Goal: Task Accomplishment & Management: Manage account settings

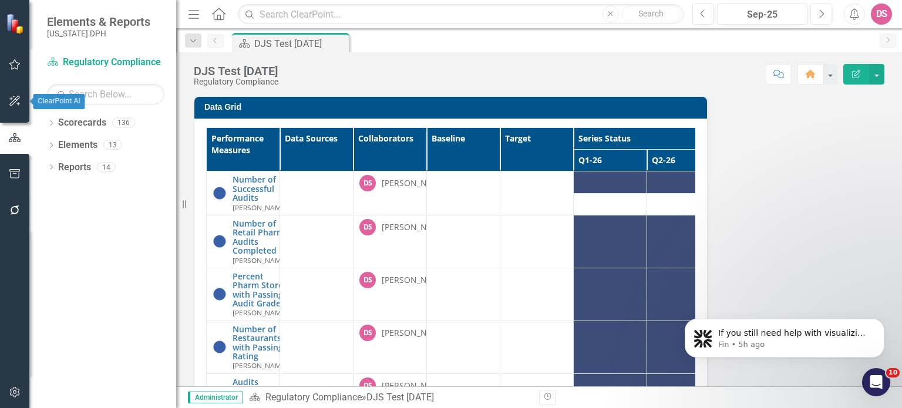
click at [18, 100] on icon "button" at bounding box center [15, 100] width 12 height 9
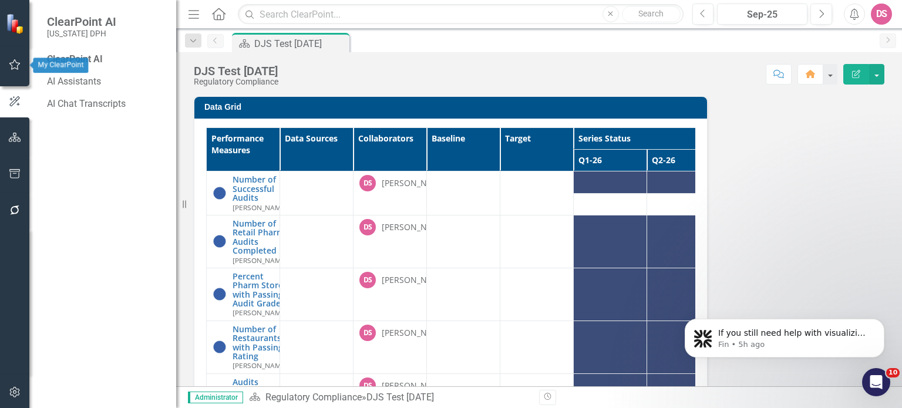
click at [16, 64] on icon "button" at bounding box center [15, 64] width 12 height 9
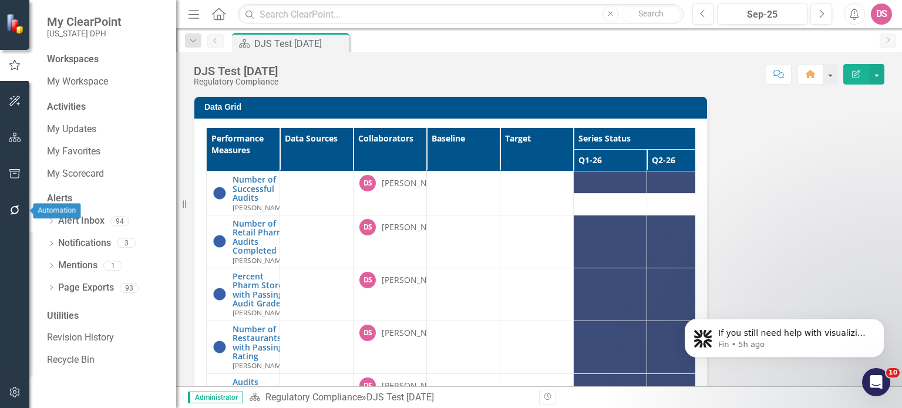
click at [14, 213] on icon "button" at bounding box center [15, 210] width 12 height 9
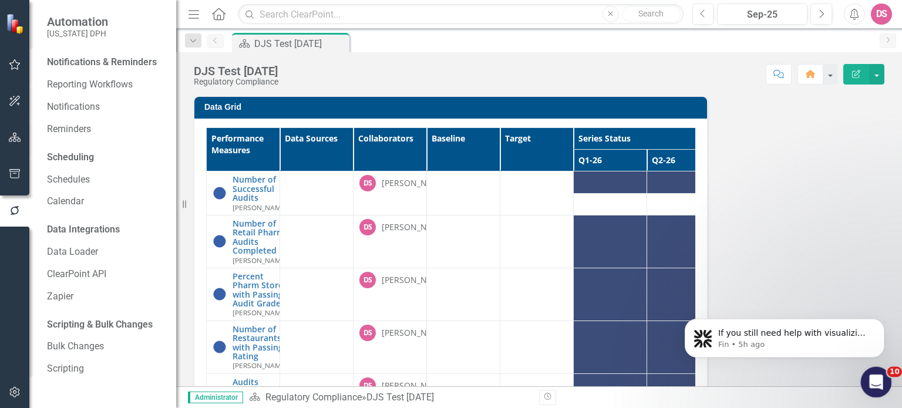
click at [876, 380] on icon "Open Intercom Messenger" at bounding box center [875, 380] width 8 height 9
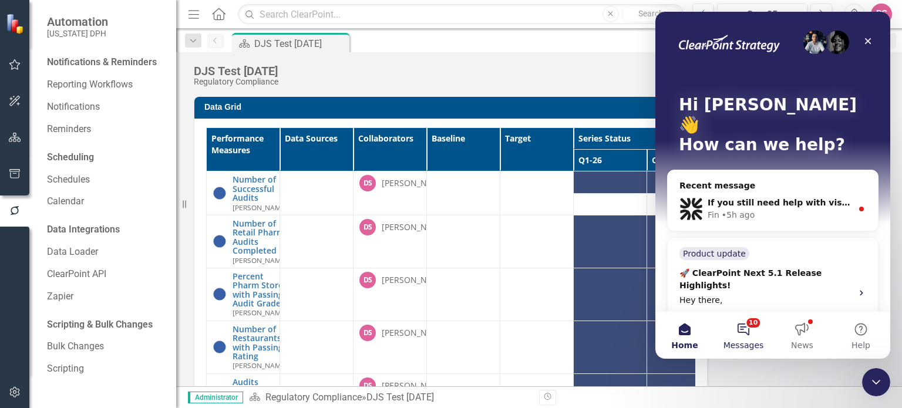
click at [747, 327] on button "10 Messages" at bounding box center [743, 335] width 59 height 47
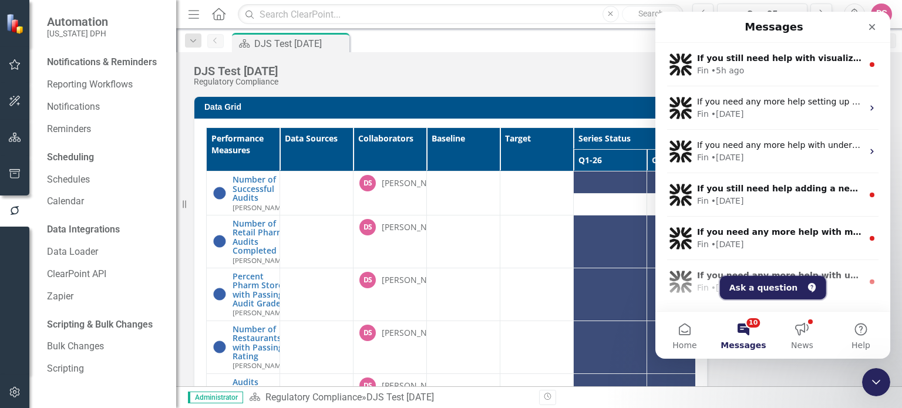
click at [747, 292] on button "Ask a question" at bounding box center [773, 288] width 106 height 24
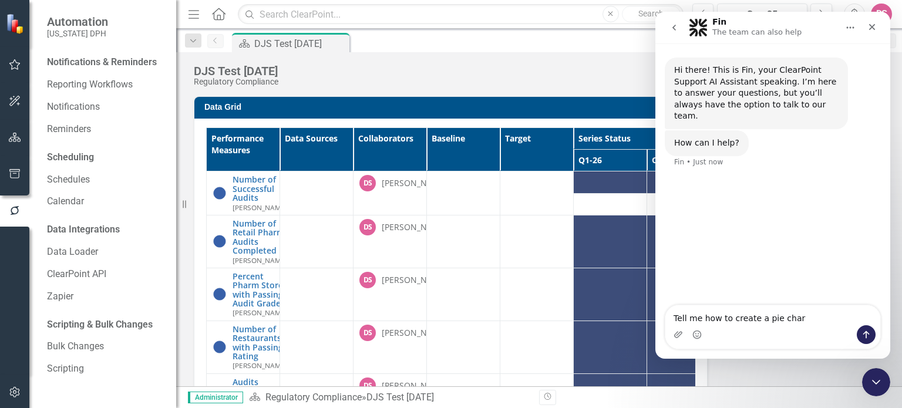
type textarea "Tell me how to create a pie chart"
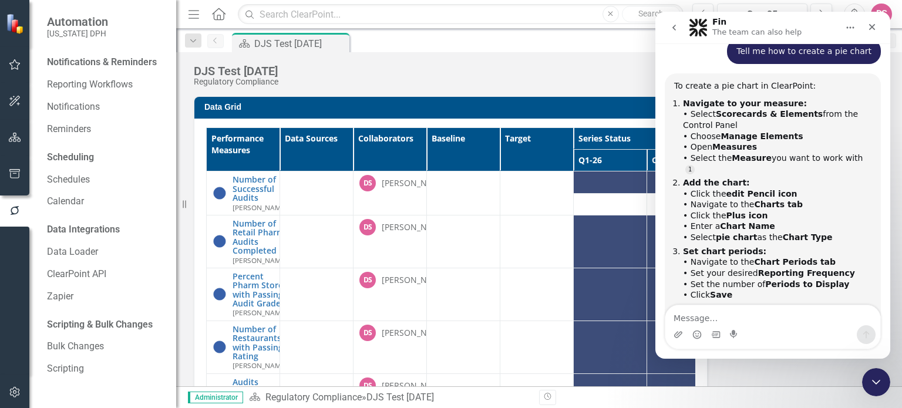
scroll to position [123, 0]
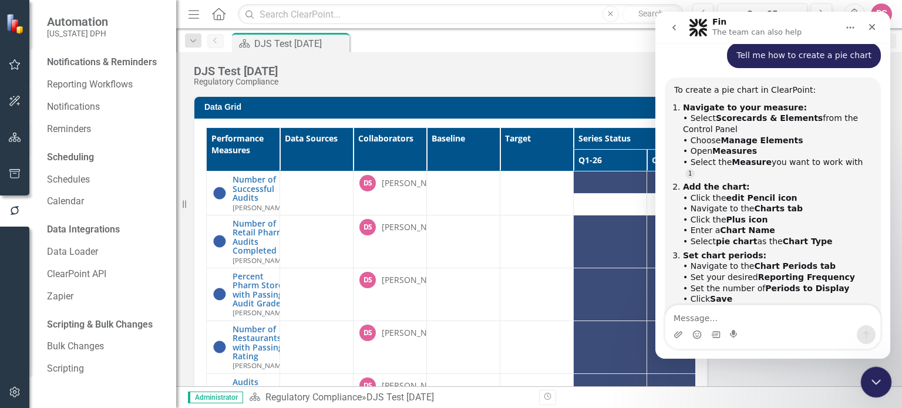
click at [874, 383] on icon "Close Intercom Messenger" at bounding box center [875, 381] width 14 height 14
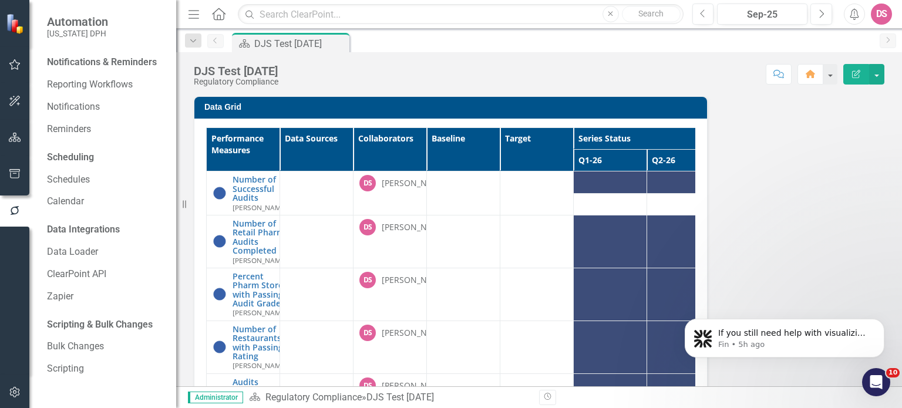
scroll to position [0, 0]
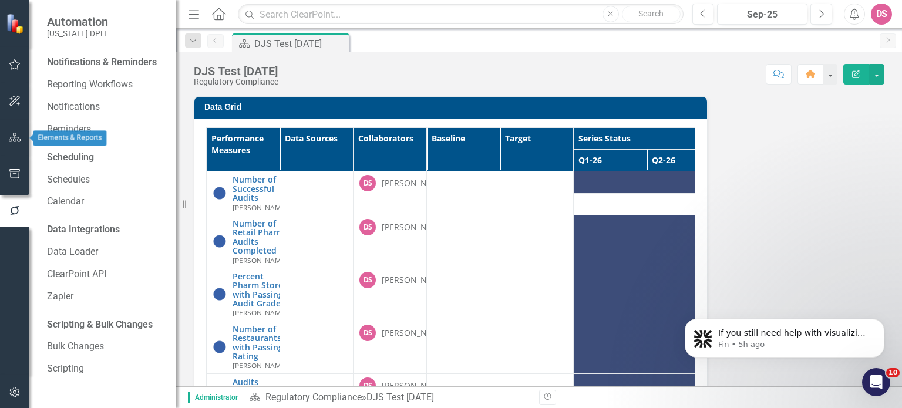
click at [16, 136] on icon "button" at bounding box center [15, 137] width 12 height 9
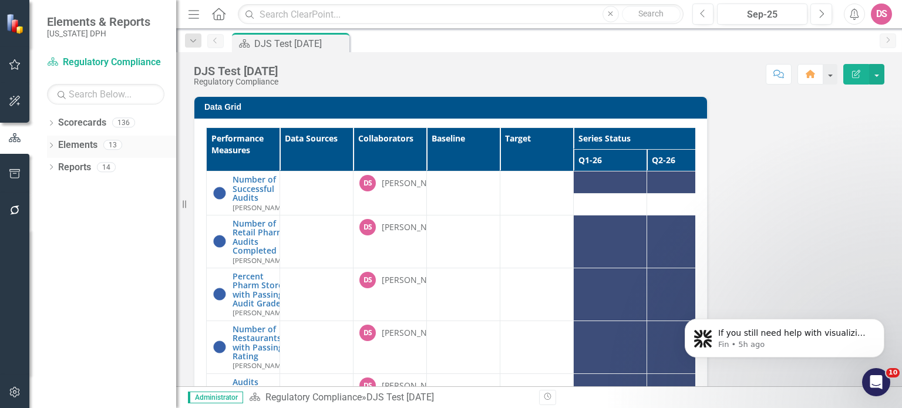
click at [52, 145] on icon "Dropdown" at bounding box center [51, 146] width 8 height 6
click at [127, 189] on link "Performance Measure Performance Measures" at bounding box center [122, 190] width 116 height 14
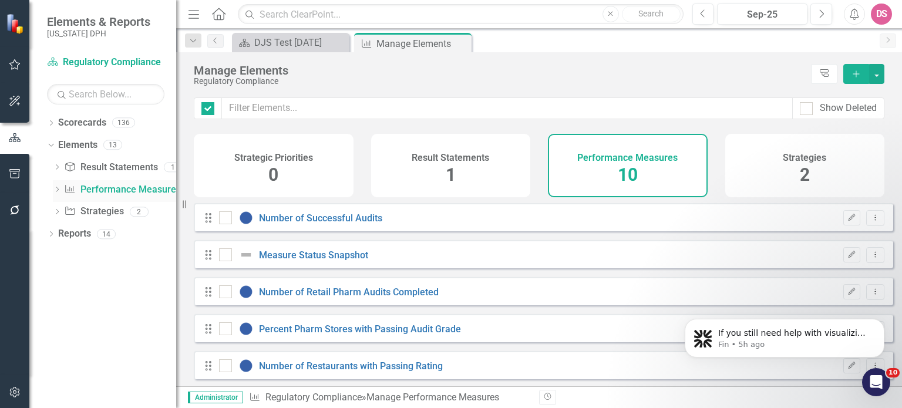
checkbox input "false"
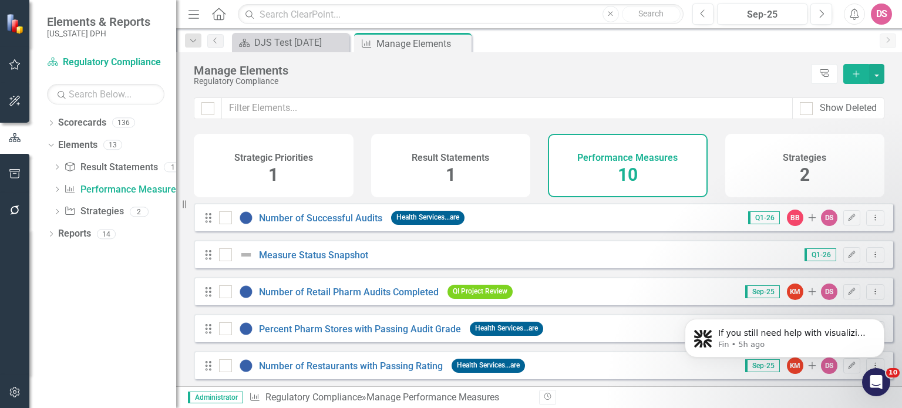
click at [594, 180] on div "Performance Measures 10" at bounding box center [628, 165] width 160 height 63
click at [855, 73] on icon "Add" at bounding box center [856, 74] width 11 height 8
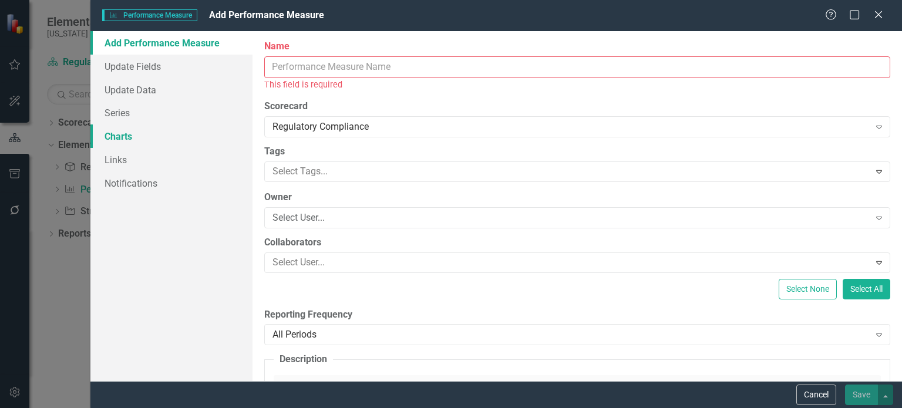
click at [121, 136] on link "Charts" at bounding box center [171, 137] width 162 height 24
click at [287, 68] on input "Name" at bounding box center [577, 67] width 626 height 22
type input "Number of Retail Pharm Audits Complete"
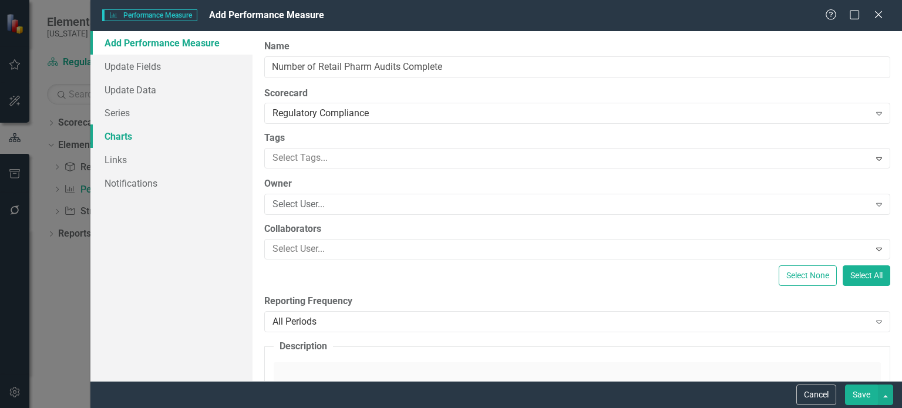
click at [111, 140] on link "Charts" at bounding box center [171, 137] width 162 height 24
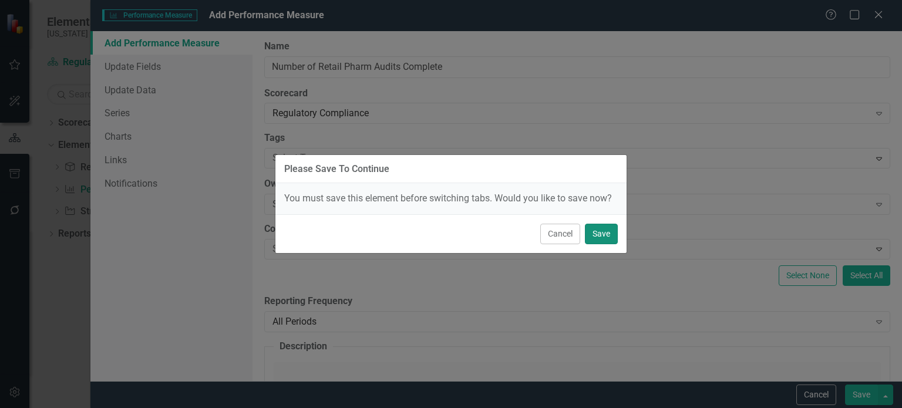
click at [605, 237] on button "Save" at bounding box center [601, 234] width 33 height 21
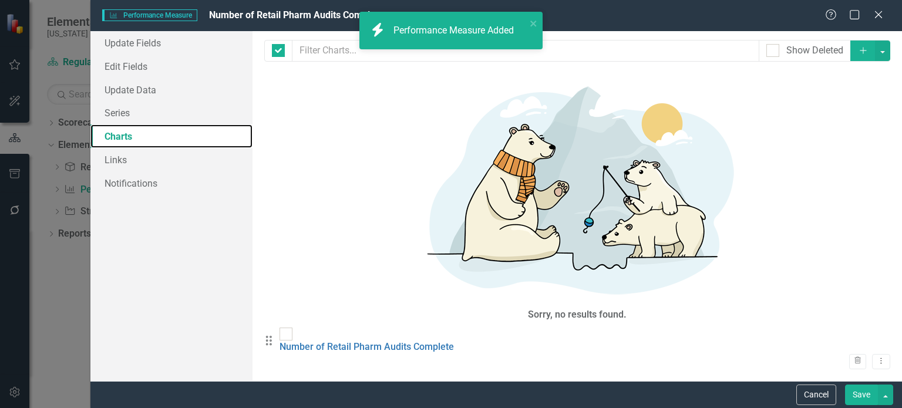
checkbox input "false"
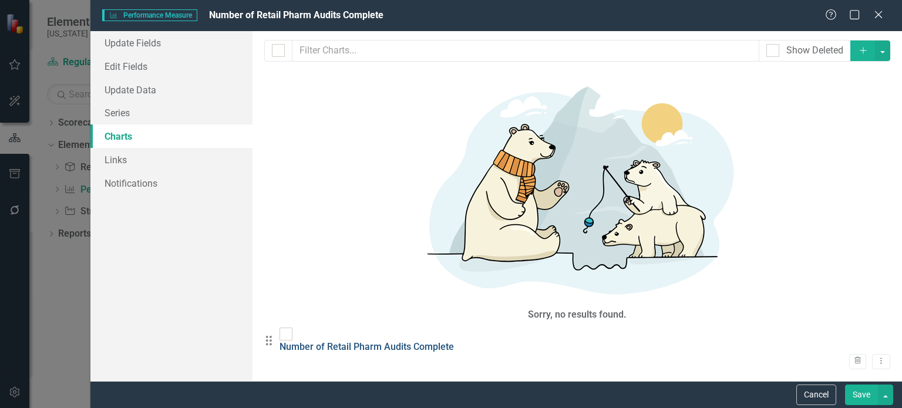
click at [390, 341] on link "Number of Retail Pharm Audits Complete" at bounding box center [367, 346] width 174 height 11
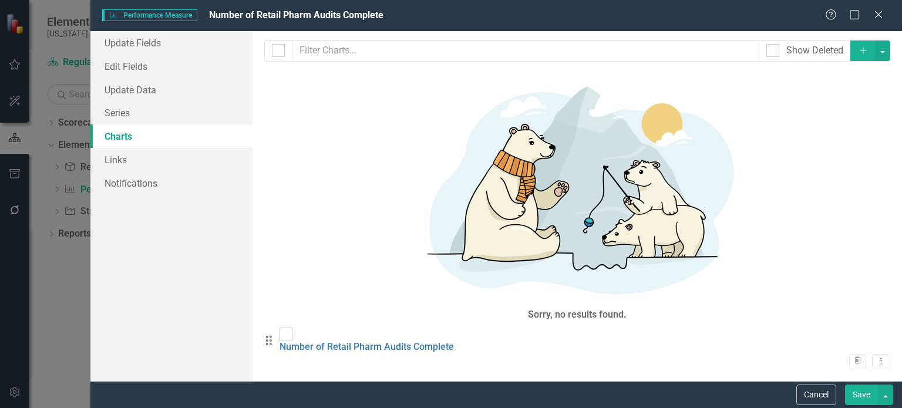
drag, startPoint x: 872, startPoint y: 82, endPoint x: 620, endPoint y: 219, distance: 286.3
click at [620, 219] on div "From this page, you can add, edit, delete, or duplicate charts to show how you …" at bounding box center [578, 206] width 650 height 350
click at [350, 341] on link "Number of Retail Pharm Audits Complete" at bounding box center [367, 346] width 174 height 11
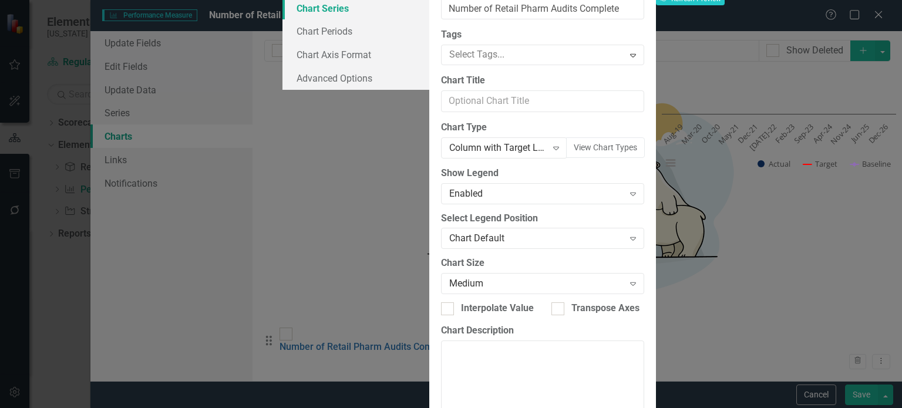
click at [283, 20] on link "Chart Series" at bounding box center [356, 8] width 147 height 24
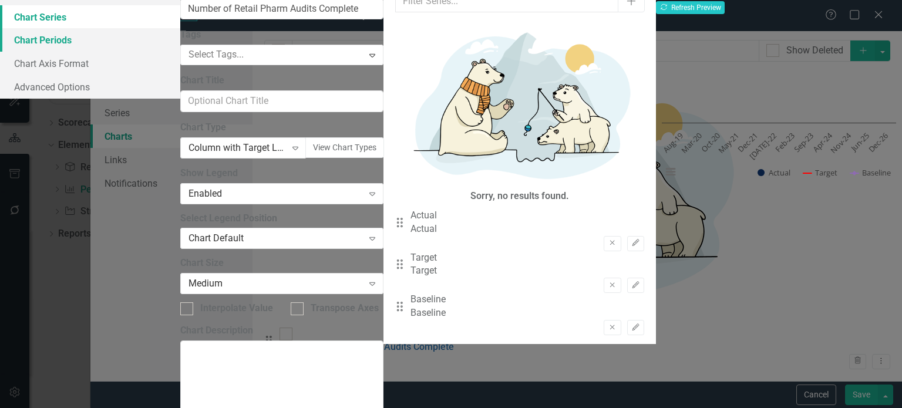
click at [180, 52] on link "Chart Periods" at bounding box center [90, 40] width 180 height 24
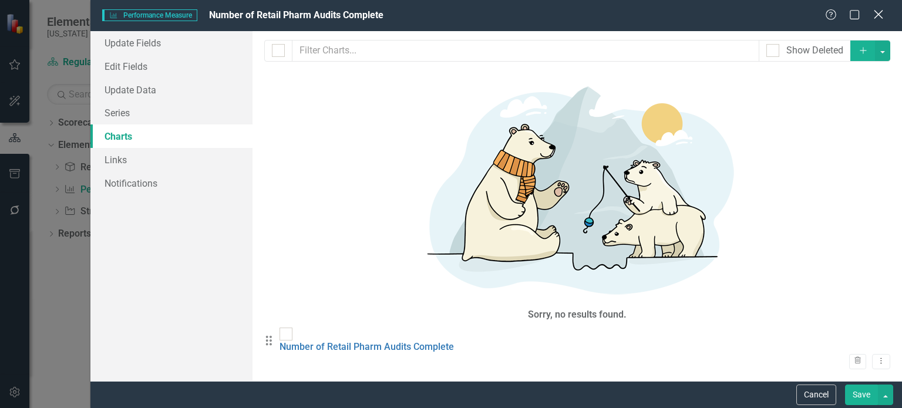
click at [880, 16] on icon at bounding box center [878, 14] width 9 height 9
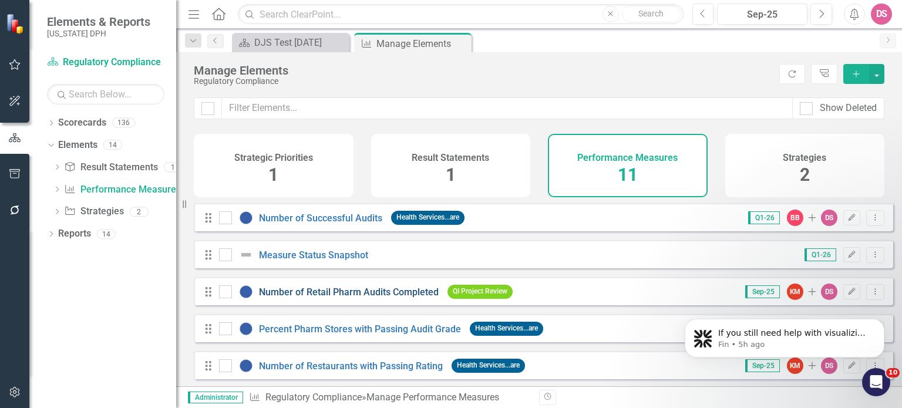
click at [293, 298] on link "Number of Retail Pharm Audits Completed" at bounding box center [349, 292] width 180 height 11
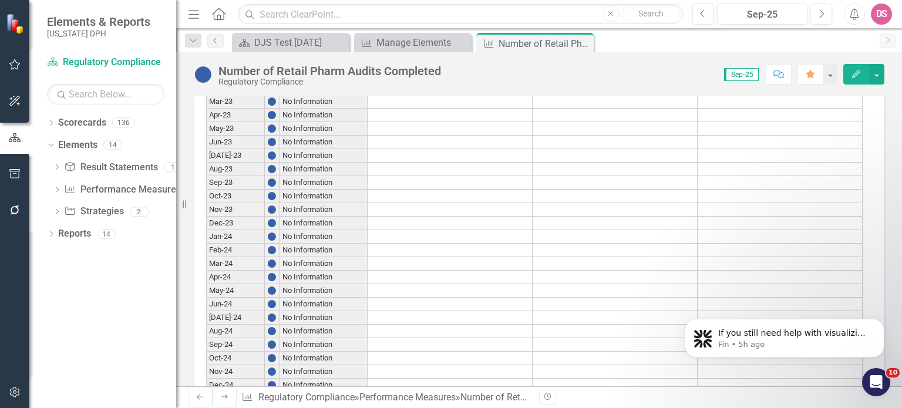
scroll to position [1475, 0]
drag, startPoint x: 900, startPoint y: 115, endPoint x: 224, endPoint y: 43, distance: 679.5
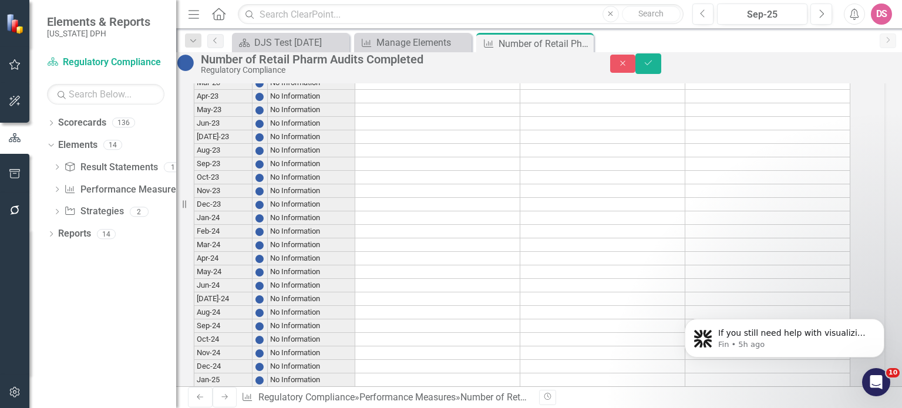
scroll to position [1481, 0]
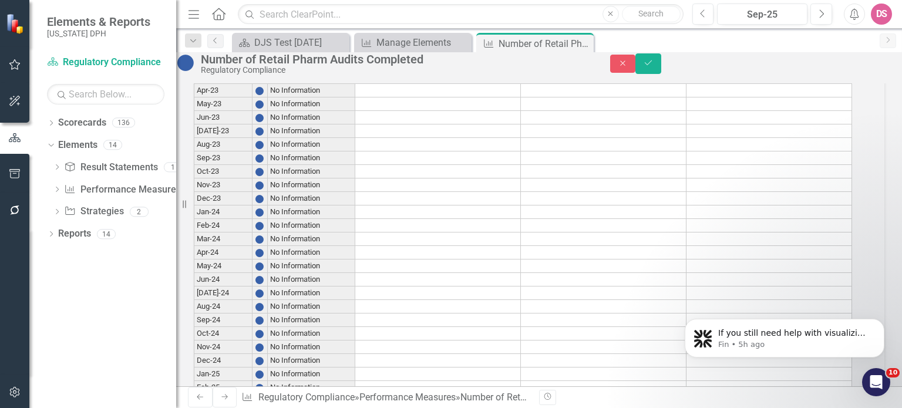
type textarea "25"
type textarea "30"
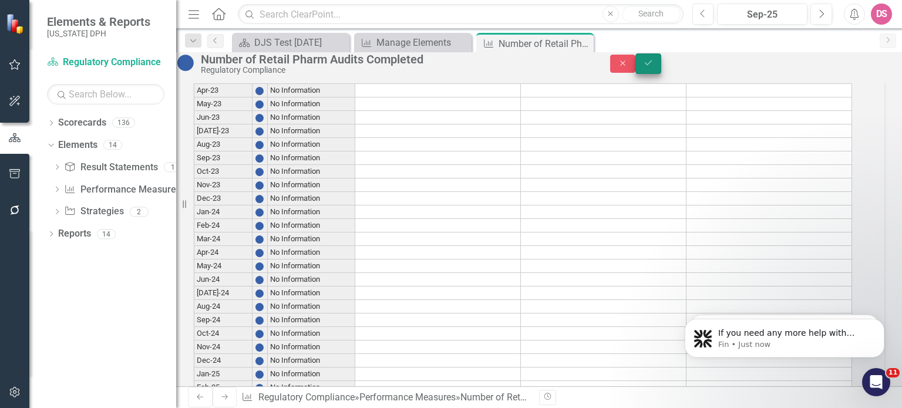
type textarea "25"
type textarea "15"
click at [654, 67] on icon "Save" at bounding box center [648, 63] width 11 height 8
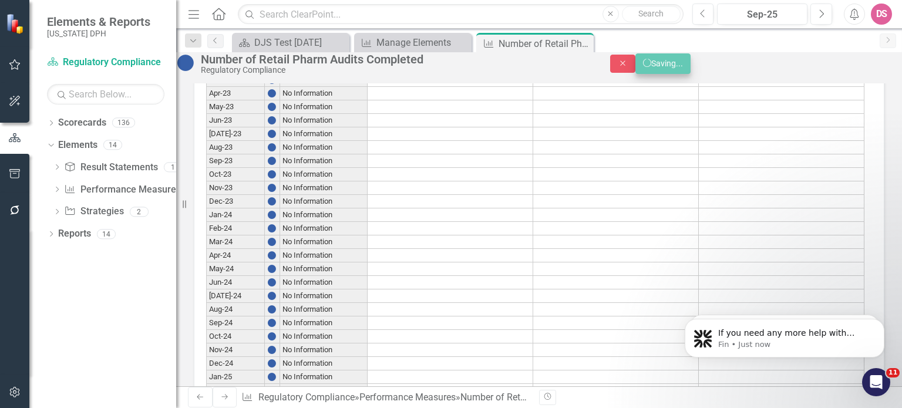
scroll to position [1475, 0]
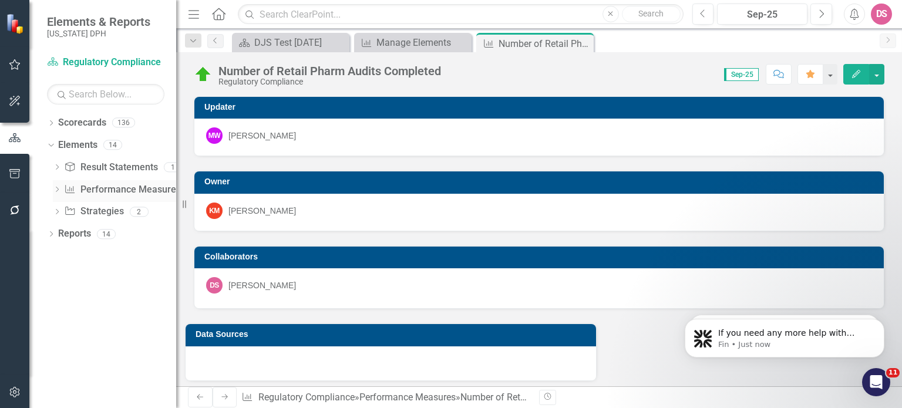
click at [108, 194] on link "Performance Measure Performance Measures" at bounding box center [122, 190] width 116 height 14
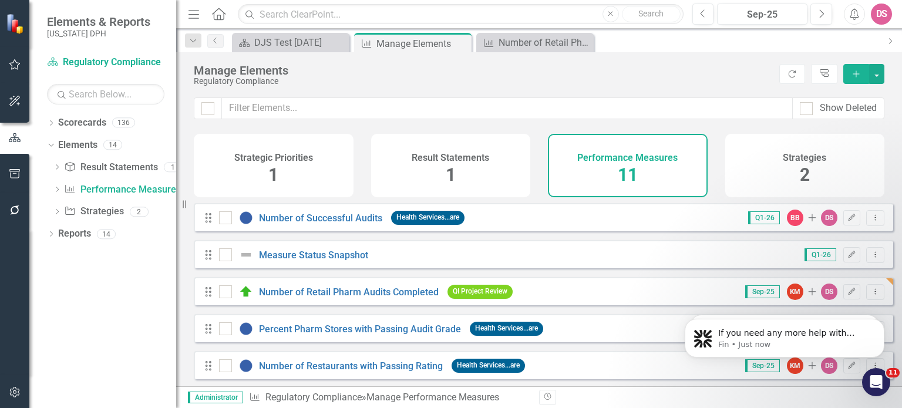
click at [645, 165] on div "Performance Measures 11" at bounding box center [628, 165] width 160 height 63
click at [365, 298] on link "Number of Retail Pharm Audits Completed" at bounding box center [349, 292] width 180 height 11
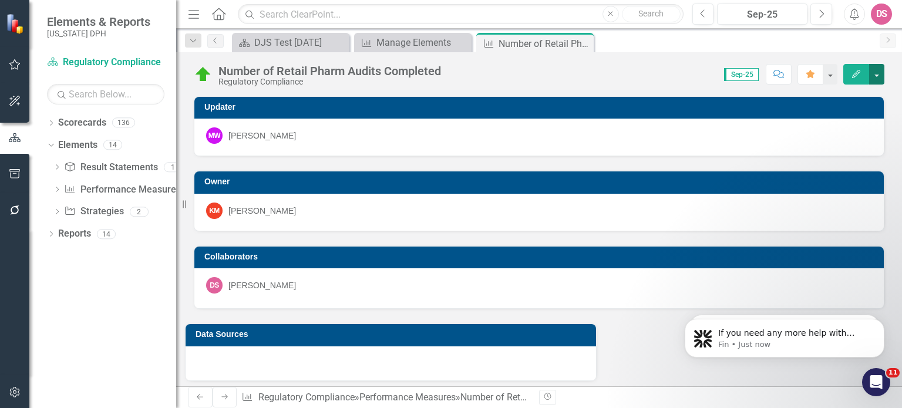
drag, startPoint x: 858, startPoint y: 76, endPoint x: 877, endPoint y: 77, distance: 18.8
drag, startPoint x: 877, startPoint y: 77, endPoint x: 654, endPoint y: 63, distance: 223.7
click at [654, 63] on div "Number of Retail Pharm Audits Completed Regulatory Compliance Score: N/A Sep-25…" at bounding box center [539, 69] width 726 height 35
click at [125, 192] on link "Performance Measure Performance Measures" at bounding box center [122, 190] width 116 height 14
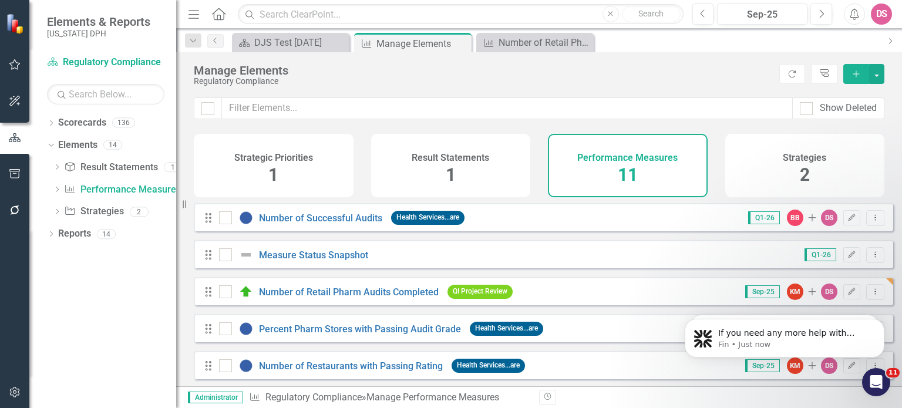
click at [837, 301] on body "If you need any more help with creating your pie chart or anything else, please…" at bounding box center [785, 335] width 226 height 73
click at [837, 299] on body "If you need any more help with creating your pie chart or anything else, please…" at bounding box center [785, 335] width 226 height 73
click at [377, 298] on link "Number of Retail Pharm Audits Completed" at bounding box center [349, 292] width 180 height 11
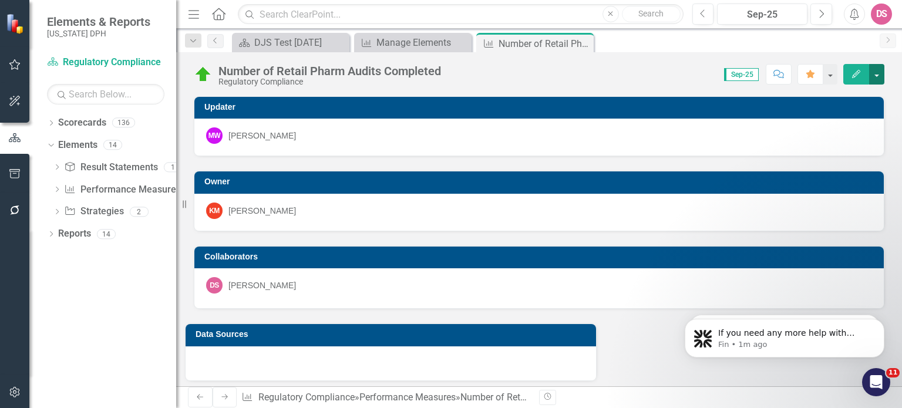
click at [874, 75] on button "button" at bounding box center [877, 74] width 15 height 21
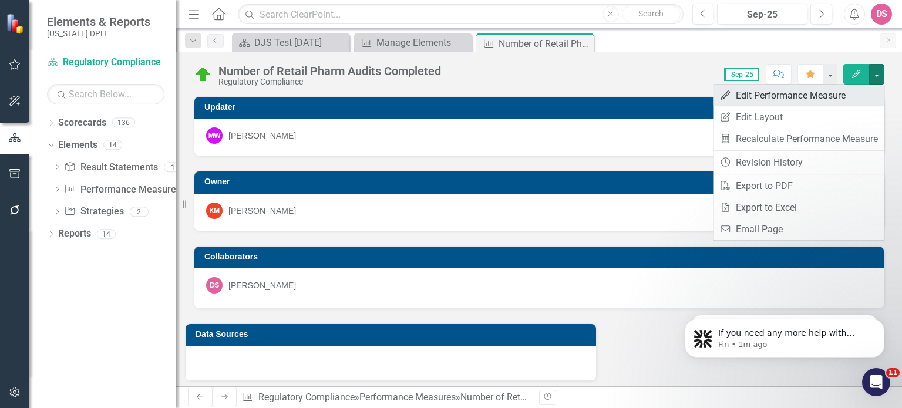
click at [831, 96] on link "Edit Edit Performance Measure" at bounding box center [799, 96] width 170 height 22
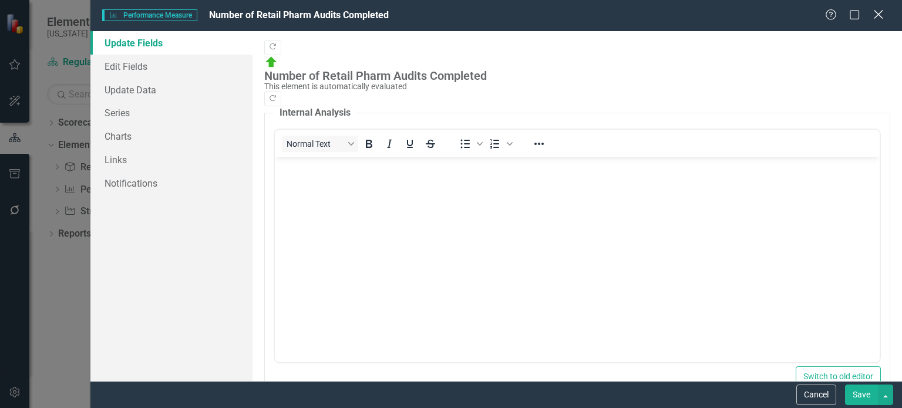
click at [876, 21] on div "Close" at bounding box center [878, 16] width 15 height 16
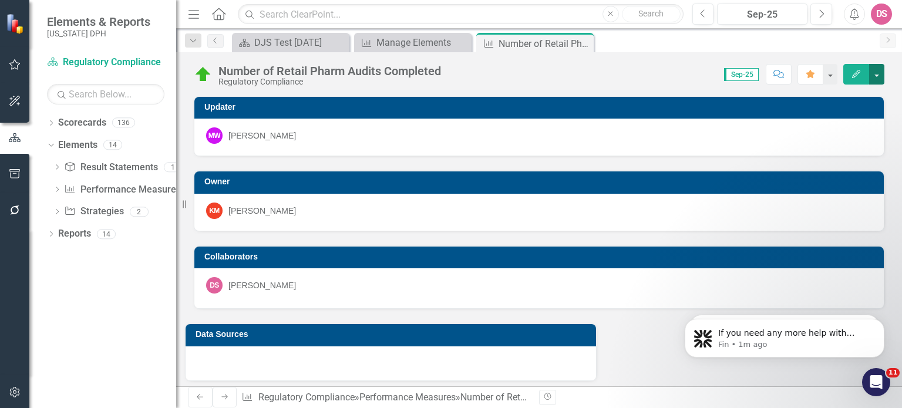
click at [873, 75] on button "button" at bounding box center [877, 74] width 15 height 21
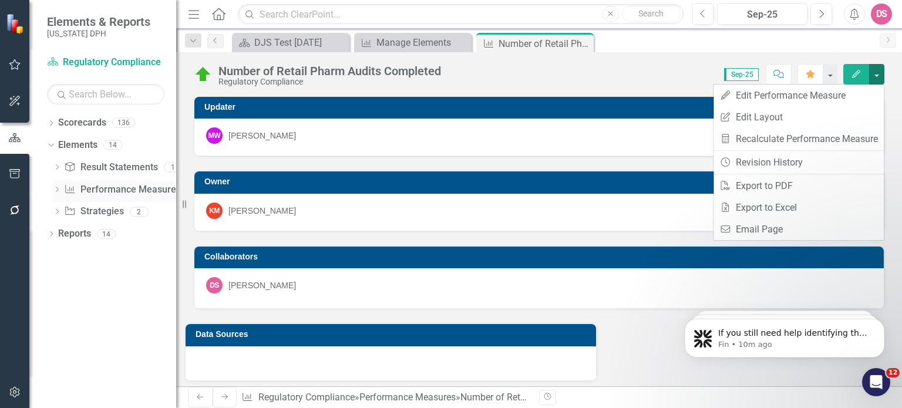
click at [122, 186] on link "Performance Measure Performance Measures" at bounding box center [122, 190] width 116 height 14
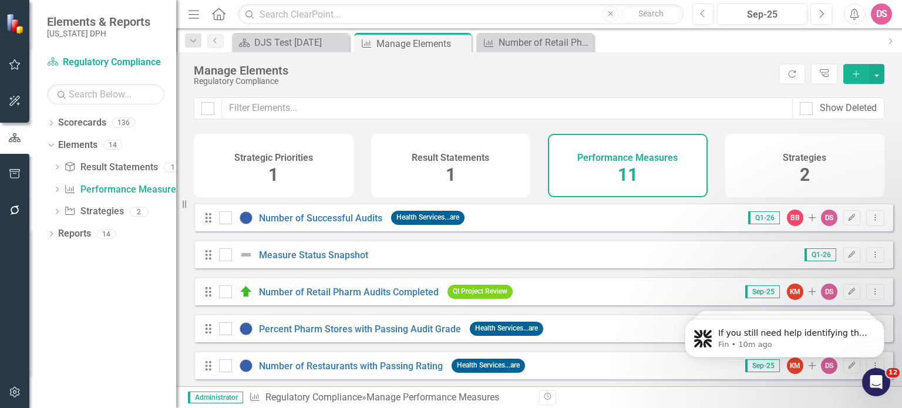
click at [645, 155] on h4 "Performance Measures" at bounding box center [628, 158] width 100 height 11
click at [856, 72] on icon "Add" at bounding box center [856, 74] width 11 height 8
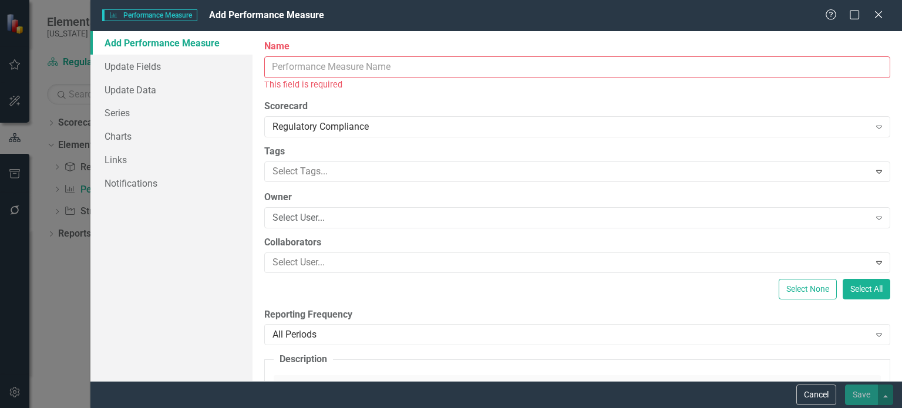
click at [301, 68] on input "Name" at bounding box center [577, 67] width 626 height 22
type input "Monthly Update DJS_July11"
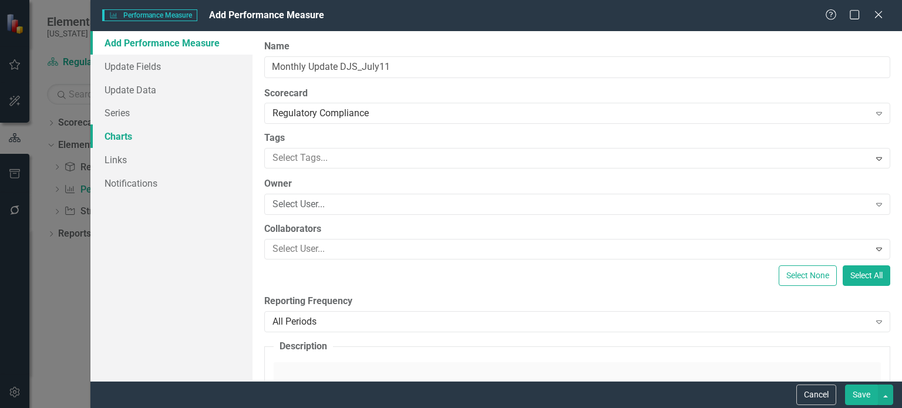
click at [108, 141] on link "Charts" at bounding box center [171, 137] width 162 height 24
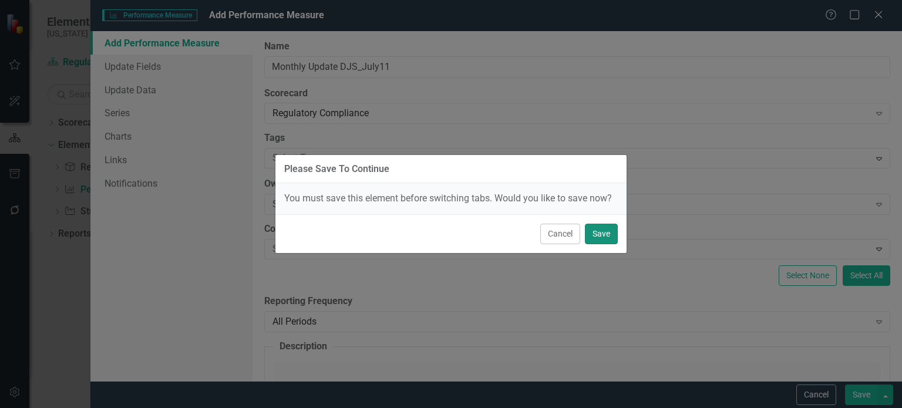
click at [593, 232] on button "Save" at bounding box center [601, 234] width 33 height 21
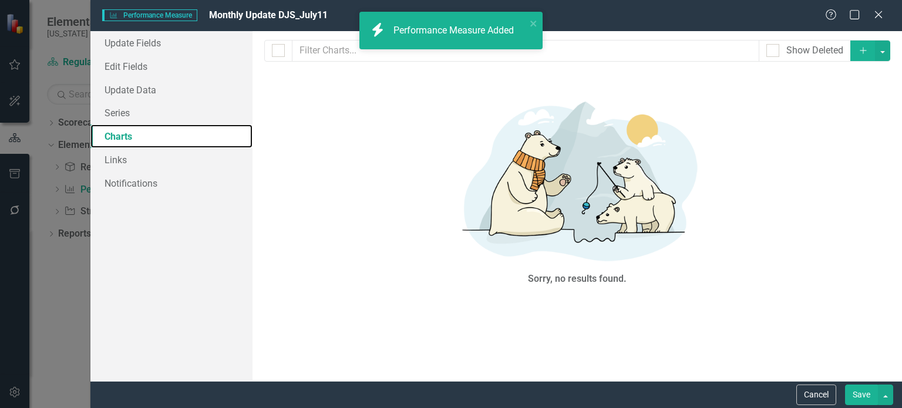
checkbox input "false"
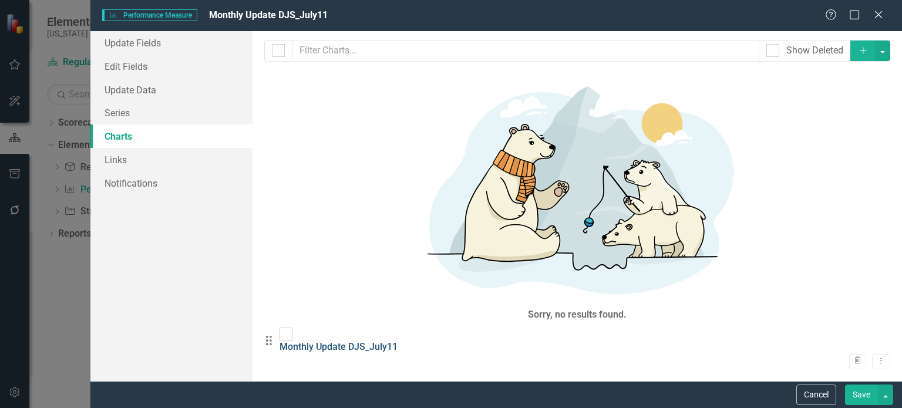
click at [385, 341] on link "Monthly Update DJS_July11" at bounding box center [339, 346] width 118 height 11
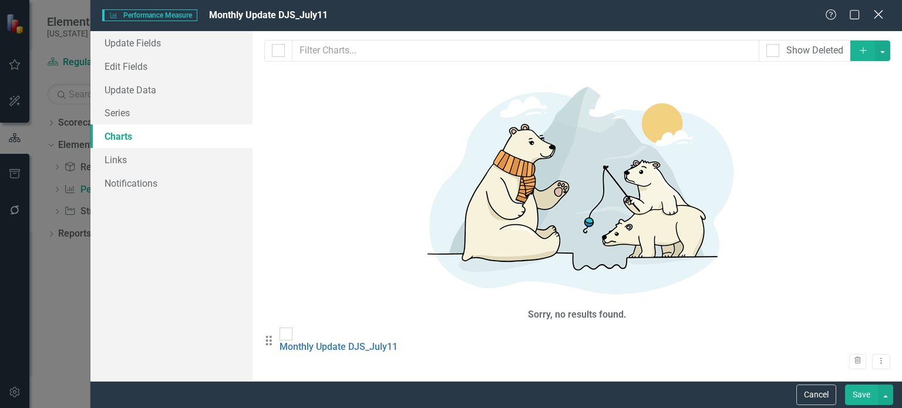
click at [878, 13] on icon "Close" at bounding box center [878, 14] width 15 height 11
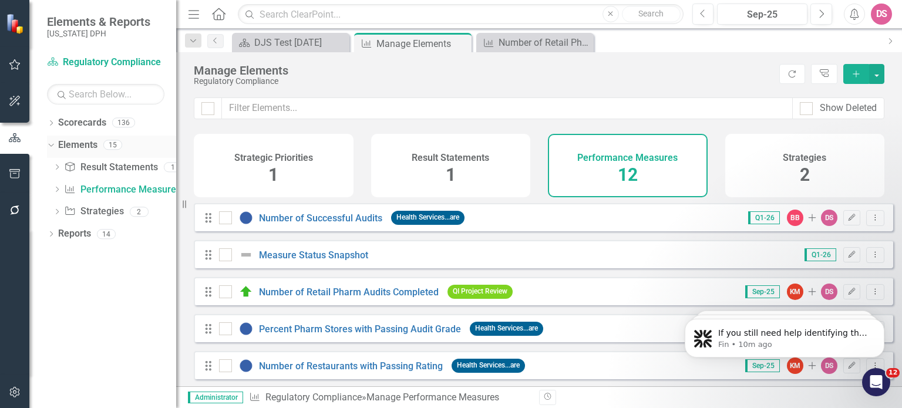
click at [87, 143] on link "Elements" at bounding box center [77, 146] width 39 height 14
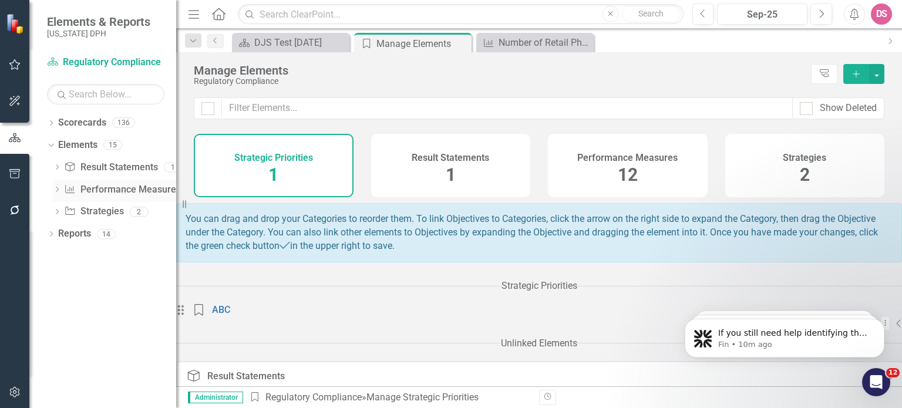
click at [122, 188] on link "Performance Measure Performance Measures" at bounding box center [122, 190] width 116 height 14
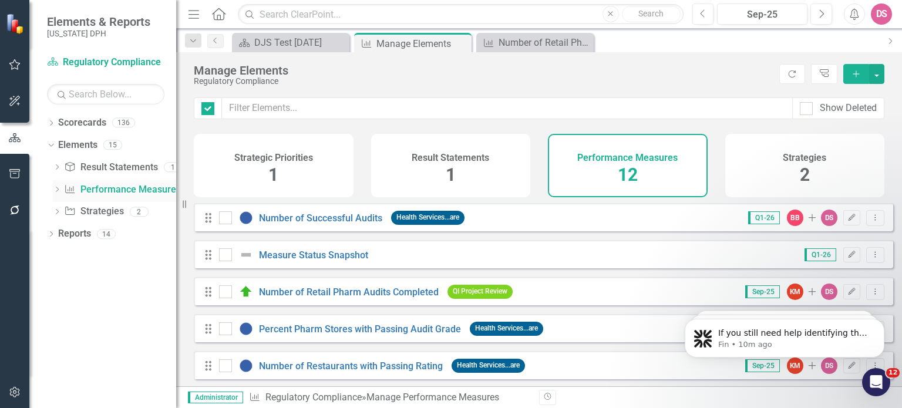
checkbox input "false"
click at [857, 73] on icon "button" at bounding box center [856, 74] width 6 height 6
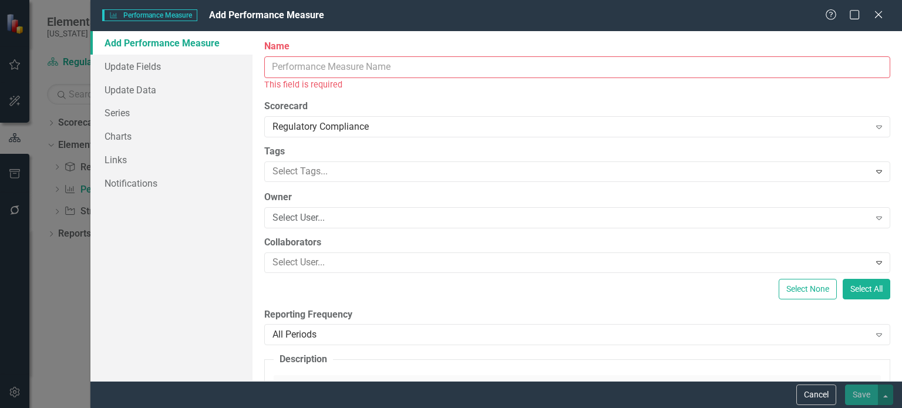
click at [325, 70] on input "Name" at bounding box center [577, 67] width 626 height 22
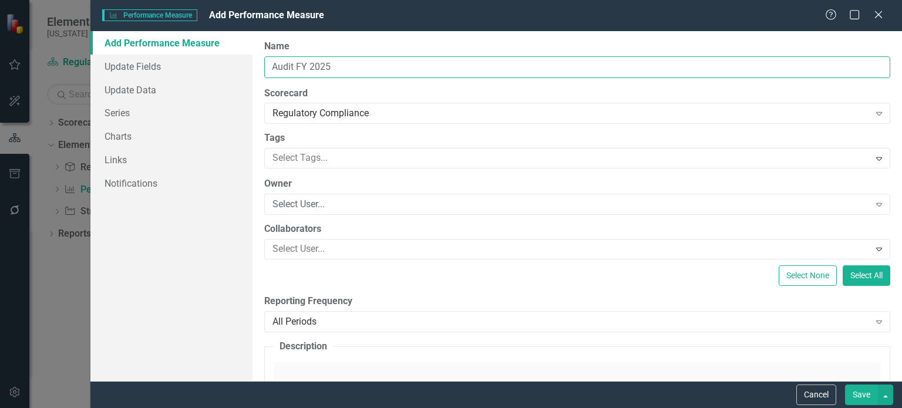
type input "Audit FY 2025"
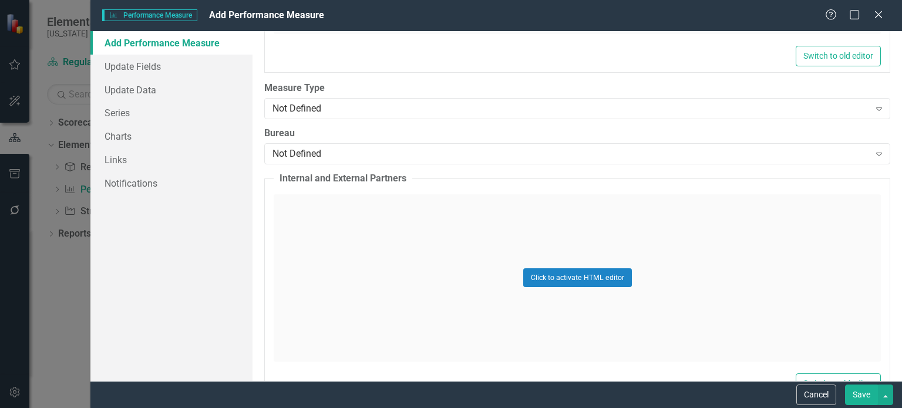
scroll to position [909, 0]
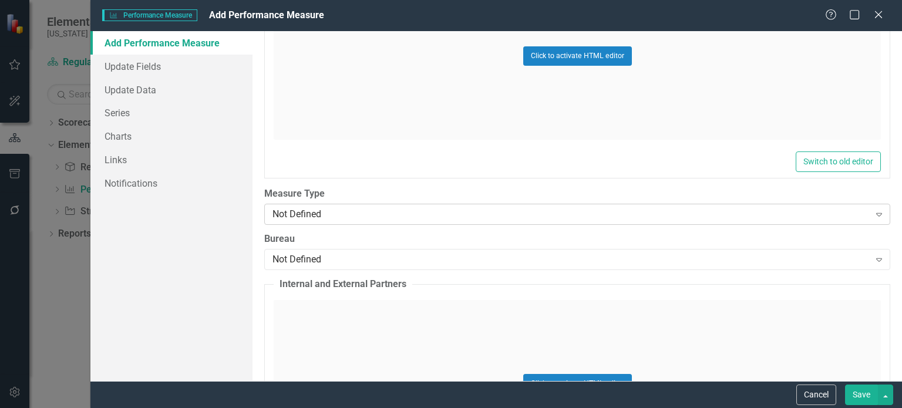
click at [874, 215] on icon "Expand" at bounding box center [880, 214] width 12 height 9
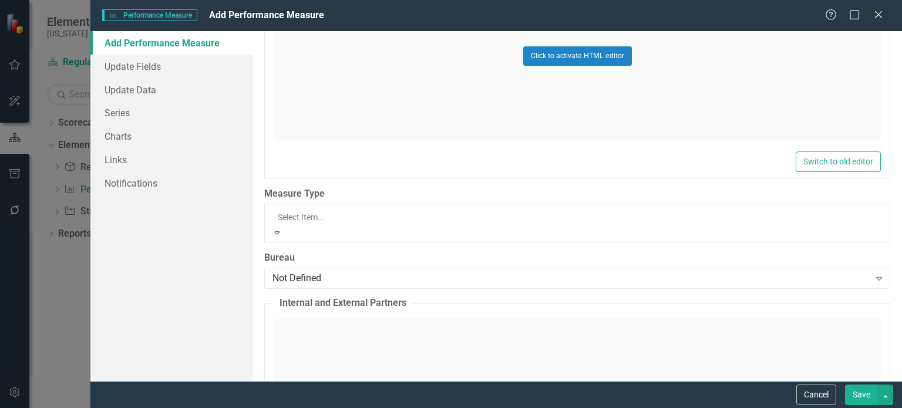
click at [505, 192] on label "Measure Type" at bounding box center [577, 194] width 626 height 14
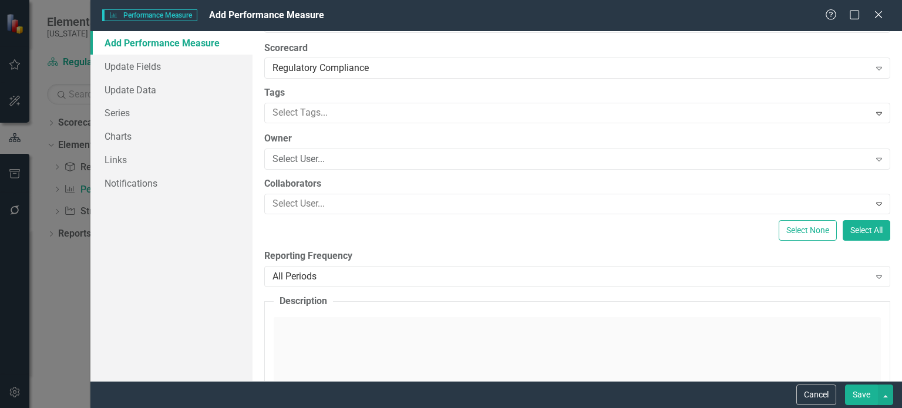
scroll to position [0, 0]
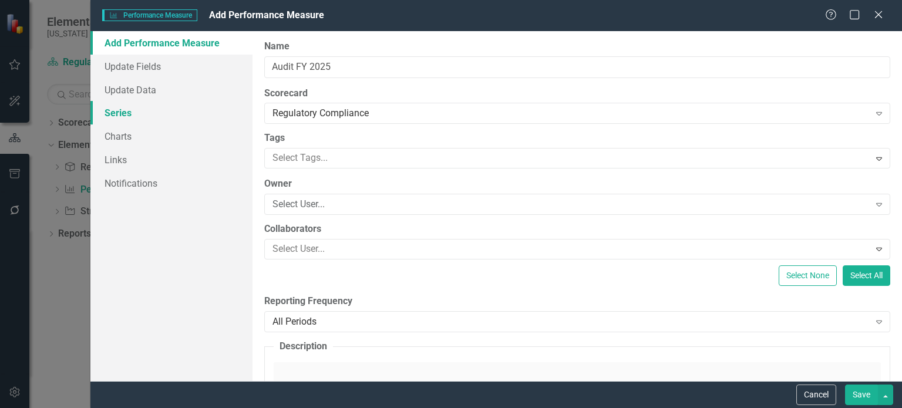
click at [119, 116] on link "Series" at bounding box center [171, 113] width 162 height 24
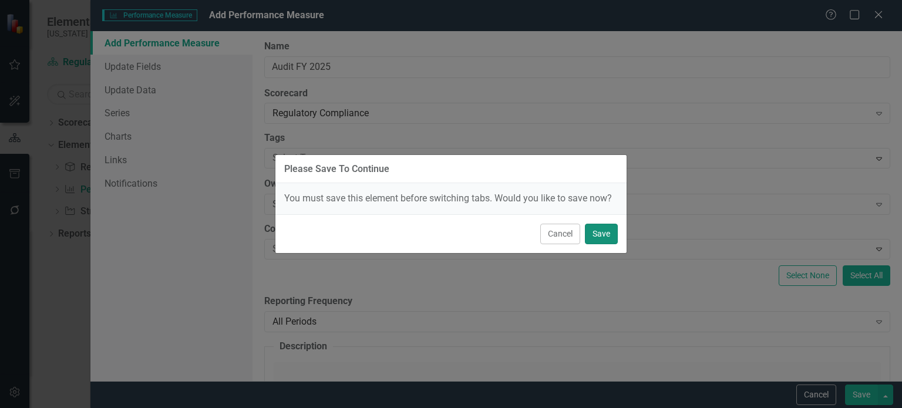
click at [608, 231] on button "Save" at bounding box center [601, 234] width 33 height 21
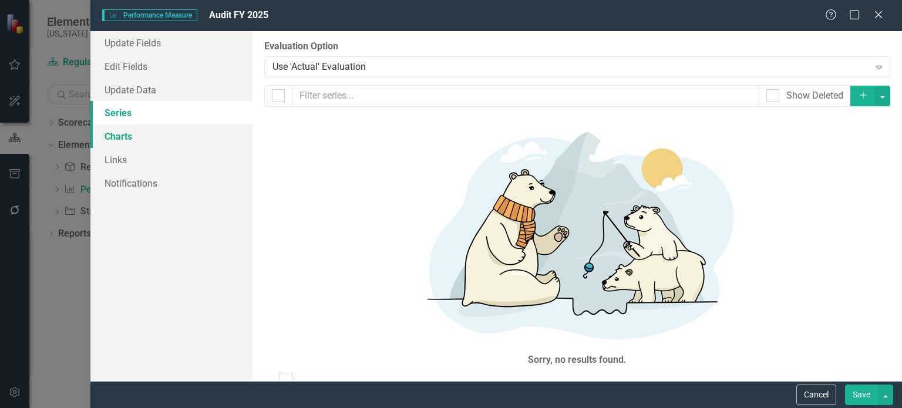
click at [119, 140] on link "Charts" at bounding box center [171, 137] width 162 height 24
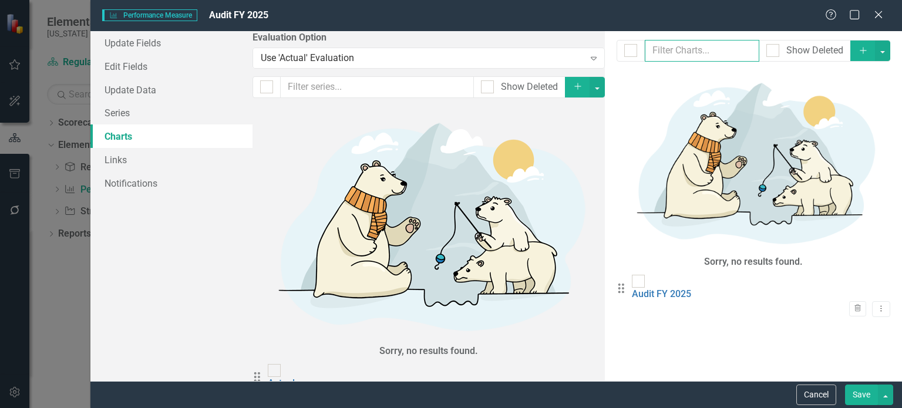
click at [645, 57] on input "text" at bounding box center [702, 51] width 115 height 22
click at [877, 305] on icon "Dropdown Menu" at bounding box center [882, 309] width 10 height 8
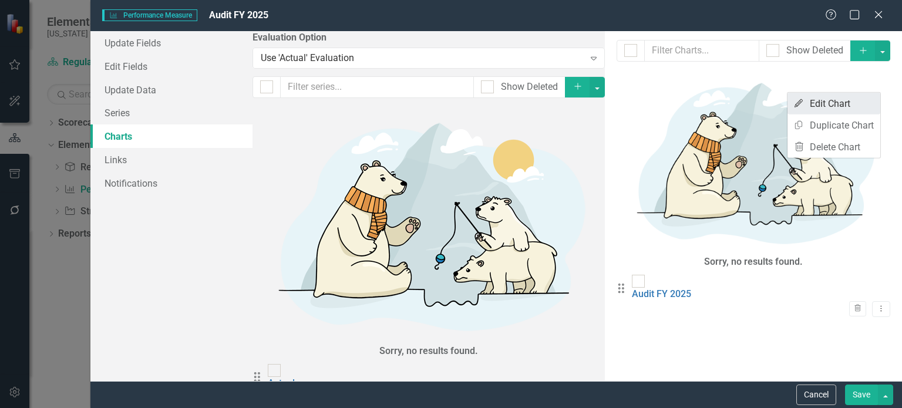
click at [844, 108] on link "Edit Edit Chart" at bounding box center [834, 104] width 93 height 22
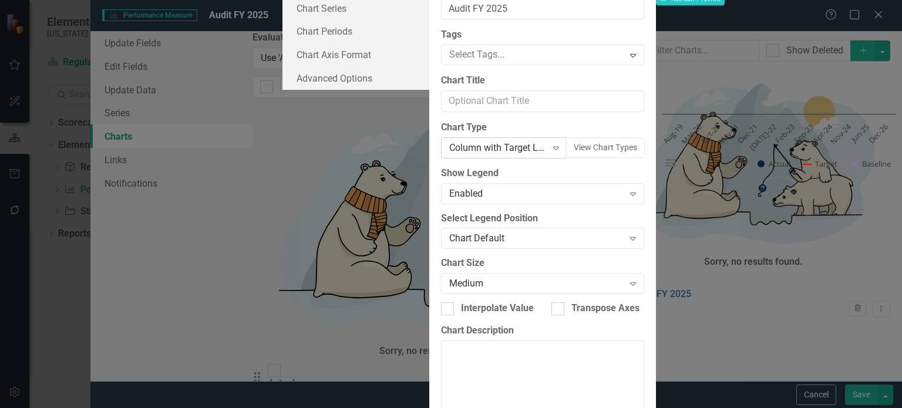
click at [553, 150] on icon at bounding box center [556, 149] width 6 height 4
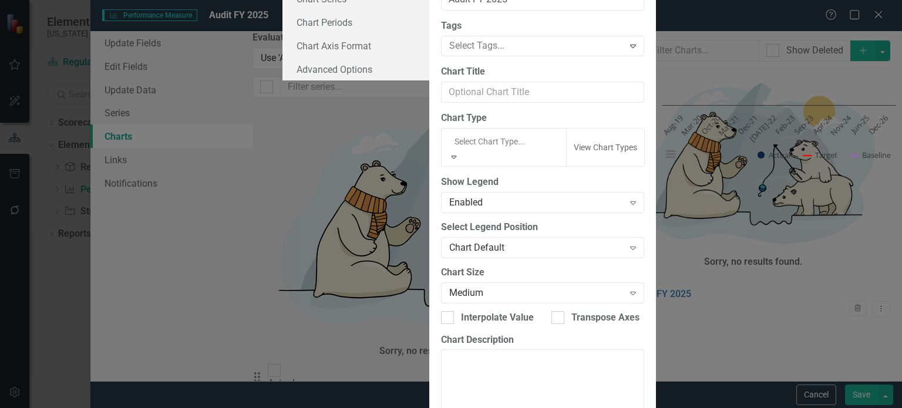
scroll to position [1014, 0]
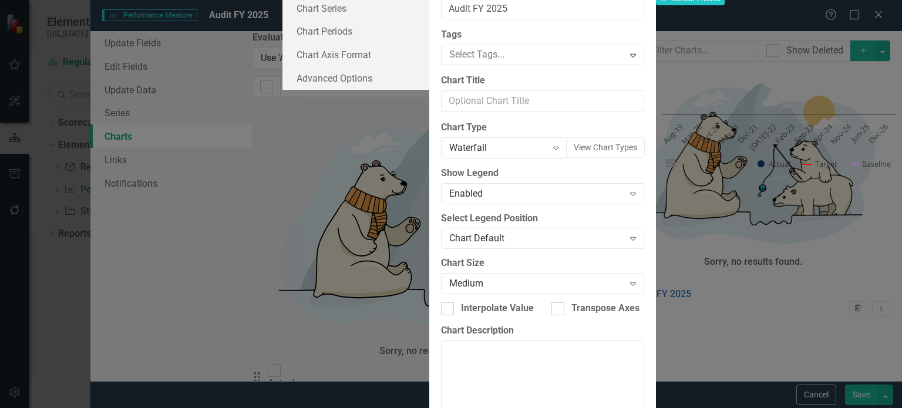
scroll to position [109, 0]
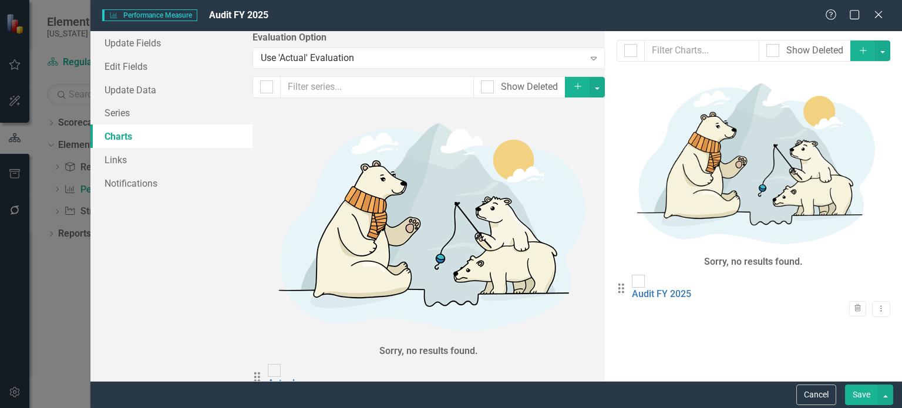
click at [857, 396] on button "Save" at bounding box center [861, 395] width 33 height 21
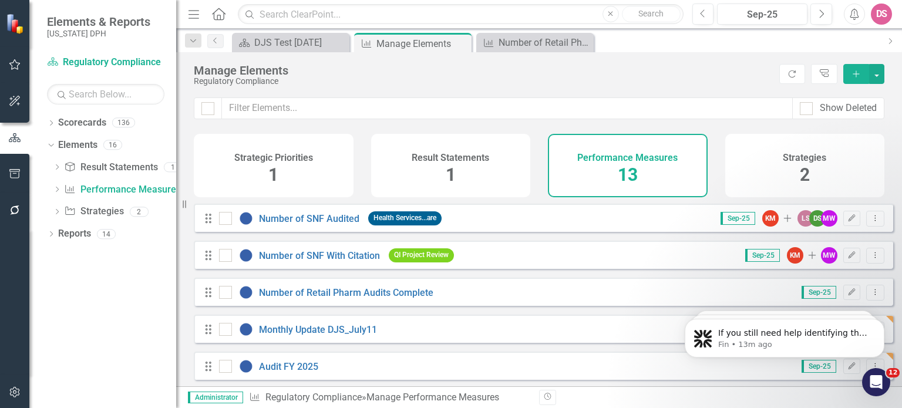
scroll to position [306, 0]
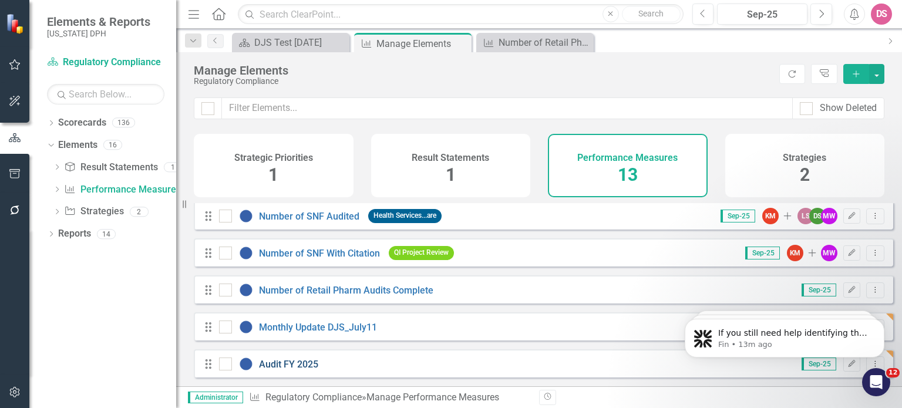
click at [284, 369] on link "Audit FY 2025" at bounding box center [288, 364] width 59 height 11
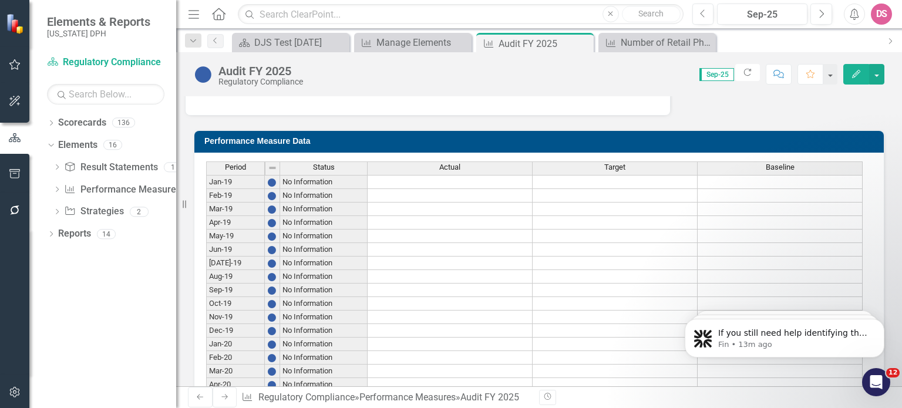
scroll to position [472, 0]
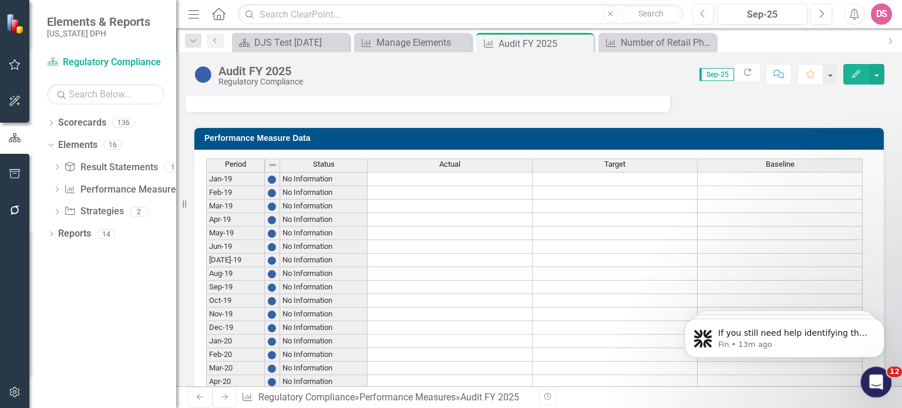
click at [868, 379] on icon "Open Intercom Messenger" at bounding box center [874, 380] width 19 height 19
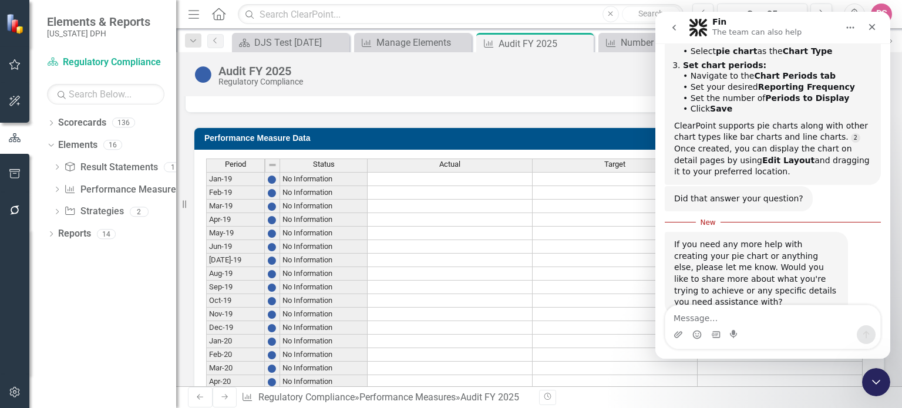
scroll to position [313, 0]
click at [736, 326] on div "Intercom messenger" at bounding box center [734, 334] width 9 height 19
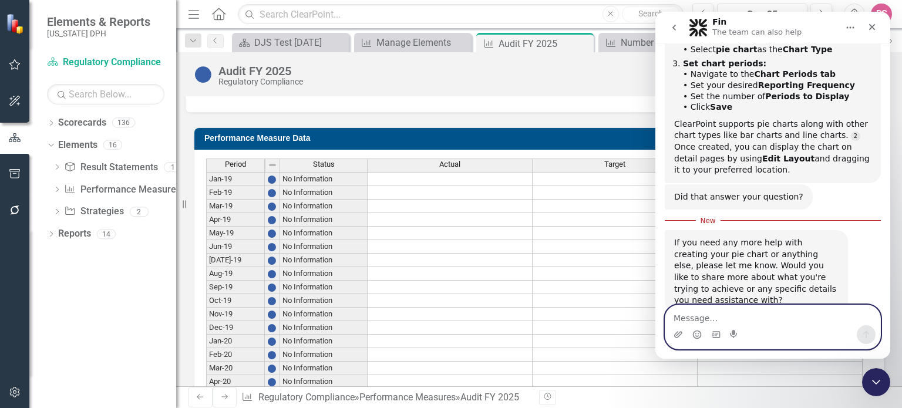
click at [703, 323] on textarea "Message…" at bounding box center [773, 316] width 215 height 20
click at [703, 323] on textarea "I" at bounding box center [773, 316] width 215 height 20
type textarea "I"
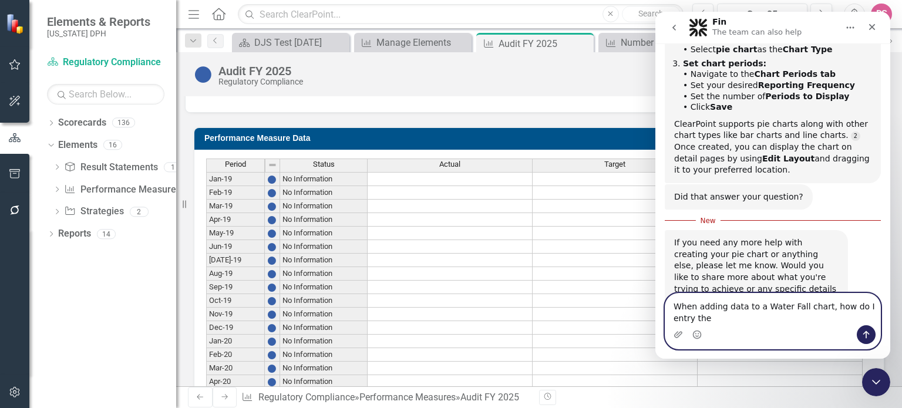
scroll to position [325, 0]
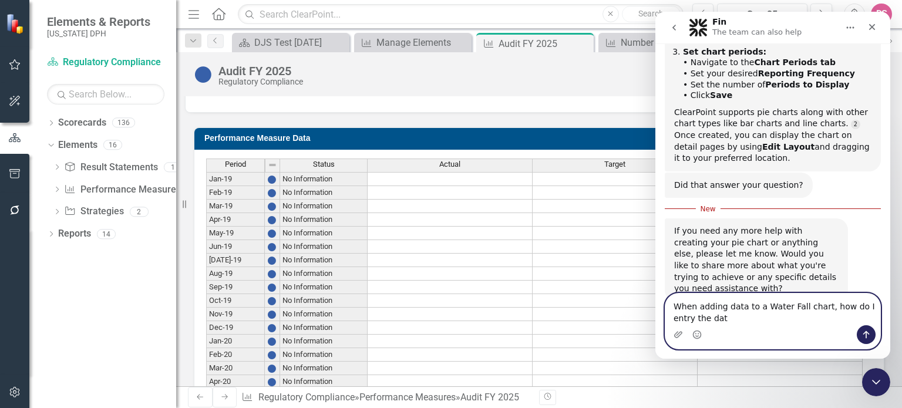
type textarea "When adding data to a Water Fall chart, how do I entry the data"
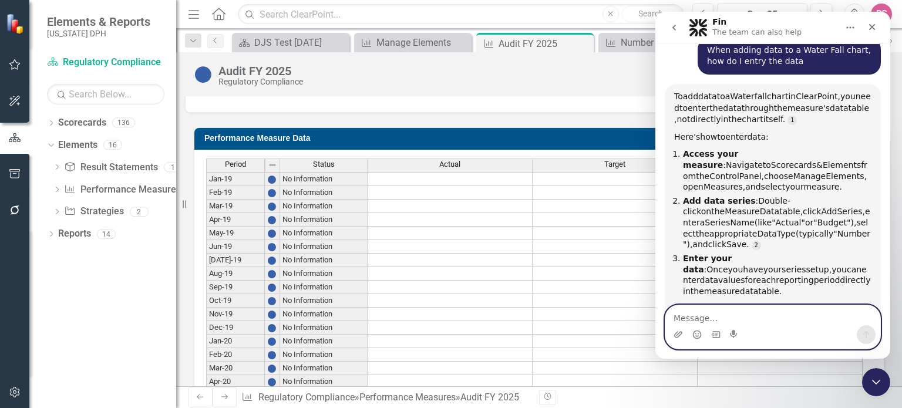
scroll to position [580, 0]
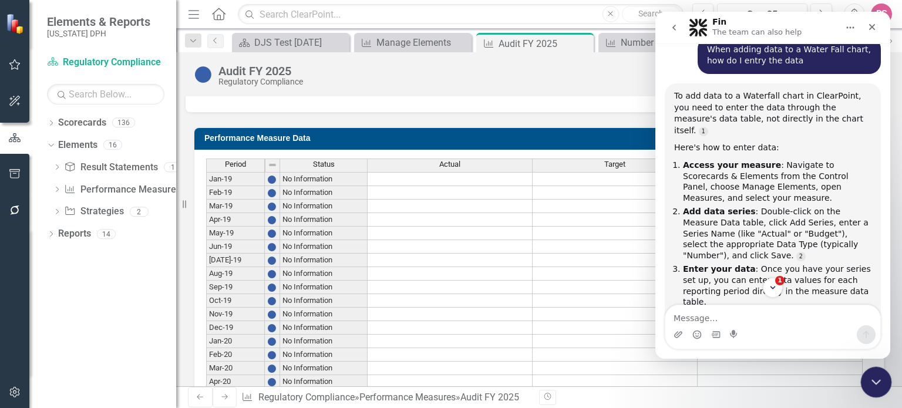
click at [874, 378] on icon "Close Intercom Messenger" at bounding box center [875, 381] width 14 height 14
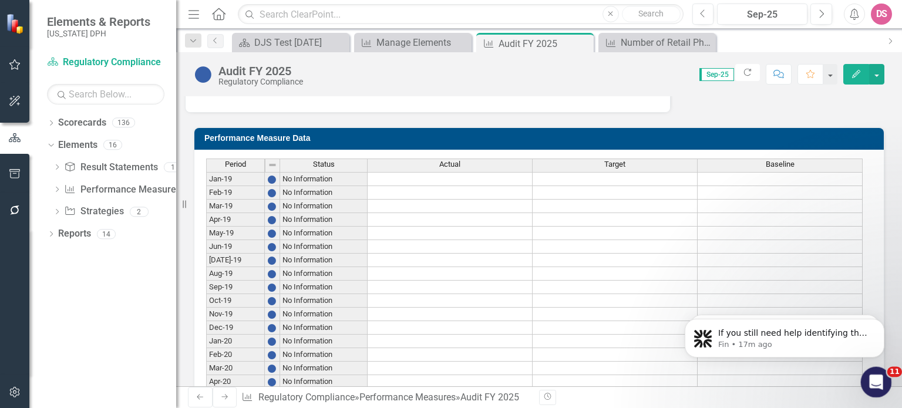
scroll to position [0, 0]
click at [129, 190] on link "Performance Measure Performance Measures" at bounding box center [122, 190] width 116 height 14
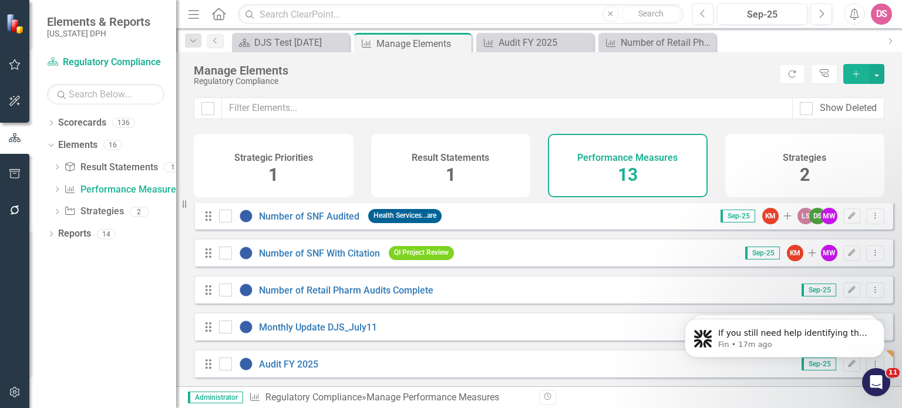
scroll to position [306, 0]
drag, startPoint x: 900, startPoint y: 246, endPoint x: 229, endPoint y: 79, distance: 691.8
click at [287, 364] on link "Audit FY 2025" at bounding box center [288, 364] width 59 height 11
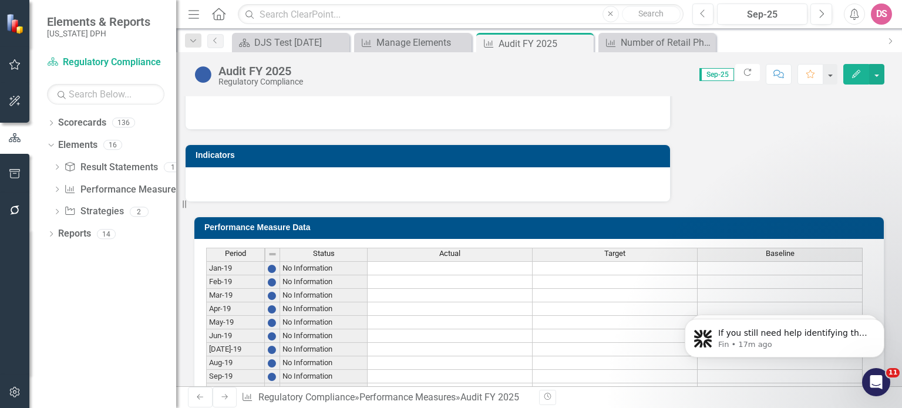
scroll to position [390, 0]
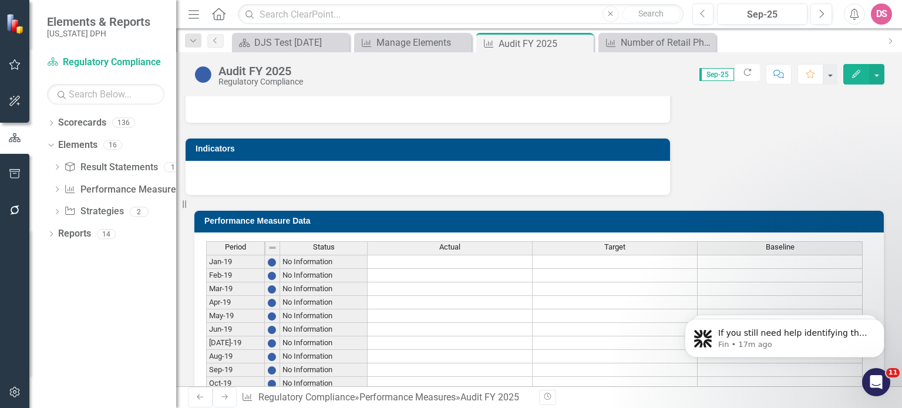
click at [572, 217] on h3 "Performance Measure Data" at bounding box center [541, 221] width 674 height 9
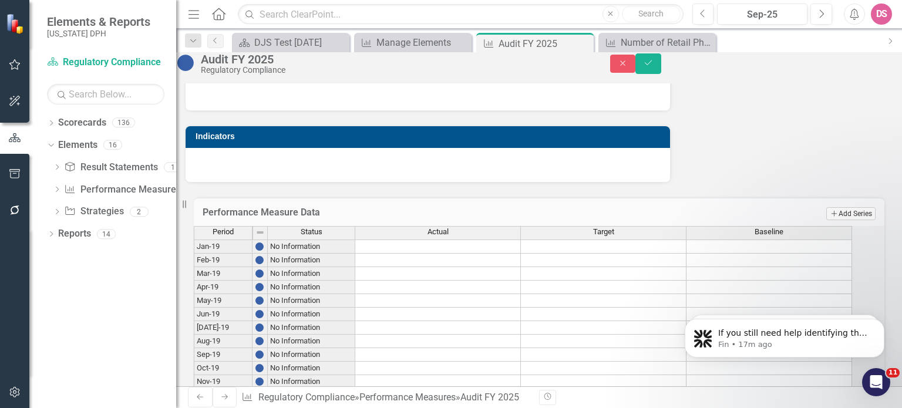
click at [841, 220] on button "Add Add Series" at bounding box center [851, 213] width 49 height 13
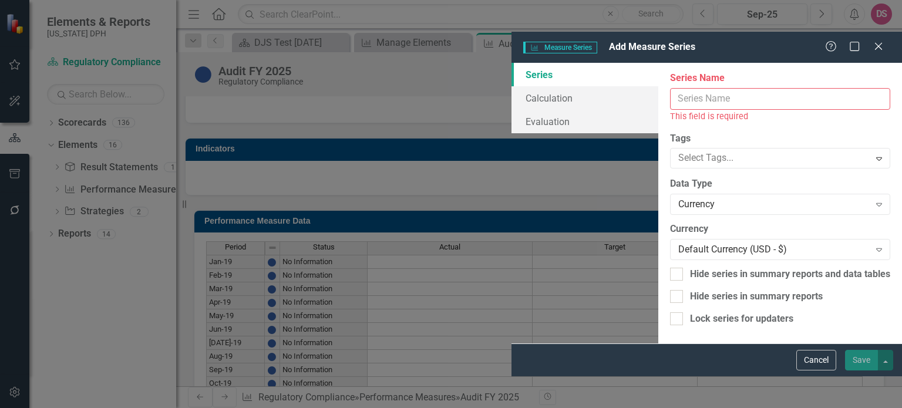
click at [670, 88] on input "Series Name" at bounding box center [780, 99] width 220 height 22
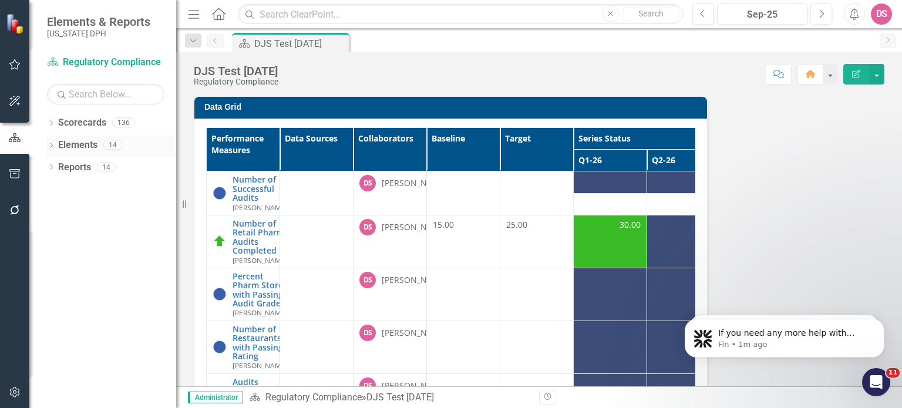
click at [65, 146] on link "Elements" at bounding box center [77, 146] width 39 height 14
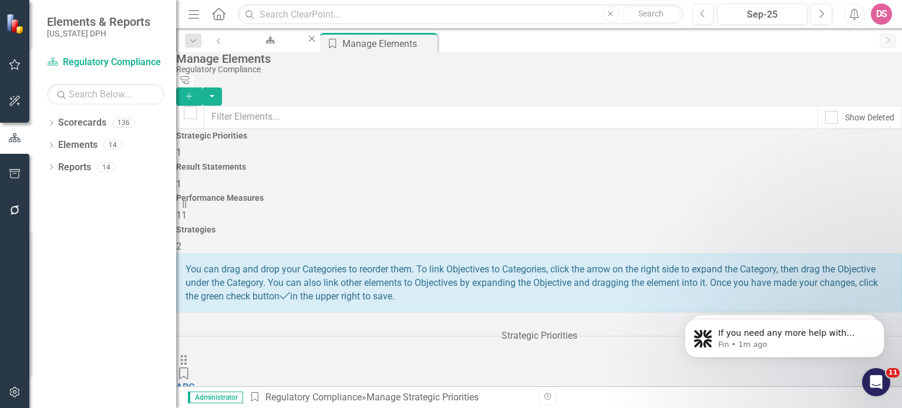
click at [604, 194] on h4 "Performance Measures" at bounding box center [539, 198] width 726 height 9
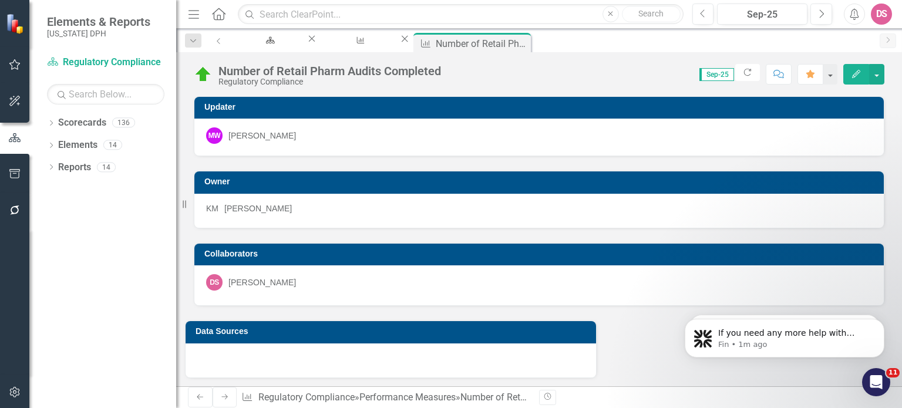
click at [854, 75] on icon "button" at bounding box center [857, 74] width 8 height 8
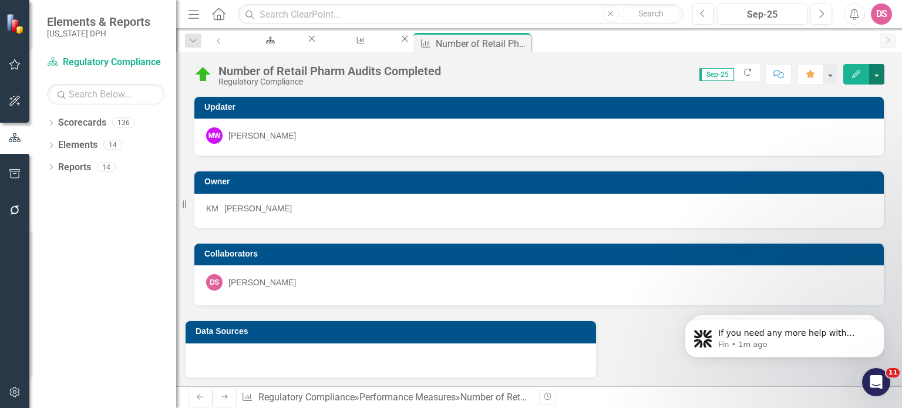
click at [877, 75] on button "button" at bounding box center [877, 74] width 15 height 21
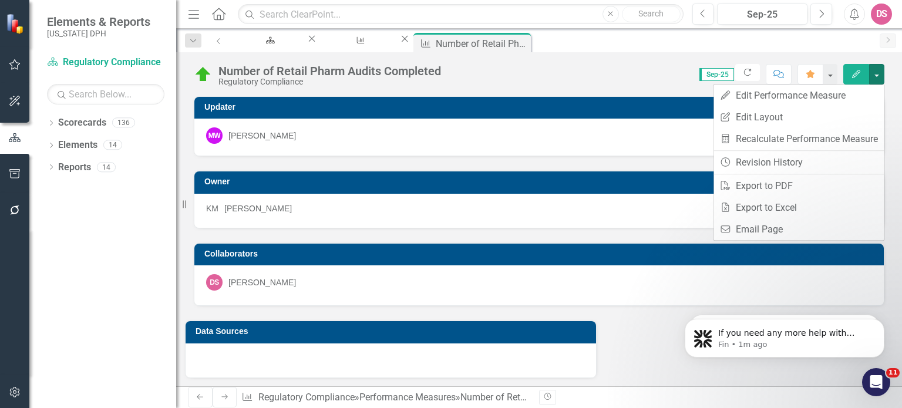
click at [599, 73] on div "Score: N/A Sep-25 Completed Refresh Comment Favorite Edit" at bounding box center [666, 74] width 438 height 20
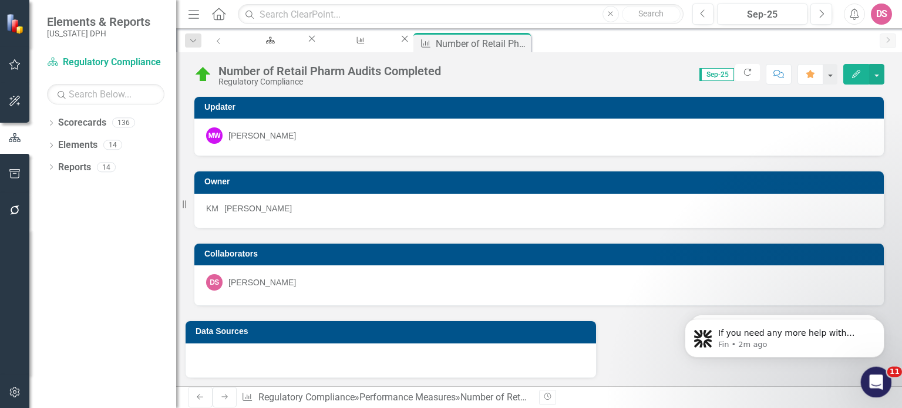
click at [875, 385] on icon "Open Intercom Messenger" at bounding box center [874, 380] width 19 height 19
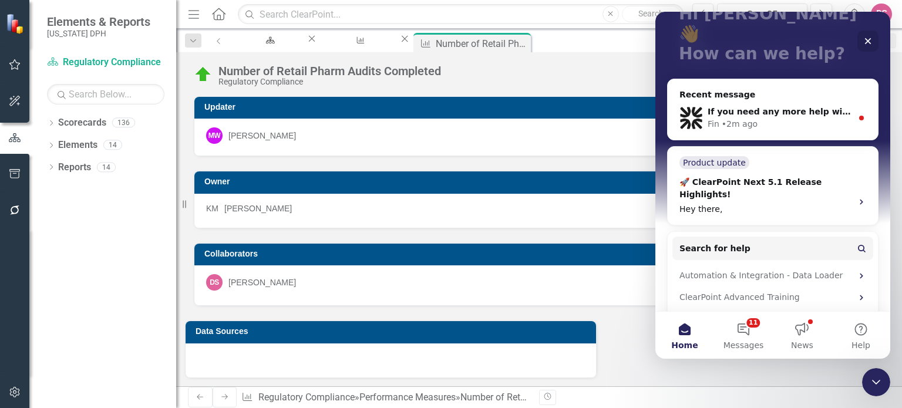
scroll to position [92, 0]
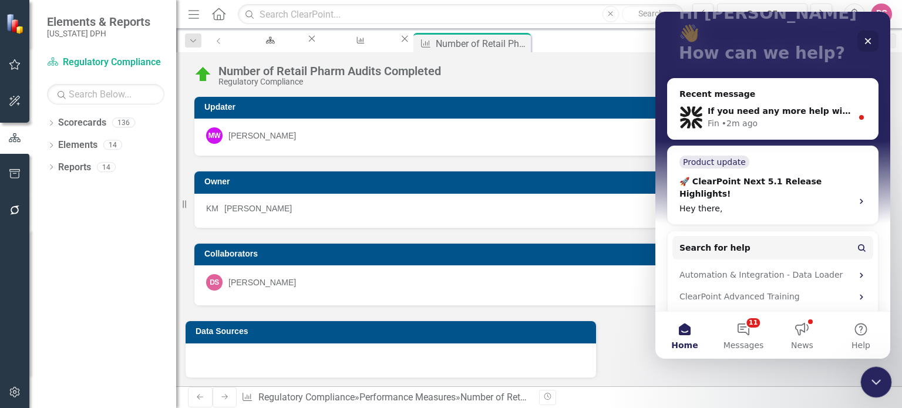
click at [874, 381] on icon "Close Intercom Messenger" at bounding box center [875, 380] width 8 height 5
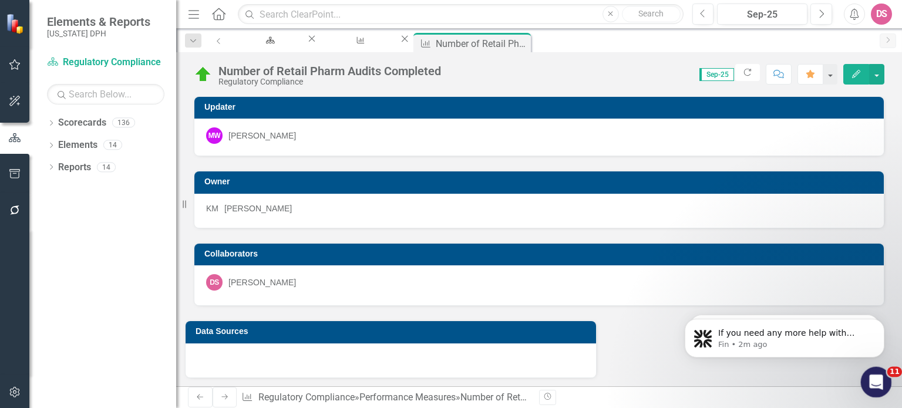
scroll to position [0, 0]
click at [78, 151] on link "Elements" at bounding box center [77, 146] width 39 height 14
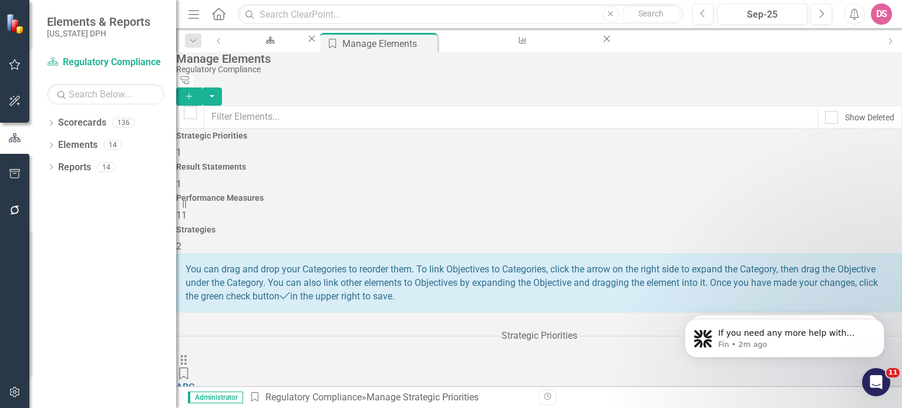
click at [599, 194] on h4 "Performance Measures" at bounding box center [539, 198] width 726 height 9
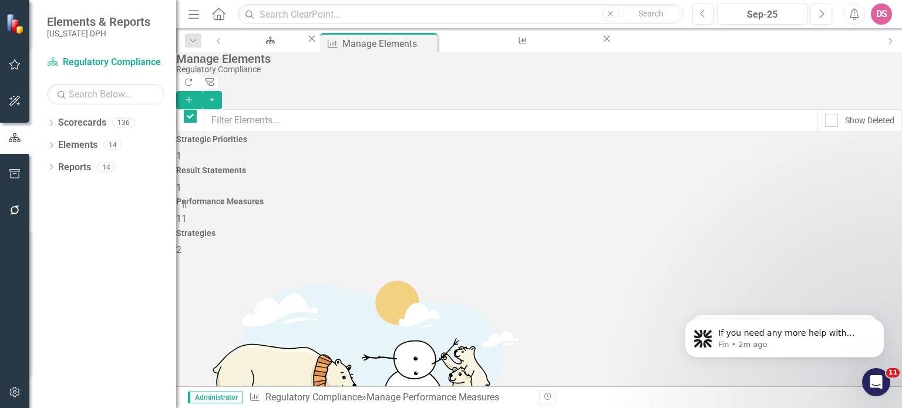
checkbox input "false"
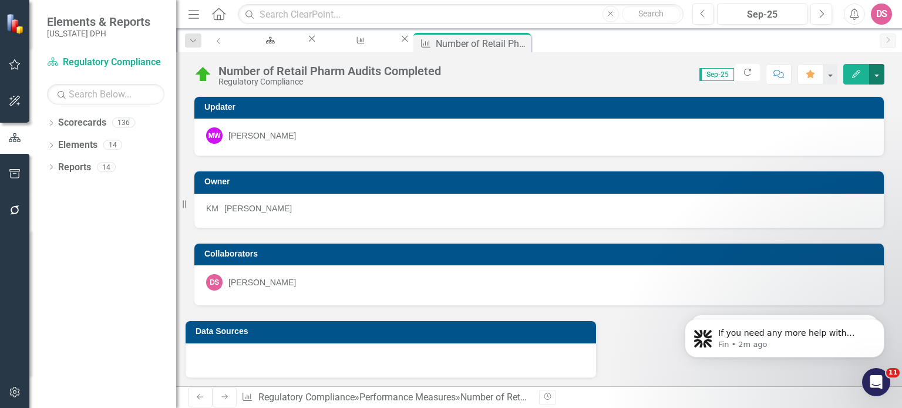
drag, startPoint x: 853, startPoint y: 76, endPoint x: 879, endPoint y: 75, distance: 26.5
click at [879, 75] on button "button" at bounding box center [877, 74] width 15 height 21
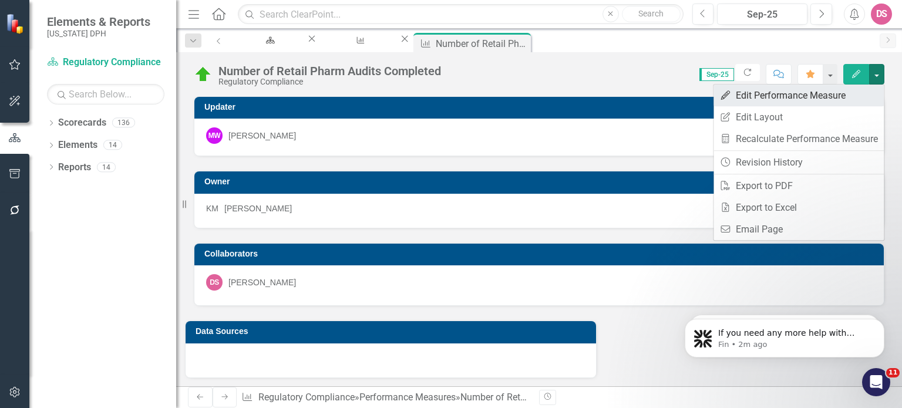
click at [766, 100] on link "Edit Edit Performance Measure" at bounding box center [799, 96] width 170 height 22
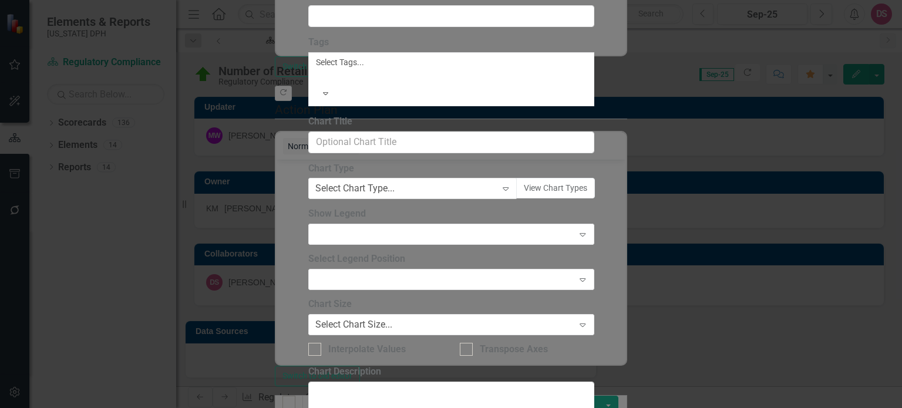
type input "Number of Retail Pharm Audits Complete"
type input "Number of Retail Pharm Store Audits Completed Q2"
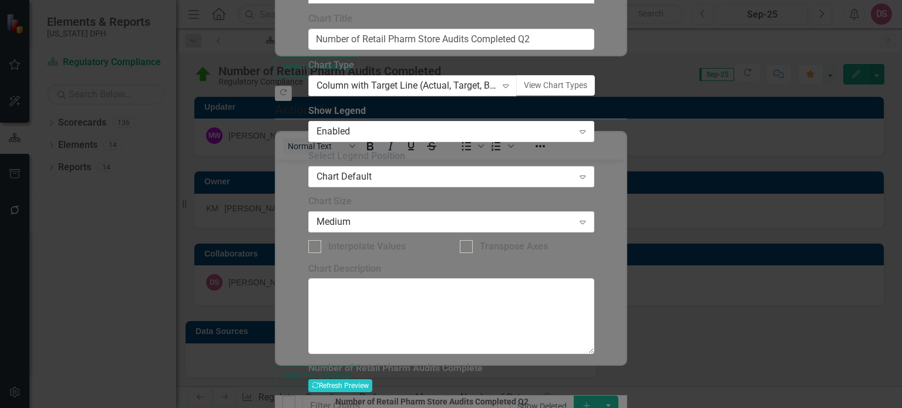
click at [506, 90] on icon "Expand" at bounding box center [506, 85] width 12 height 9
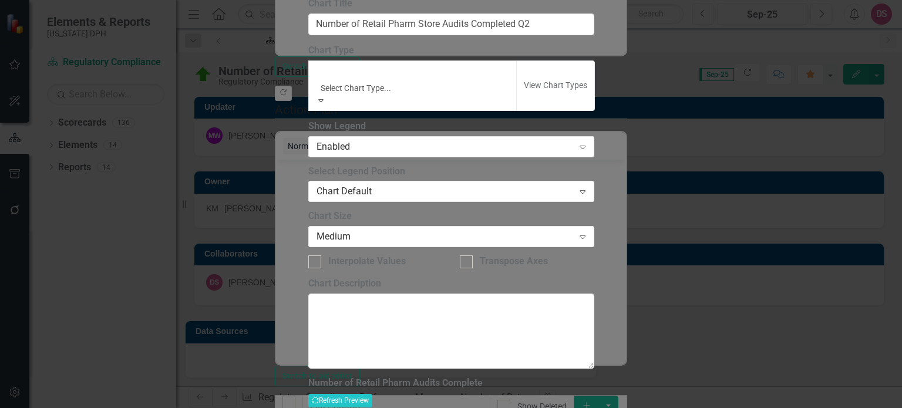
scroll to position [1014, 0]
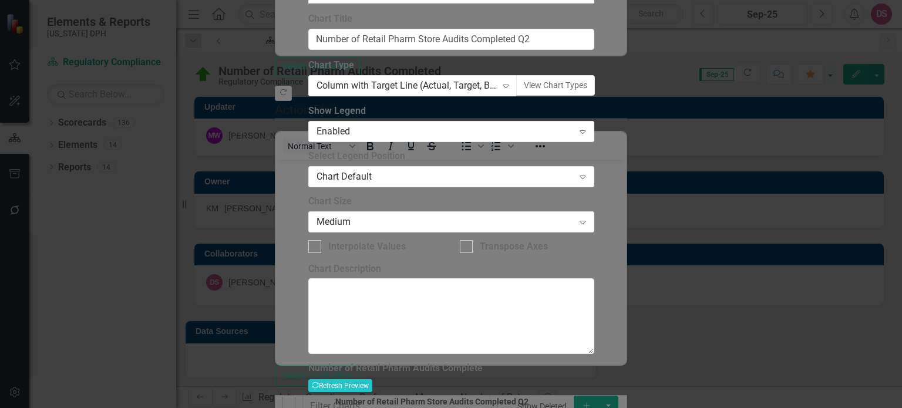
scroll to position [0, 0]
click at [551, 96] on button "View Chart Types" at bounding box center [555, 85] width 79 height 21
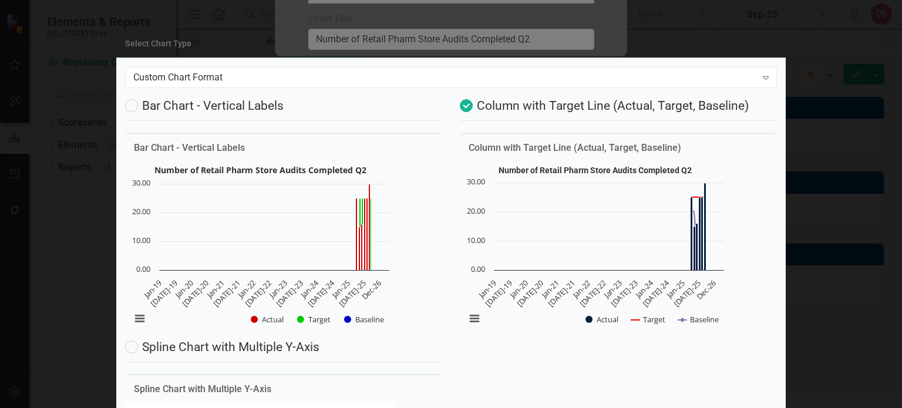
drag, startPoint x: 714, startPoint y: 360, endPoint x: 731, endPoint y: 361, distance: 17.7
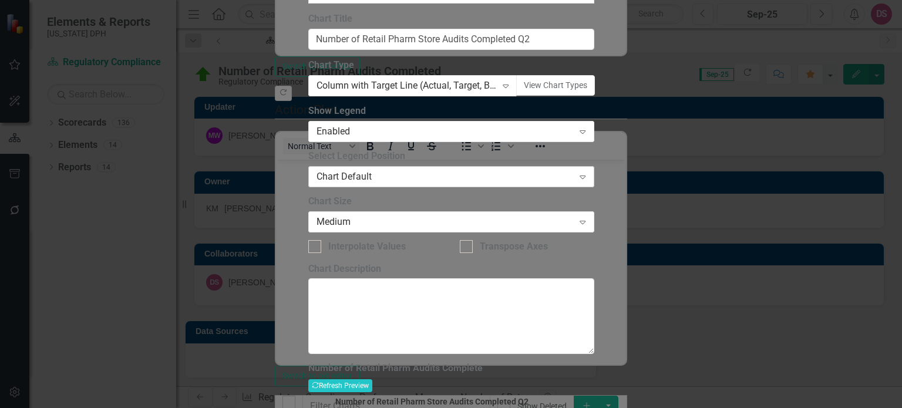
click at [580, 182] on icon "Expand" at bounding box center [583, 176] width 12 height 9
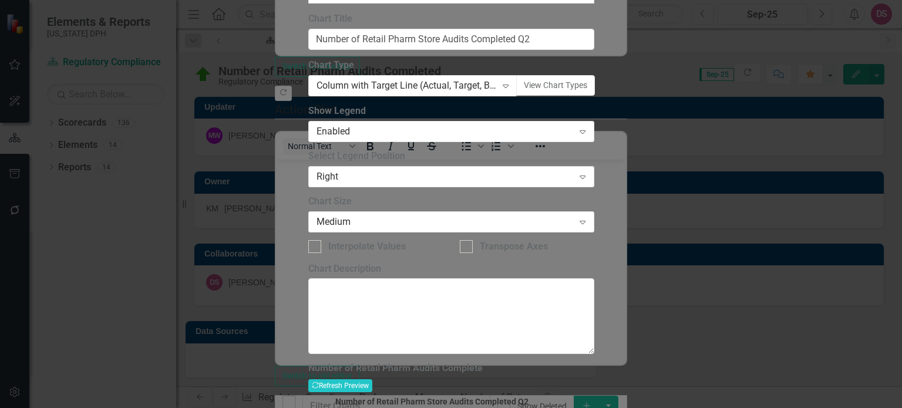
drag, startPoint x: 610, startPoint y: 253, endPoint x: 736, endPoint y: 355, distance: 162.4
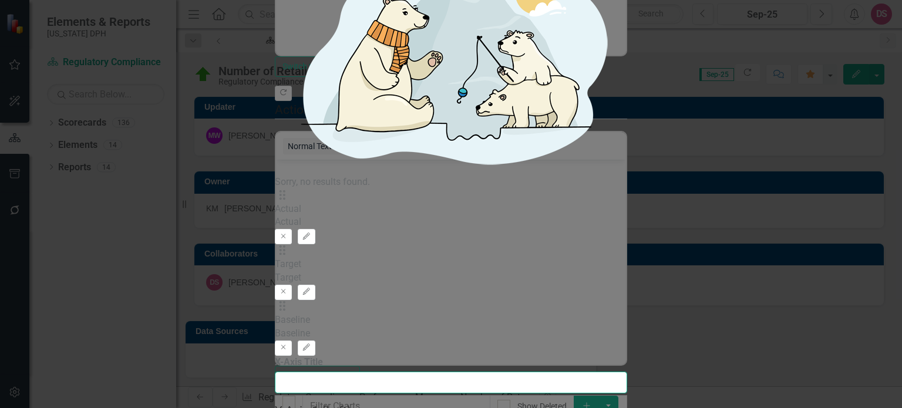
click at [369, 372] on input "X-Axis Title" at bounding box center [451, 383] width 353 height 22
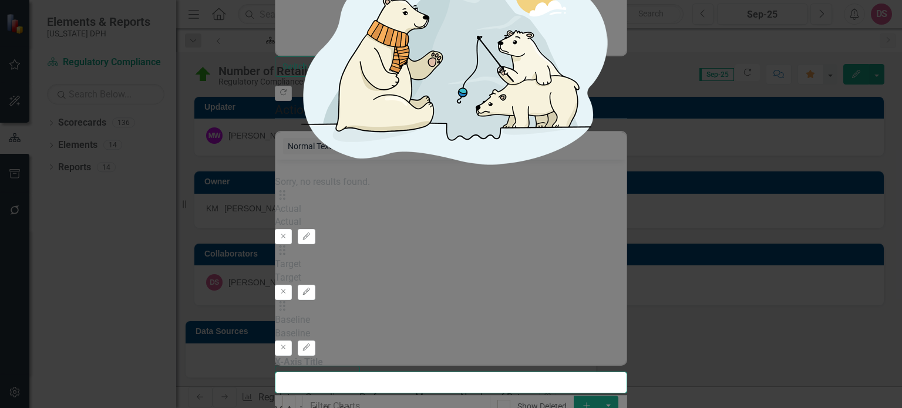
click at [362, 372] on input "X-Axis Title" at bounding box center [451, 383] width 353 height 22
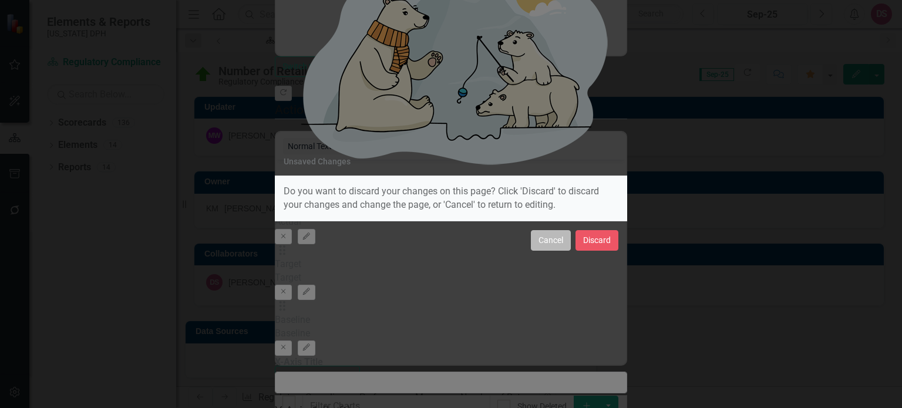
click at [552, 241] on button "Cancel" at bounding box center [551, 240] width 40 height 21
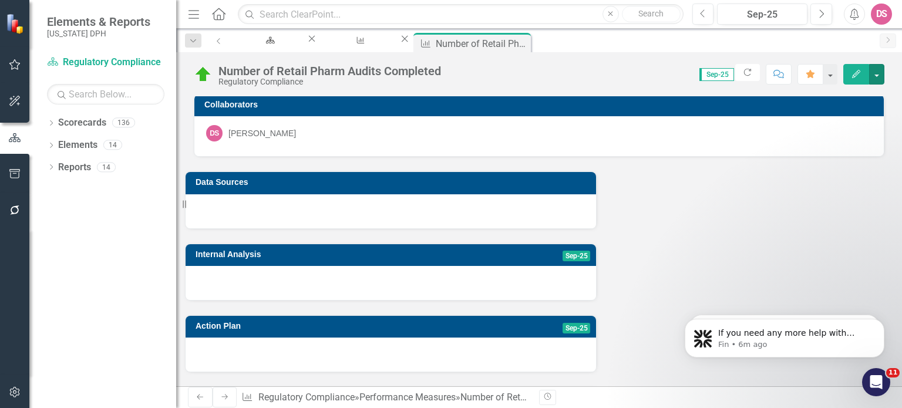
scroll to position [99, 0]
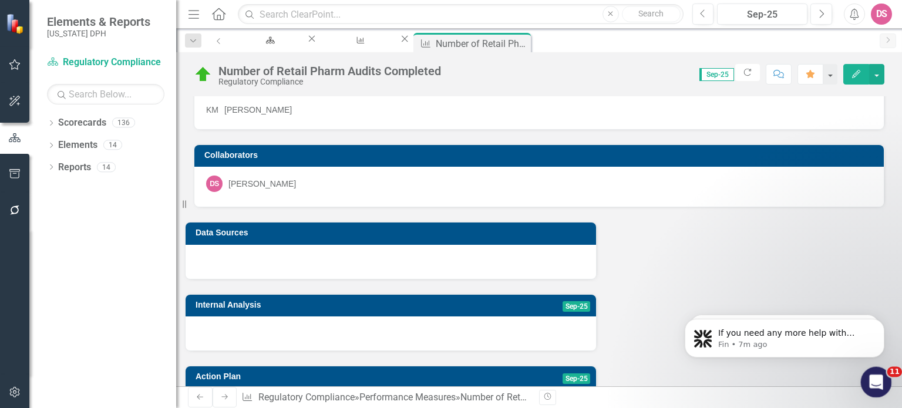
drag, startPoint x: 871, startPoint y: 380, endPoint x: 875, endPoint y: 387, distance: 8.0
click at [875, 387] on icon "Open Intercom Messenger" at bounding box center [874, 380] width 19 height 19
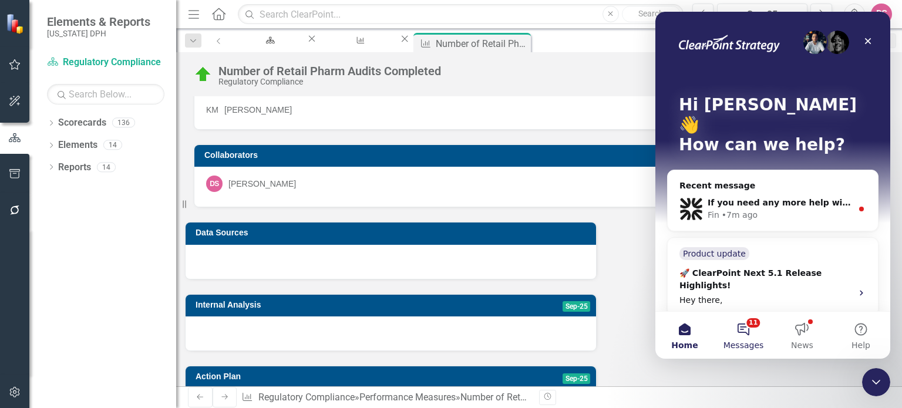
click at [745, 330] on button "11 Messages" at bounding box center [743, 335] width 59 height 47
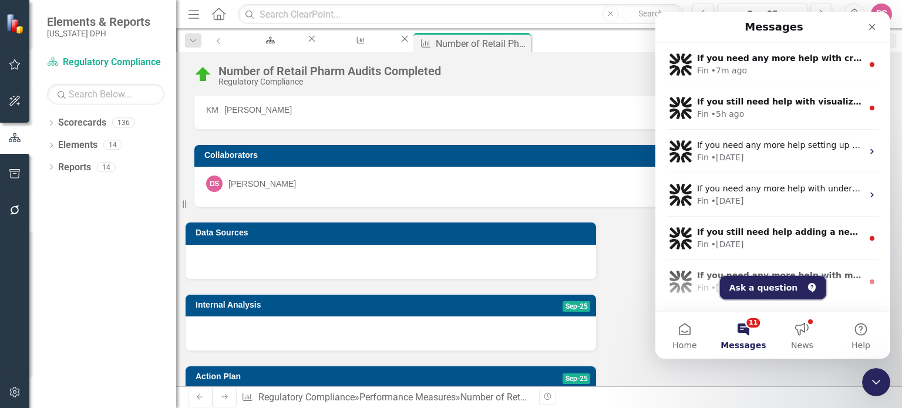
click at [757, 283] on button "Ask a question" at bounding box center [773, 288] width 106 height 24
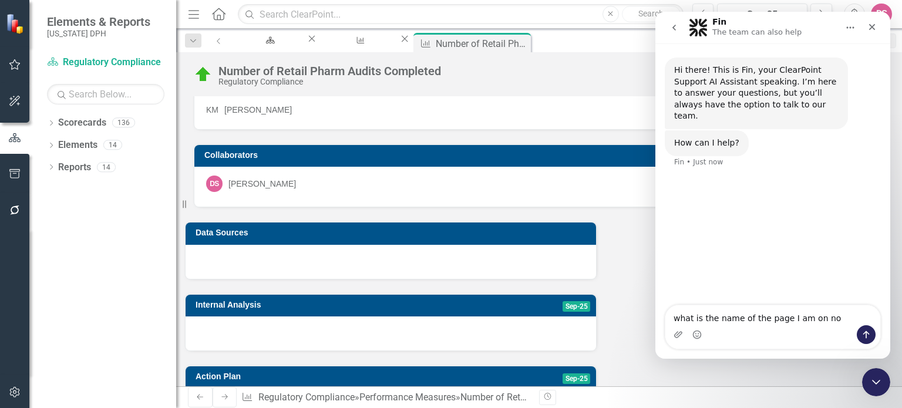
type textarea "what is the name of the page I am on now"
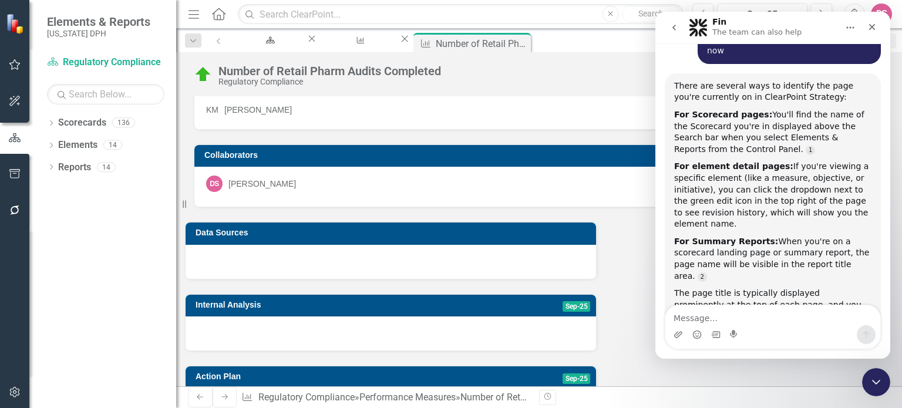
scroll to position [2, 0]
click at [872, 25] on icon "Close" at bounding box center [872, 26] width 9 height 9
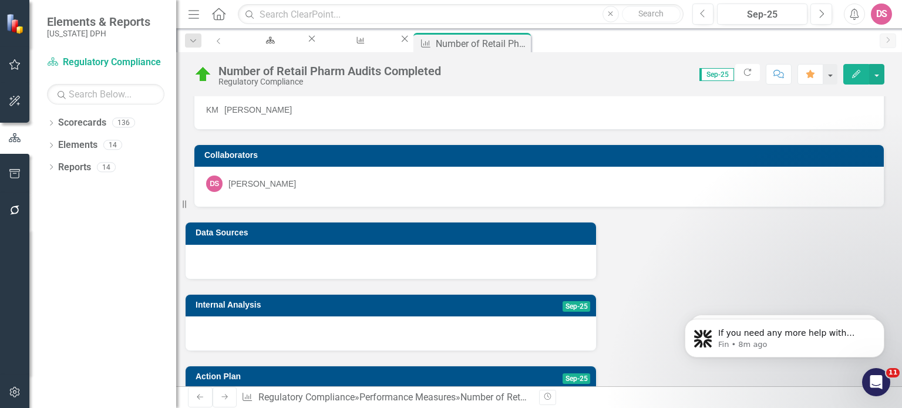
scroll to position [0, 0]
click at [69, 150] on link "Elements" at bounding box center [77, 146] width 39 height 14
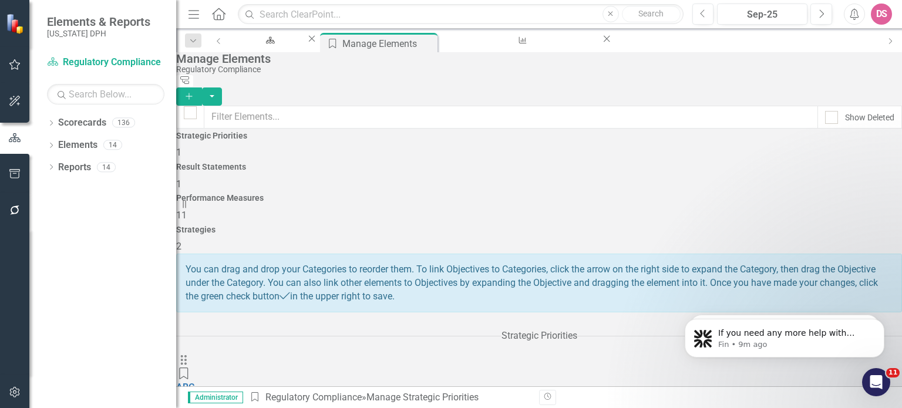
click at [656, 194] on h4 "Performance Measures" at bounding box center [539, 198] width 726 height 9
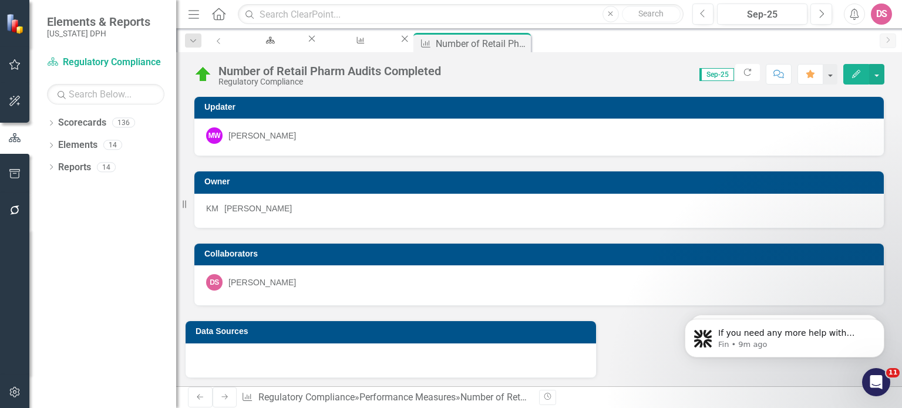
drag, startPoint x: 880, startPoint y: 70, endPoint x: 616, endPoint y: 79, distance: 263.9
click at [616, 79] on div "Score: N/A Sep-25 Completed Refresh Comment Favorite Edit" at bounding box center [666, 74] width 438 height 20
click at [856, 68] on button "Edit" at bounding box center [857, 74] width 26 height 21
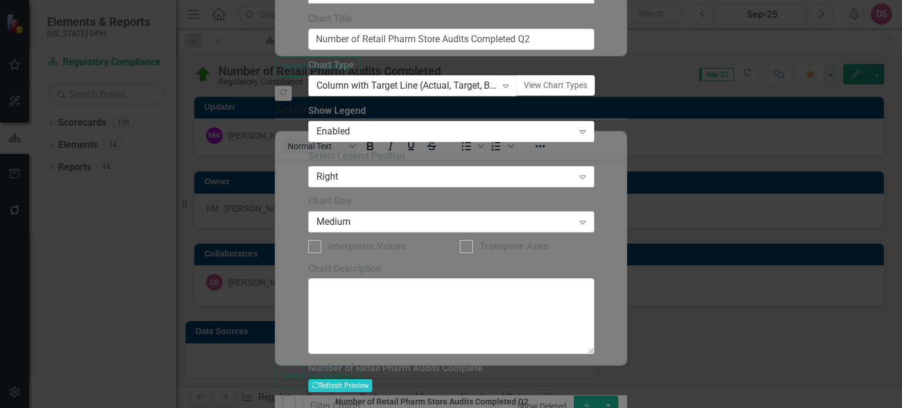
click at [505, 90] on icon "Expand" at bounding box center [506, 85] width 12 height 9
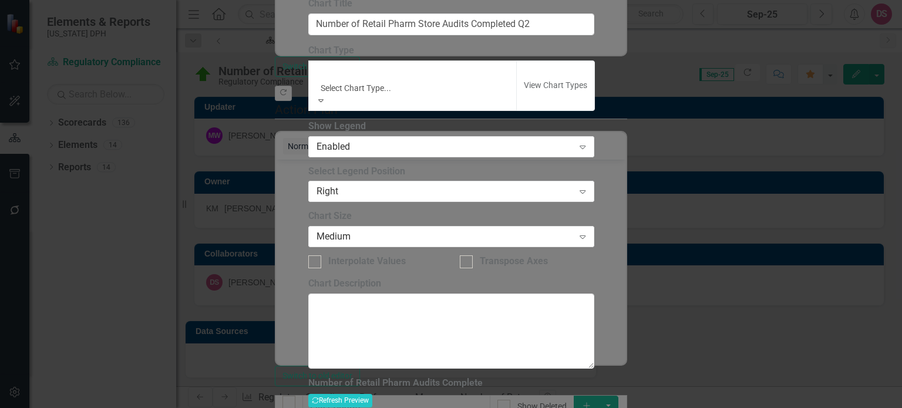
scroll to position [966, 0]
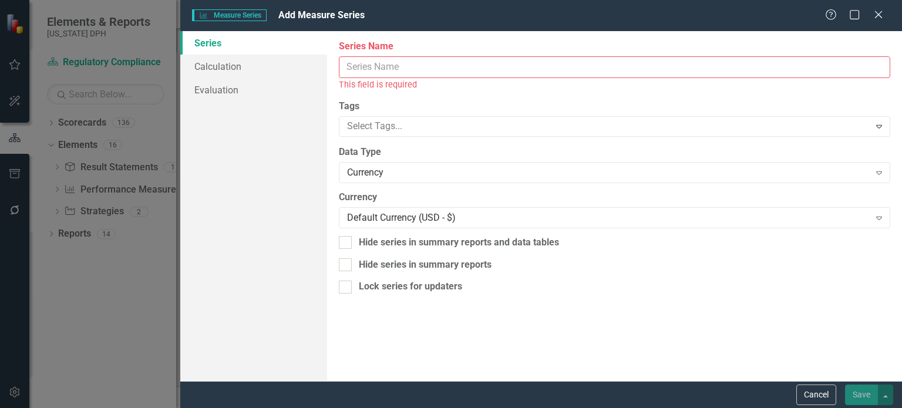
scroll to position [390, 0]
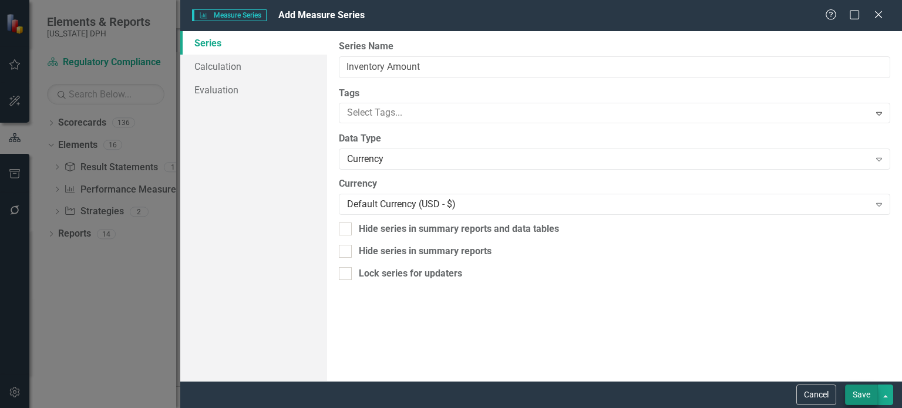
type input "Inventory Amount"
click at [857, 395] on button "Save" at bounding box center [861, 395] width 33 height 21
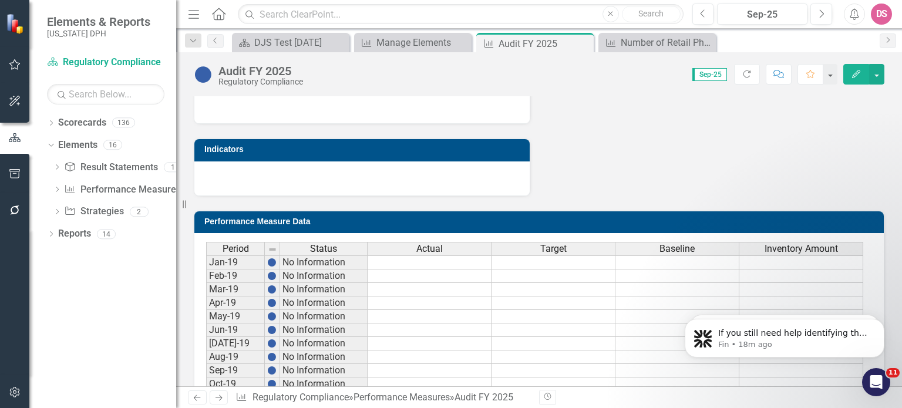
click at [407, 226] on td "Performance Measure Data" at bounding box center [541, 223] width 674 height 18
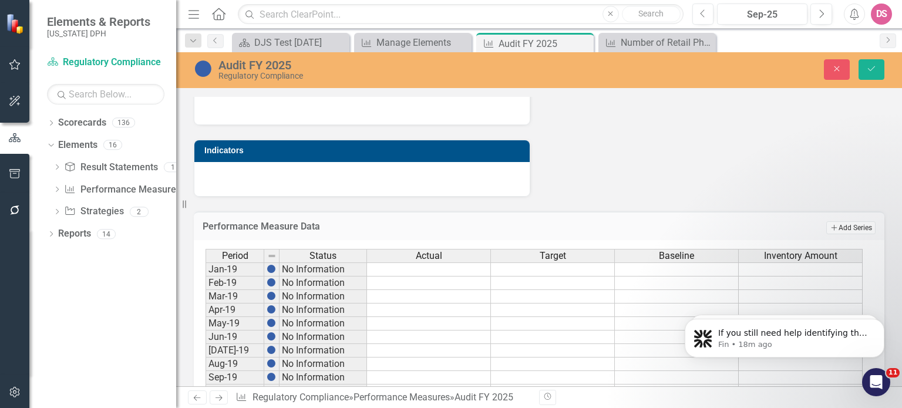
click at [844, 227] on button "Add Add Series" at bounding box center [851, 227] width 49 height 13
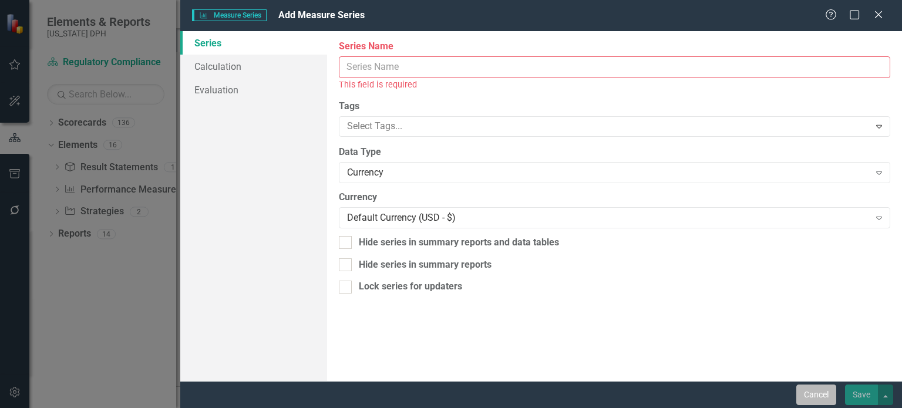
click at [817, 398] on button "Cancel" at bounding box center [817, 395] width 40 height 21
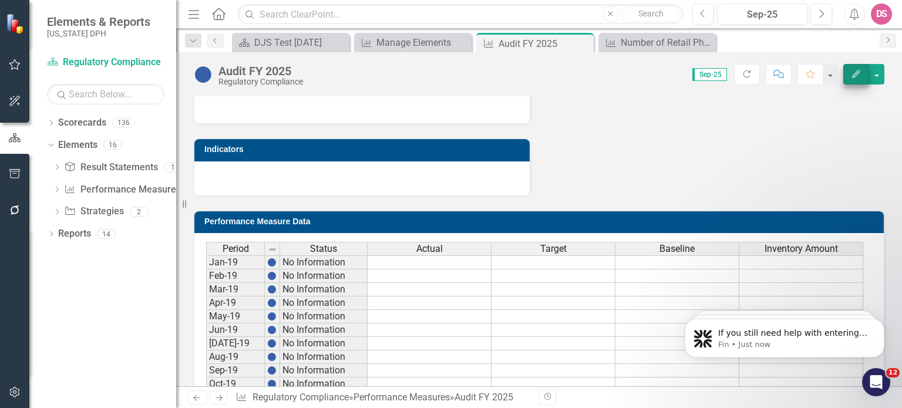
scroll to position [2, 0]
click at [853, 75] on icon "Edit" at bounding box center [856, 74] width 11 height 8
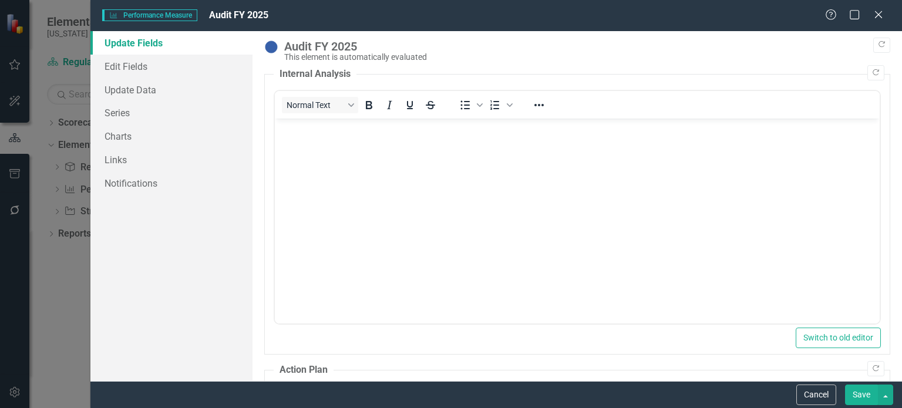
scroll to position [0, 0]
click at [122, 115] on link "Series" at bounding box center [171, 113] width 162 height 24
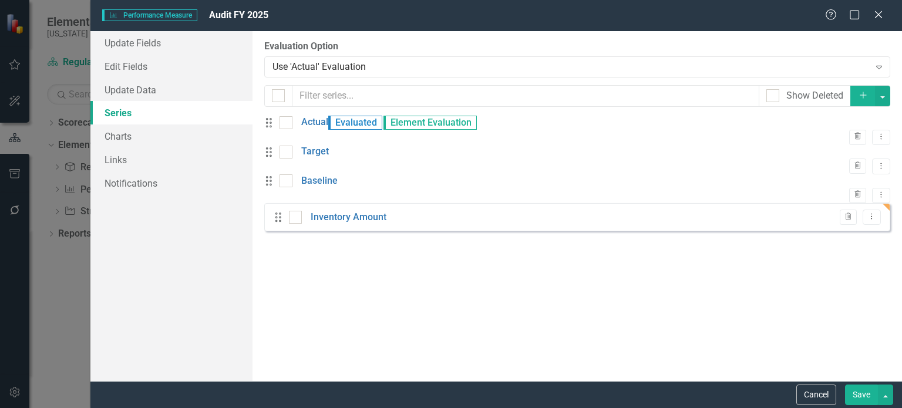
drag, startPoint x: 349, startPoint y: 238, endPoint x: 348, endPoint y: 119, distance: 118.7
click at [348, 119] on div "Drag Actual Evaluated Element Evaluation Trash Dropdown Menu Drag Target Trash …" at bounding box center [577, 174] width 626 height 116
drag, startPoint x: 452, startPoint y: 239, endPoint x: 476, endPoint y: 98, distance: 143.1
click at [476, 98] on div "From this page, you can add, edit, delete, or duplicate the measure series for …" at bounding box center [578, 206] width 650 height 350
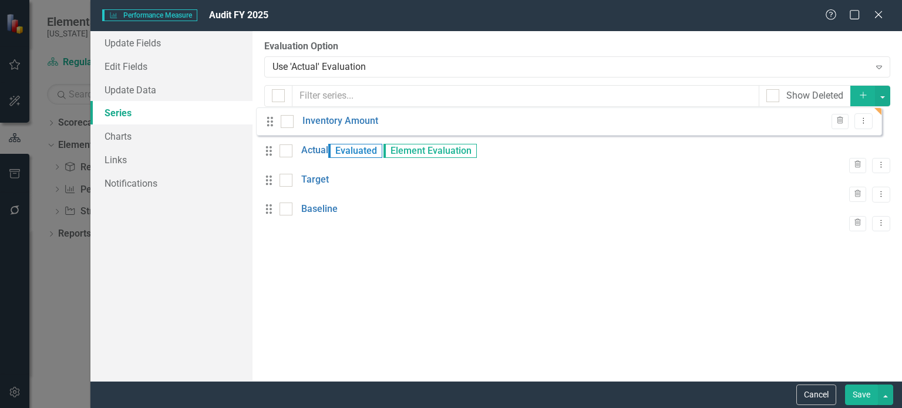
drag, startPoint x: 279, startPoint y: 243, endPoint x: 271, endPoint y: 123, distance: 119.6
click at [271, 123] on div "Drag Actual Evaluated Element Evaluation Trash Dropdown Menu Drag Target Trash …" at bounding box center [577, 174] width 626 height 116
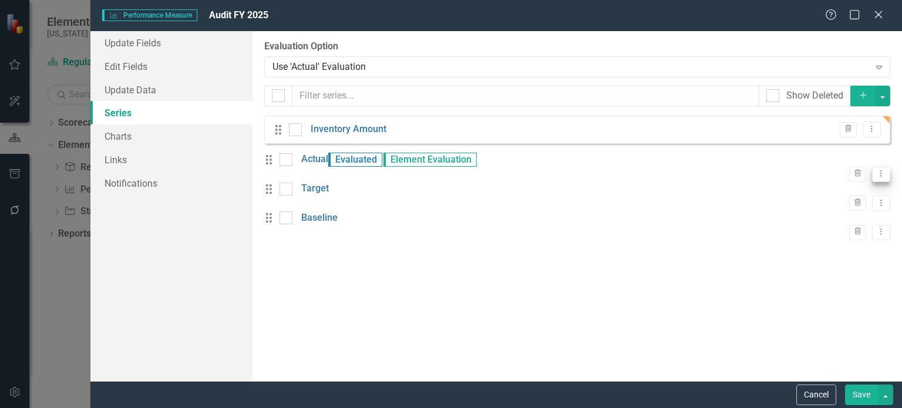
click at [877, 170] on icon "Dropdown Menu" at bounding box center [882, 174] width 10 height 8
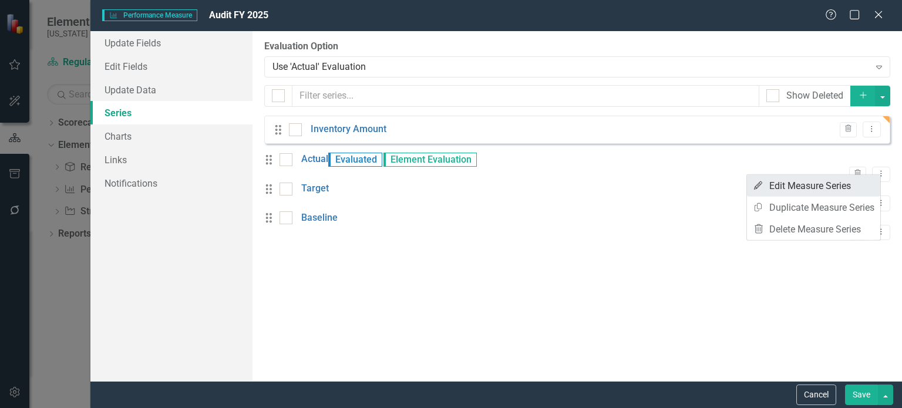
click at [835, 189] on link "Edit Edit Measure Series" at bounding box center [813, 186] width 133 height 22
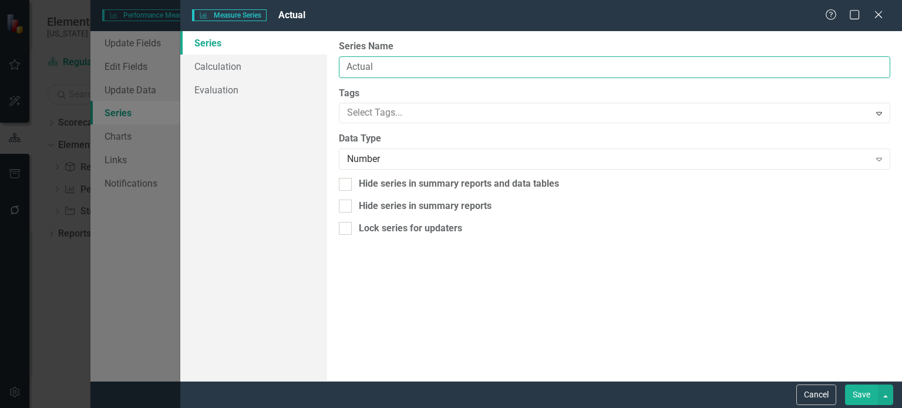
click at [390, 68] on input "Actual" at bounding box center [615, 67] width 552 height 22
type input "A"
type input "Campaign Amount"
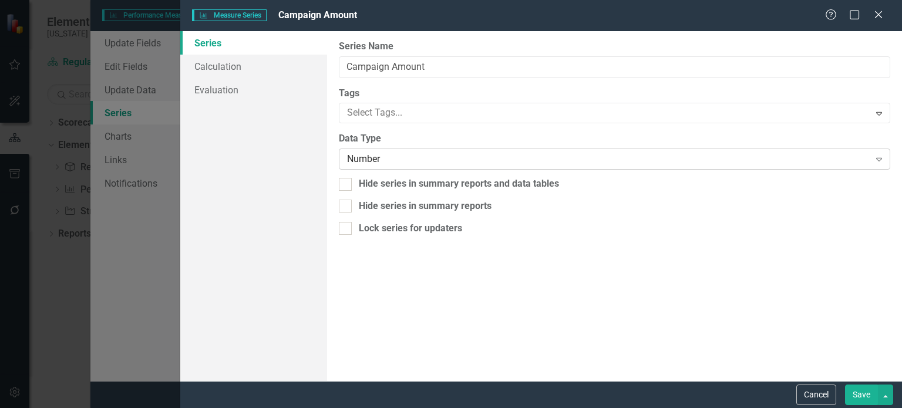
click at [881, 160] on icon "Expand" at bounding box center [880, 159] width 12 height 9
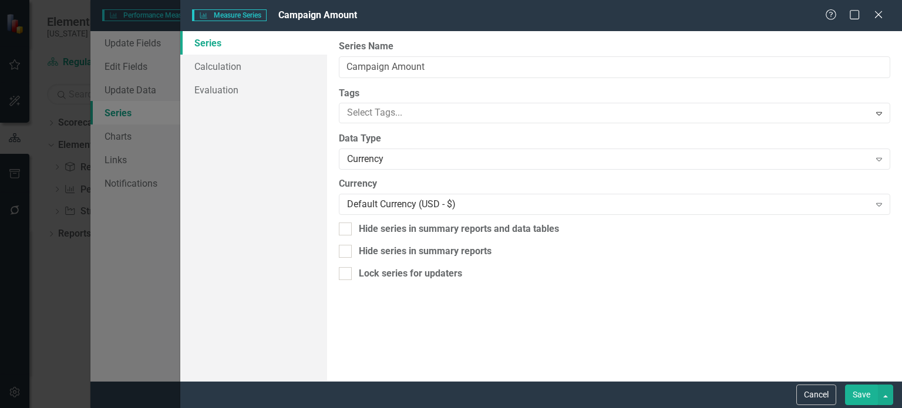
click at [864, 396] on button "Save" at bounding box center [861, 395] width 33 height 21
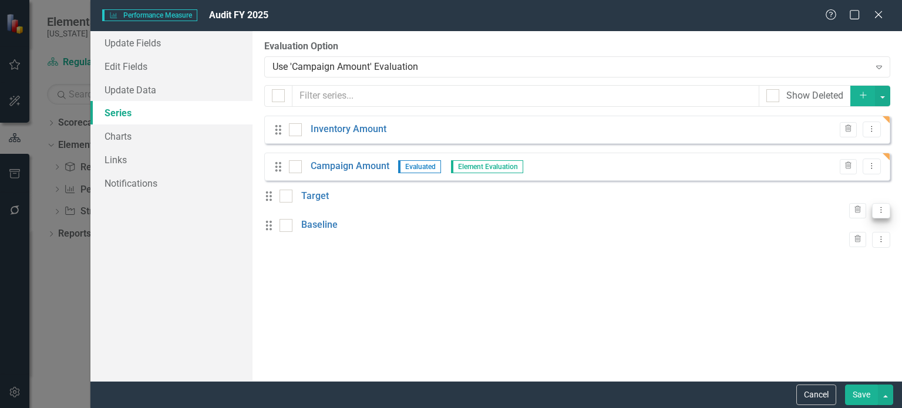
click at [877, 206] on icon "Dropdown Menu" at bounding box center [882, 210] width 10 height 8
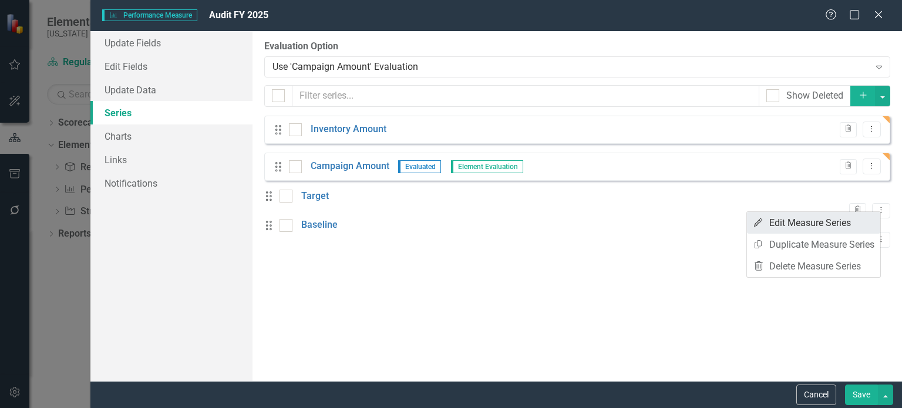
click at [829, 225] on link "Edit Edit Measure Series" at bounding box center [813, 223] width 133 height 22
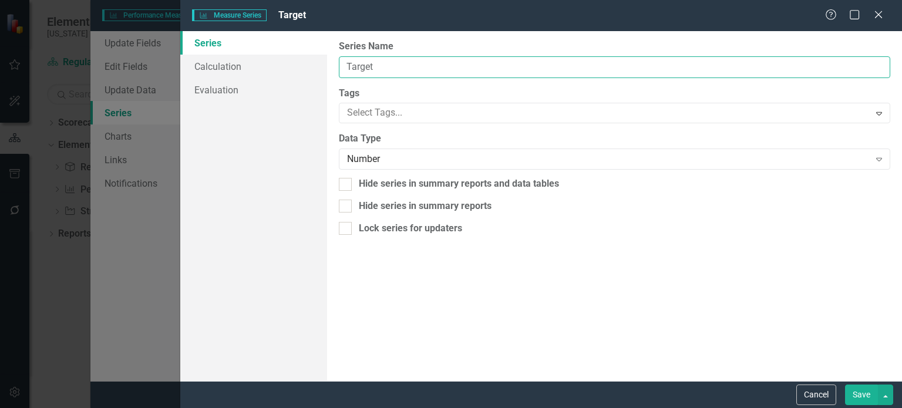
click at [390, 69] on input "Target" at bounding box center [615, 67] width 552 height 22
type input "T"
type input "Gross Inventory"
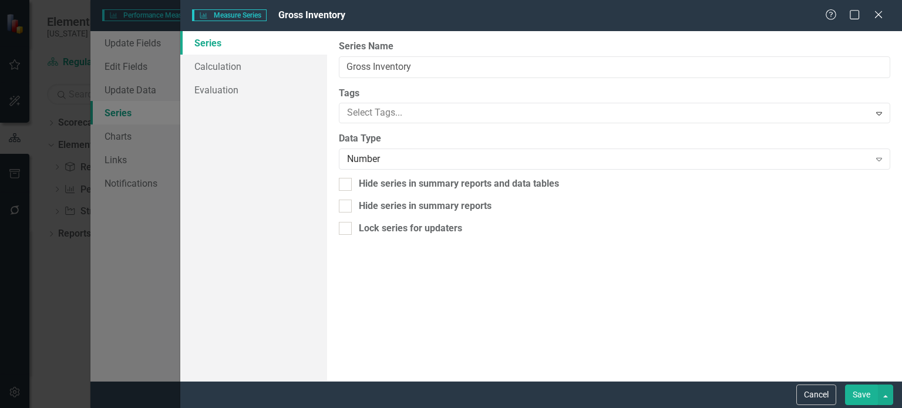
click at [865, 393] on button "Save" at bounding box center [861, 395] width 33 height 21
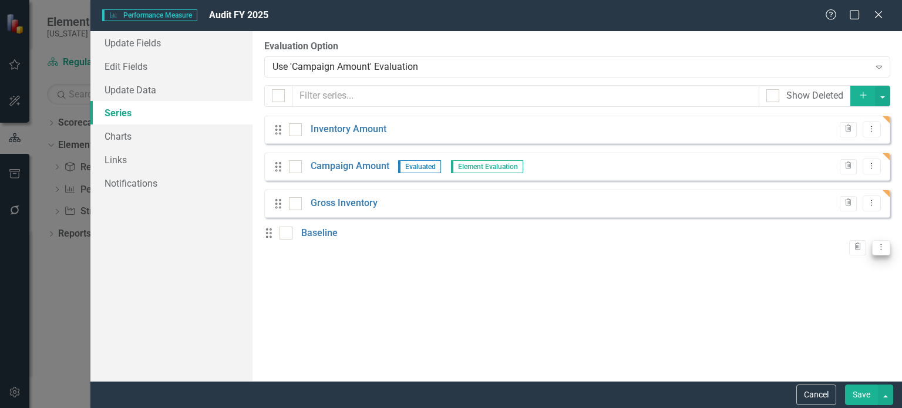
click at [877, 243] on icon "Dropdown Menu" at bounding box center [882, 247] width 10 height 8
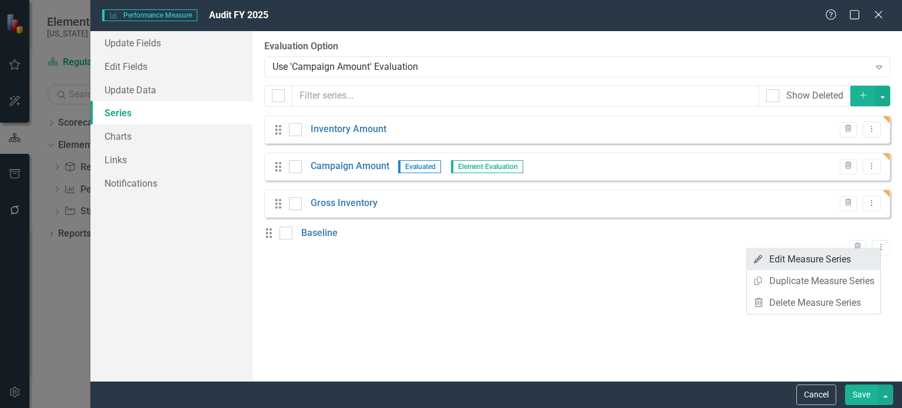
click at [848, 254] on link "Edit Edit Measure Series" at bounding box center [813, 260] width 133 height 22
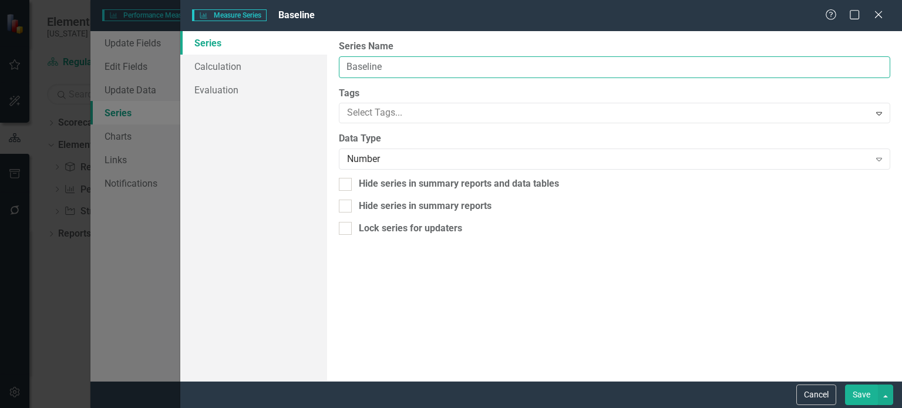
click at [400, 71] on input "Baseline" at bounding box center [615, 67] width 552 height 22
type input "B"
type input "E"
type input "Month Profit"
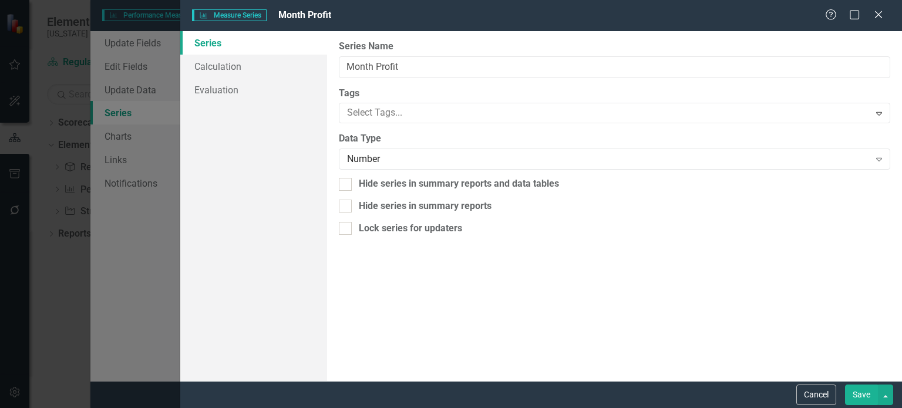
click at [860, 399] on button "Save" at bounding box center [861, 395] width 33 height 21
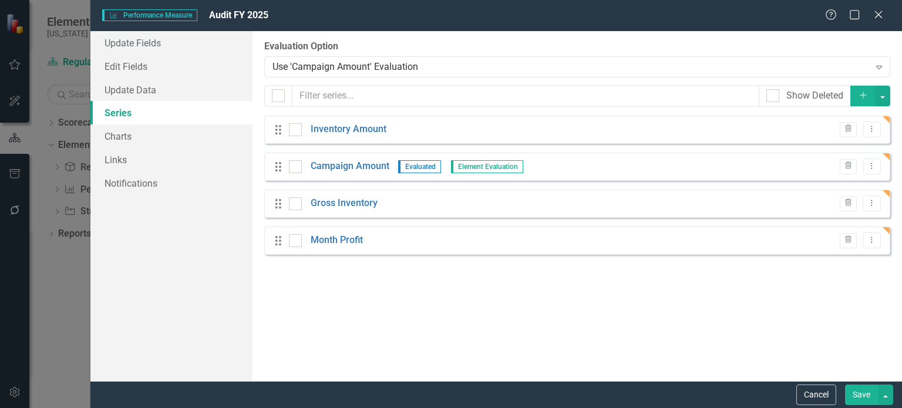
click at [855, 394] on button "Save" at bounding box center [861, 395] width 33 height 21
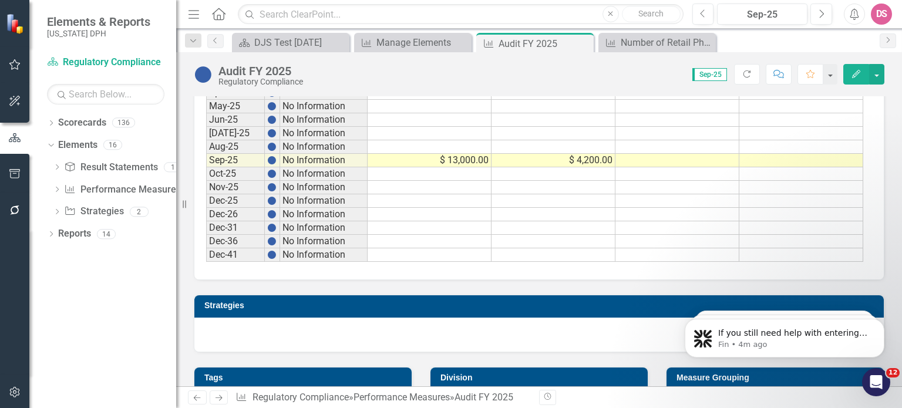
scroll to position [2, 0]
drag, startPoint x: 892, startPoint y: 358, endPoint x: 1569, endPoint y: 553, distance: 704.8
click at [896, 294] on html "If you still need help with entering data for your Waterfall chart or anything …" at bounding box center [784, 335] width 235 height 82
drag, startPoint x: 892, startPoint y: 358, endPoint x: 896, endPoint y: 283, distance: 75.3
click at [896, 294] on html "If you still need help with entering data for your Waterfall chart or anything …" at bounding box center [784, 335] width 235 height 82
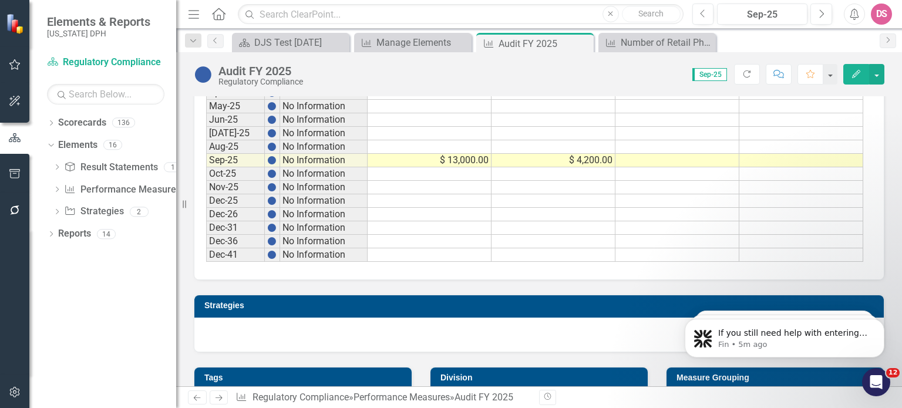
click at [636, 360] on div "Division" at bounding box center [539, 389] width 236 height 72
drag, startPoint x: 893, startPoint y: 348, endPoint x: 891, endPoint y: 271, distance: 76.4
click at [891, 294] on html "If you still need help with entering data for your Waterfall chart or anything …" at bounding box center [784, 335] width 235 height 82
drag, startPoint x: 893, startPoint y: 358, endPoint x: 887, endPoint y: 269, distance: 90.1
click at [887, 294] on html "If you still need help with entering data for your Waterfall chart or anything …" at bounding box center [784, 335] width 235 height 82
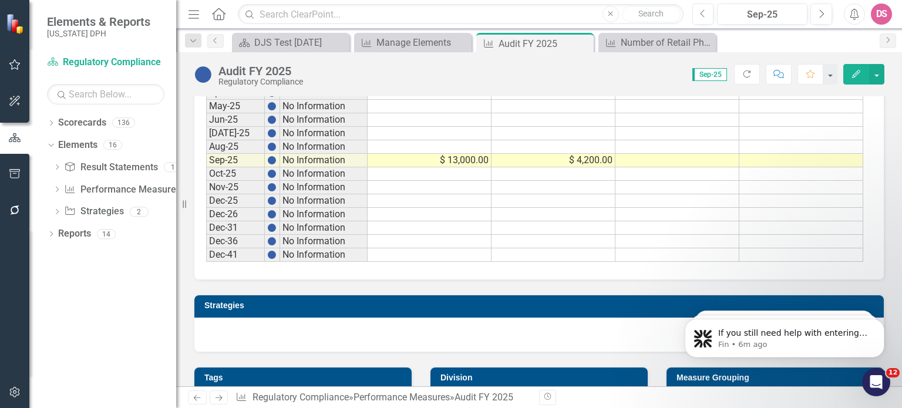
click at [901, 70] on div "Audit FY 2025 Regulatory Compliance Score: N/A Sep-25 Completed Refresh Comment…" at bounding box center [539, 69] width 726 height 35
click at [699, 127] on td at bounding box center [678, 134] width 124 height 14
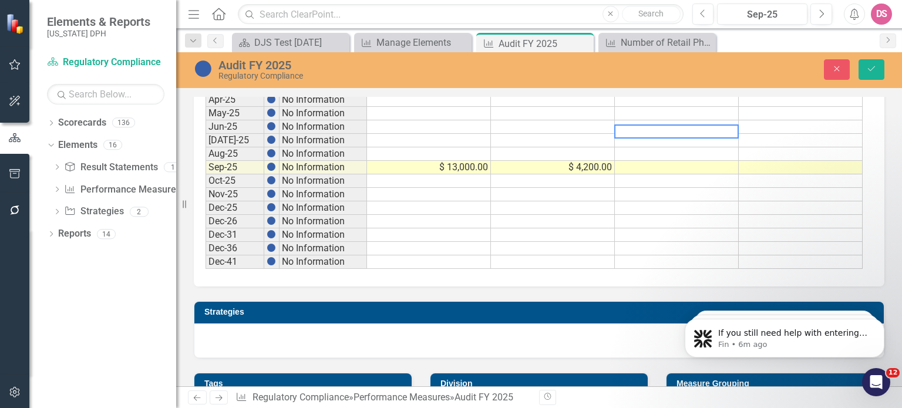
scroll to position [1579, 0]
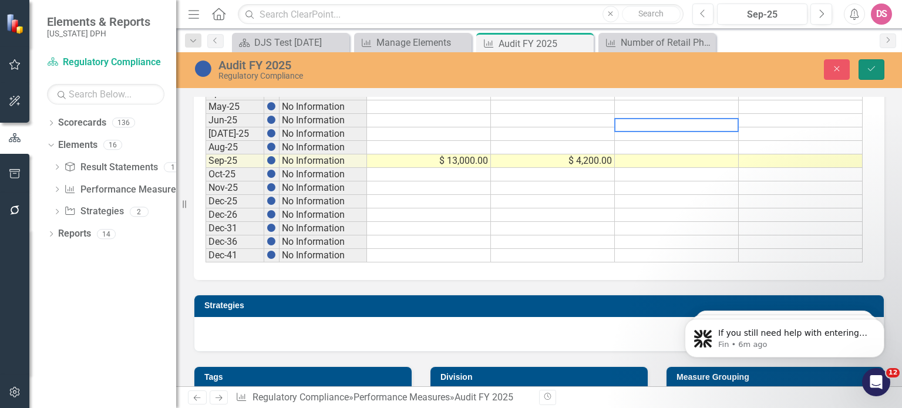
click at [867, 69] on icon "Save" at bounding box center [872, 69] width 11 height 8
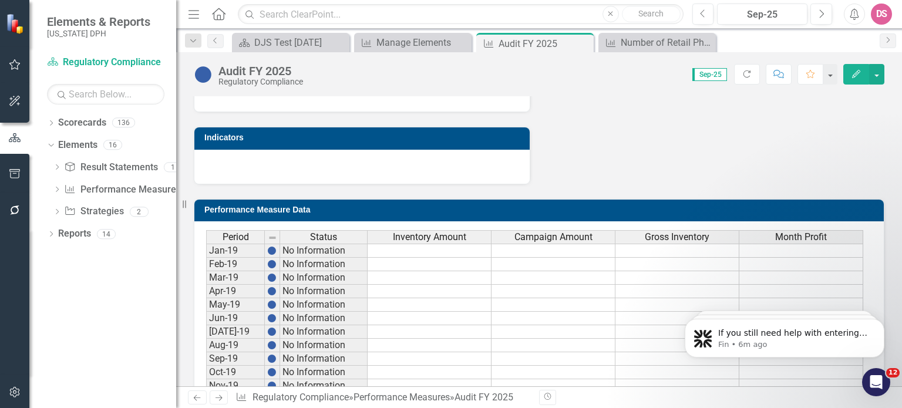
scroll to position [469, 0]
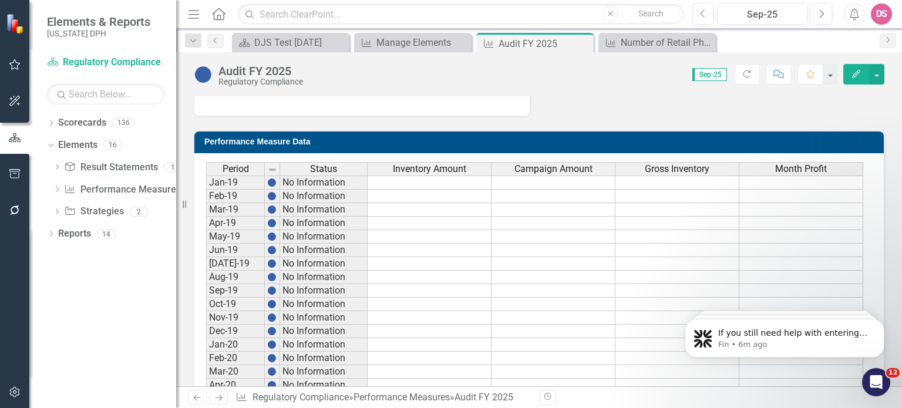
click at [645, 169] on span "Gross Inventory" at bounding box center [677, 169] width 65 height 11
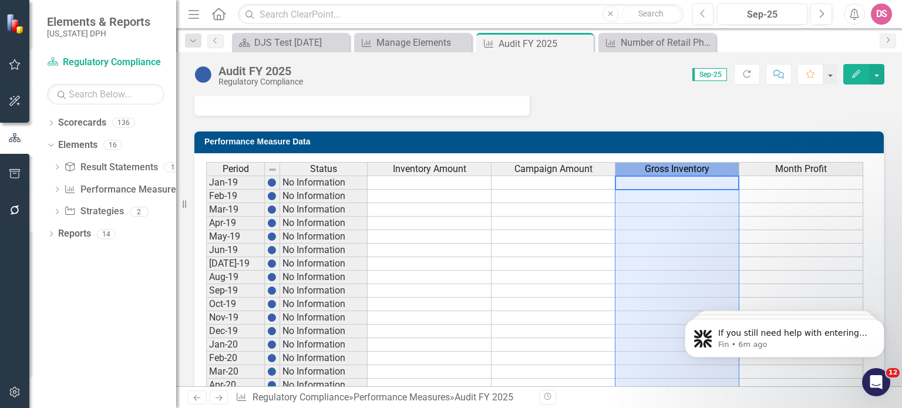
click at [645, 169] on span "Gross Inventory" at bounding box center [677, 169] width 65 height 11
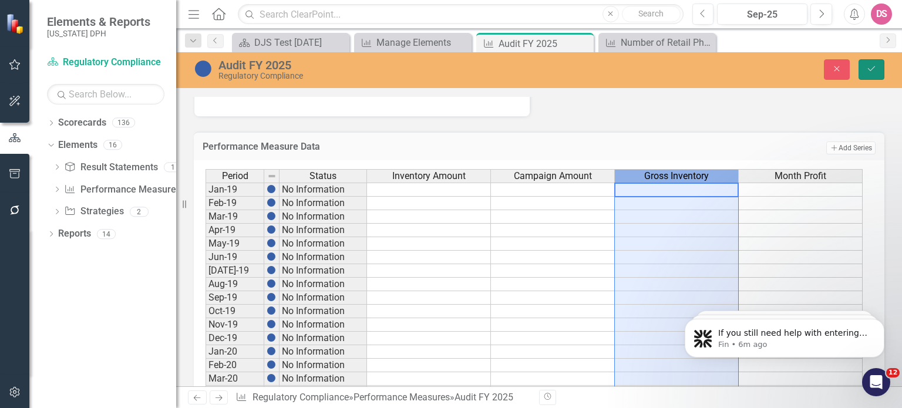
click at [870, 73] on button "Save" at bounding box center [872, 69] width 26 height 21
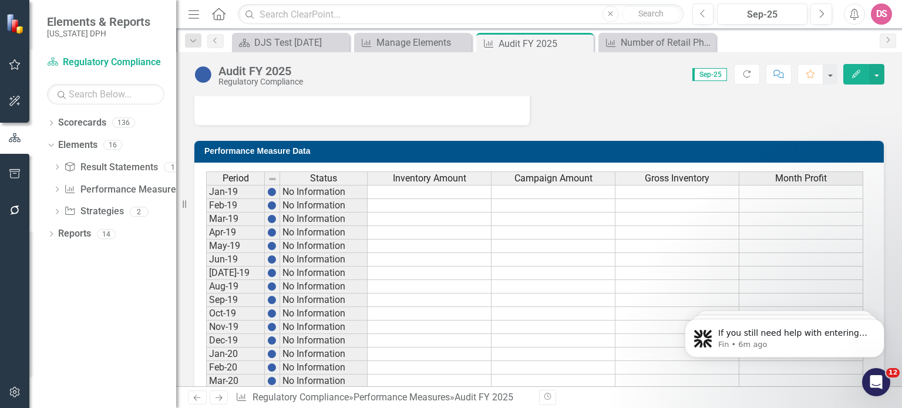
scroll to position [476, 0]
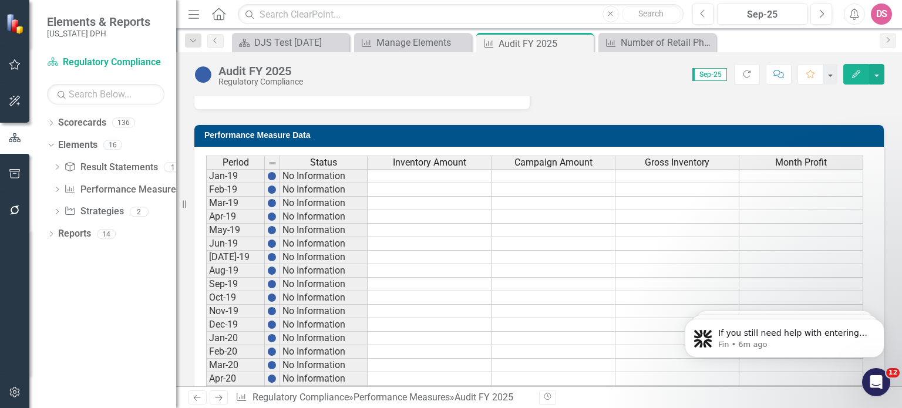
click at [680, 162] on span "Gross Inventory" at bounding box center [677, 162] width 65 height 11
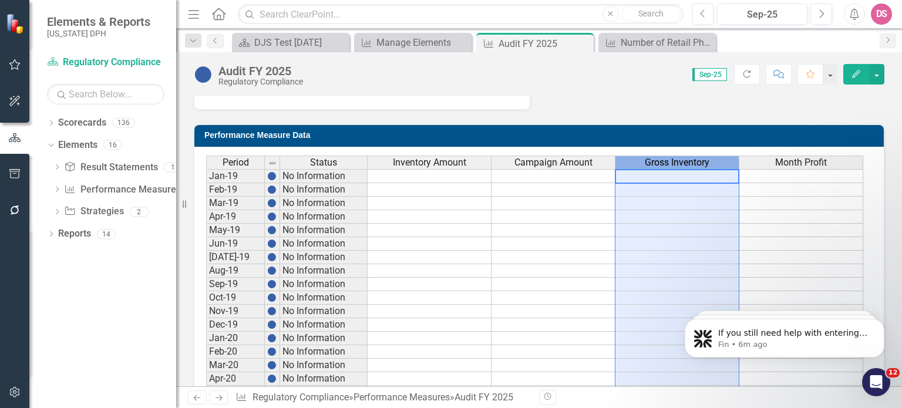
click at [680, 162] on span "Gross Inventory" at bounding box center [677, 162] width 65 height 11
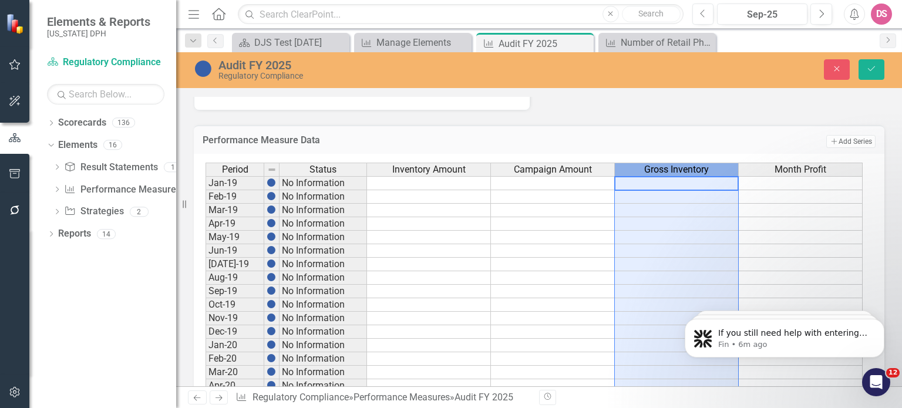
click at [766, 134] on td "Add Add Series" at bounding box center [776, 141] width 200 height 15
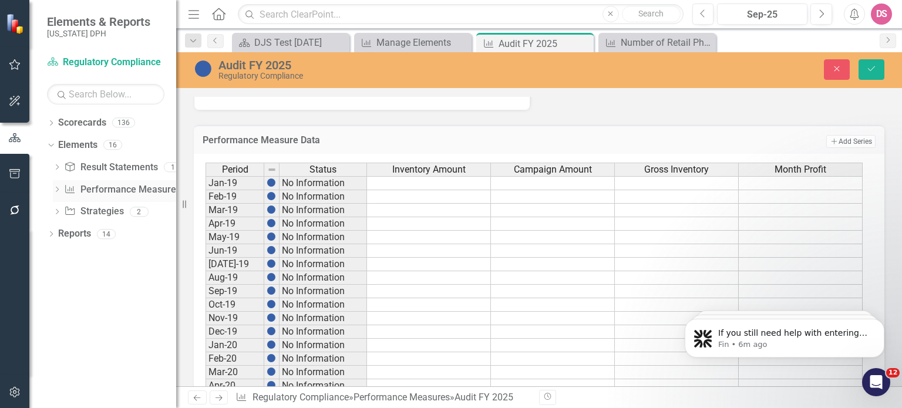
click at [131, 192] on link "Performance Measure Performance Measures" at bounding box center [122, 190] width 116 height 14
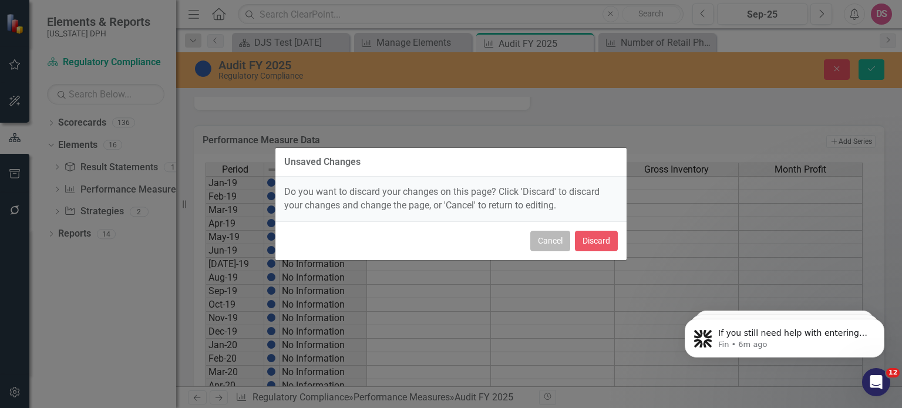
click at [554, 241] on button "Cancel" at bounding box center [551, 241] width 40 height 21
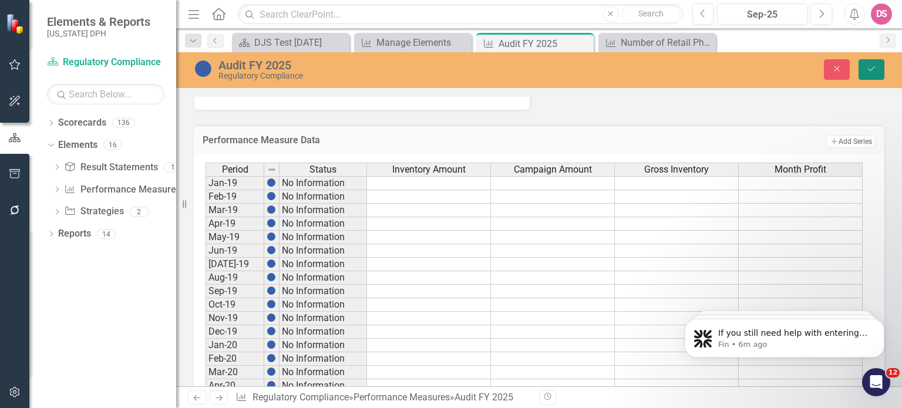
click at [869, 71] on icon "Save" at bounding box center [872, 69] width 11 height 8
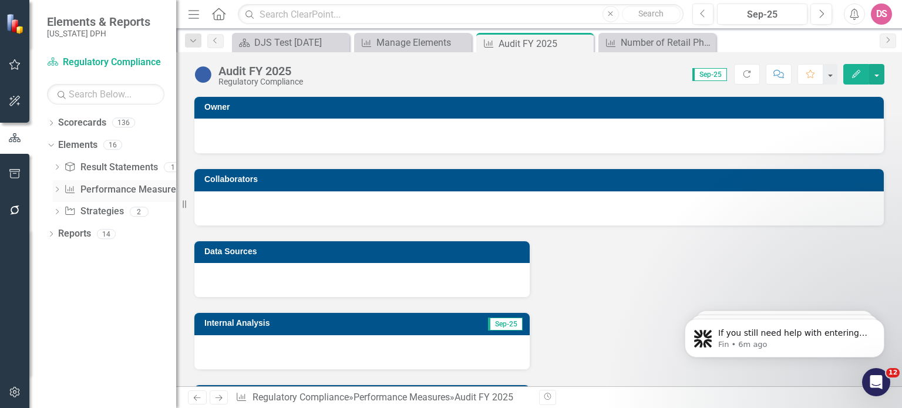
click at [132, 190] on link "Performance Measure Performance Measures" at bounding box center [122, 190] width 116 height 14
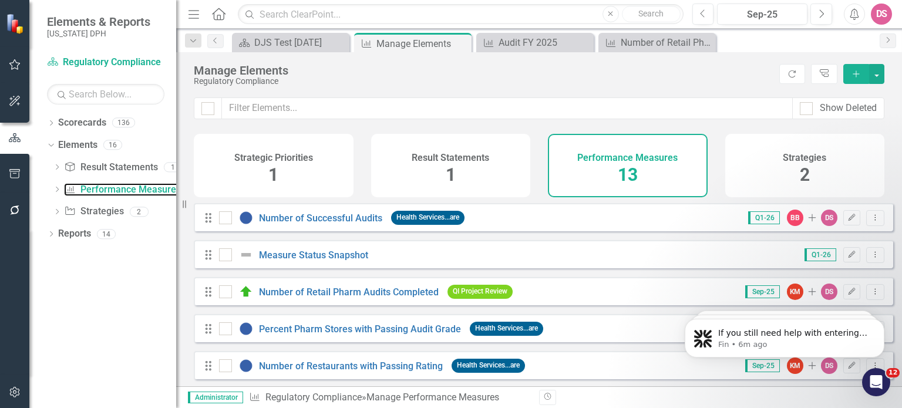
scroll to position [306, 0]
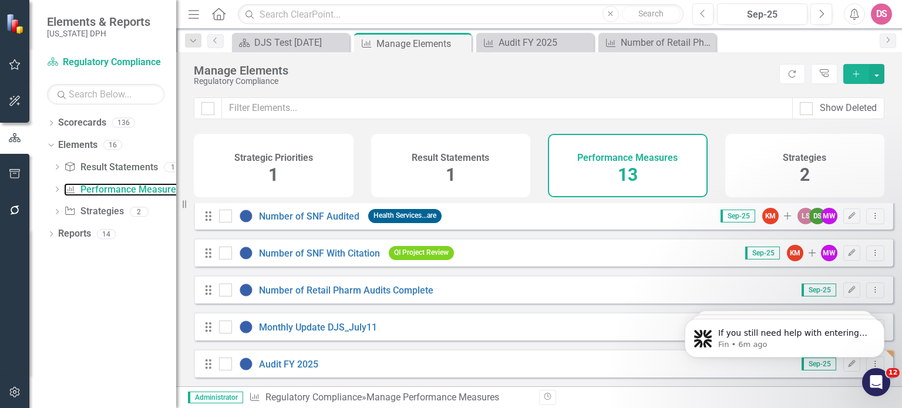
drag, startPoint x: 897, startPoint y: 230, endPoint x: 227, endPoint y: 73, distance: 687.8
click at [294, 363] on link "Audit FY 2025" at bounding box center [288, 364] width 59 height 11
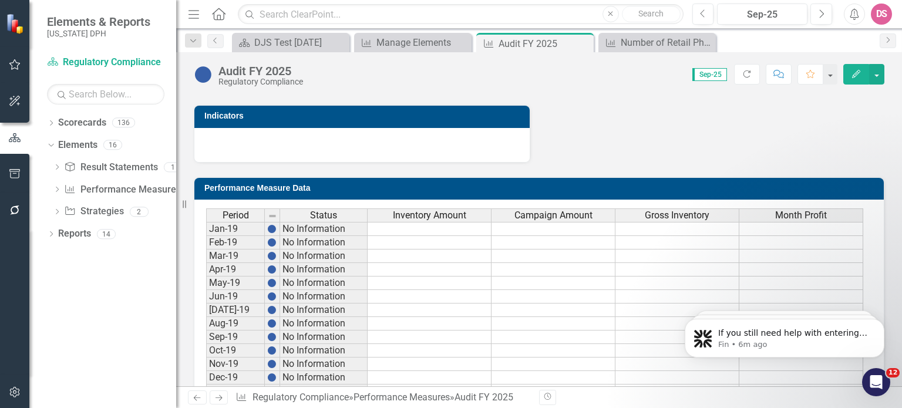
scroll to position [383, 0]
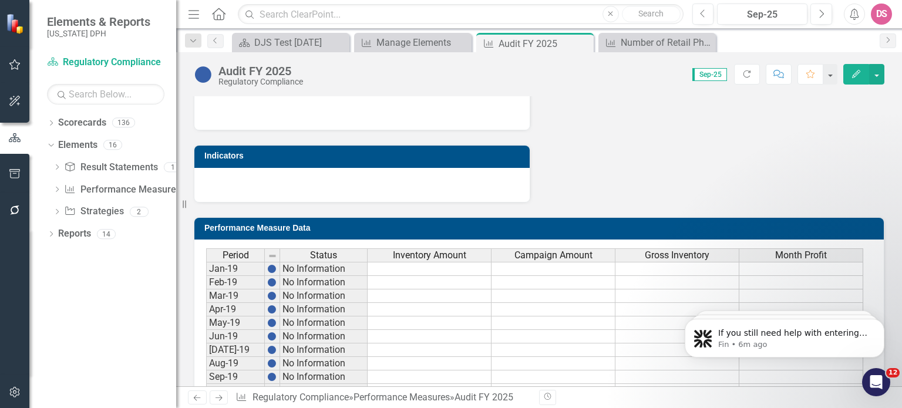
click at [855, 75] on icon "Edit" at bounding box center [856, 74] width 11 height 8
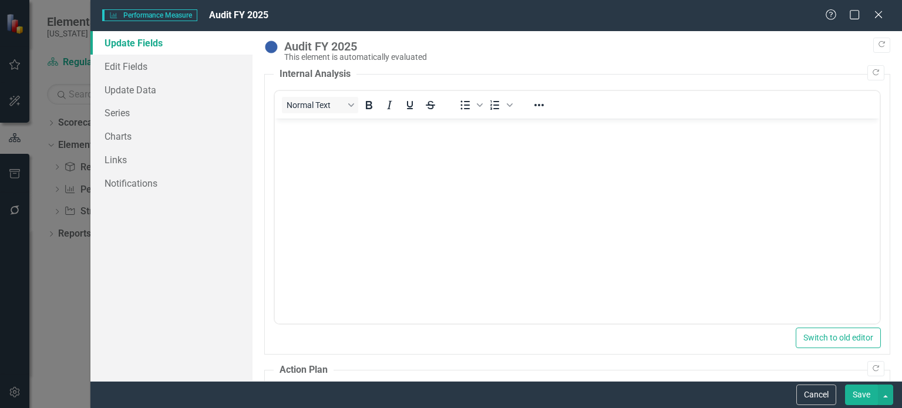
scroll to position [0, 0]
click at [125, 116] on link "Series" at bounding box center [171, 113] width 162 height 24
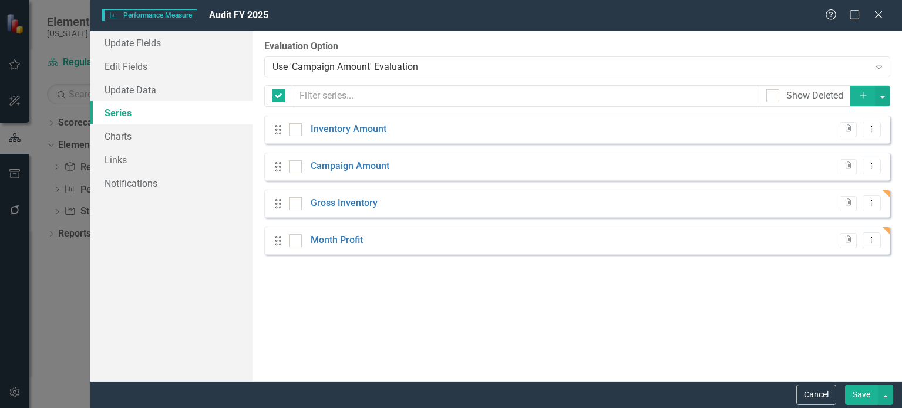
checkbox input "false"
click at [875, 207] on button "Dropdown Menu" at bounding box center [872, 204] width 18 height 16
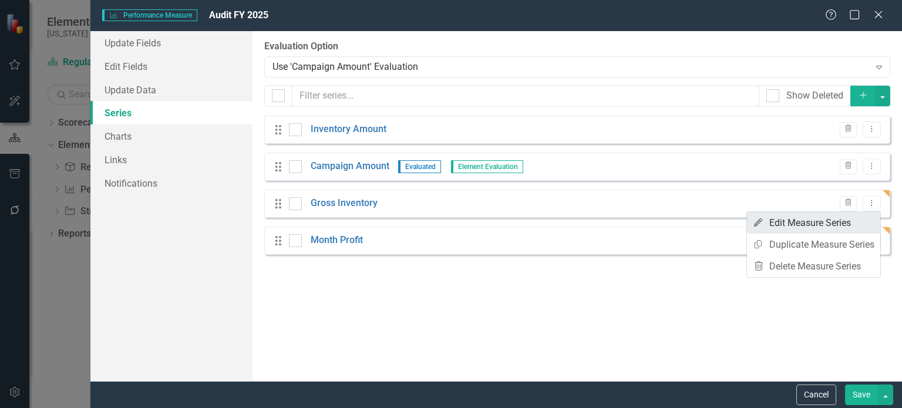
click at [838, 226] on link "Edit Edit Measure Series" at bounding box center [813, 223] width 133 height 22
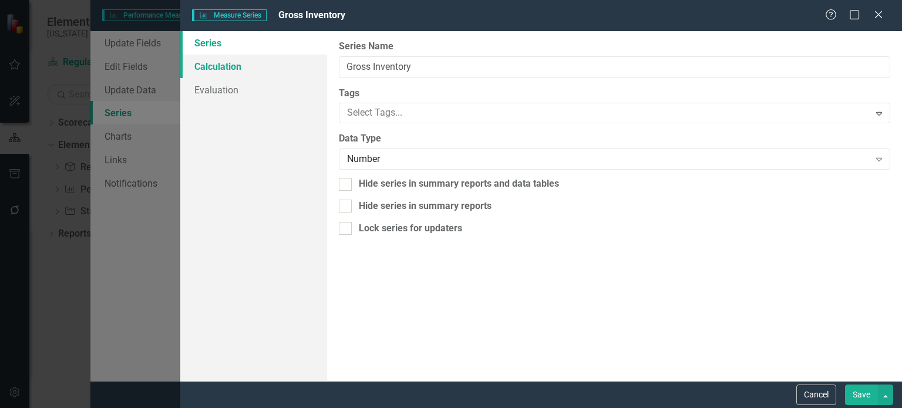
click at [219, 66] on link "Calculation" at bounding box center [253, 67] width 147 height 24
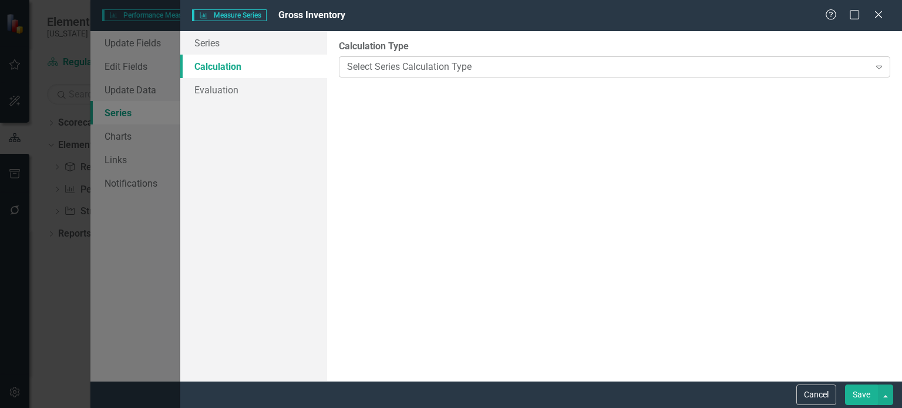
click at [881, 68] on icon "Expand" at bounding box center [880, 66] width 12 height 9
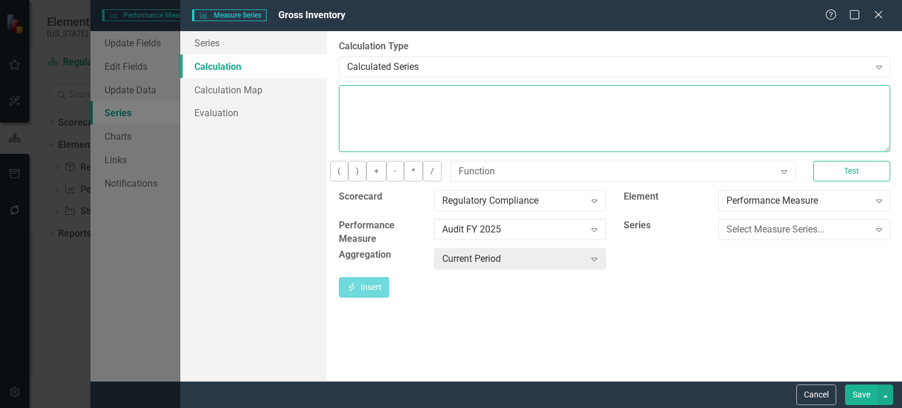
click at [394, 98] on textarea at bounding box center [615, 118] width 552 height 67
click at [878, 203] on icon at bounding box center [880, 202] width 6 height 4
click at [659, 331] on div "By default, series in ClearPoint are not calculated. So, if you leave the form …" at bounding box center [614, 206] width 575 height 350
click at [877, 234] on icon "Expand" at bounding box center [880, 229] width 12 height 9
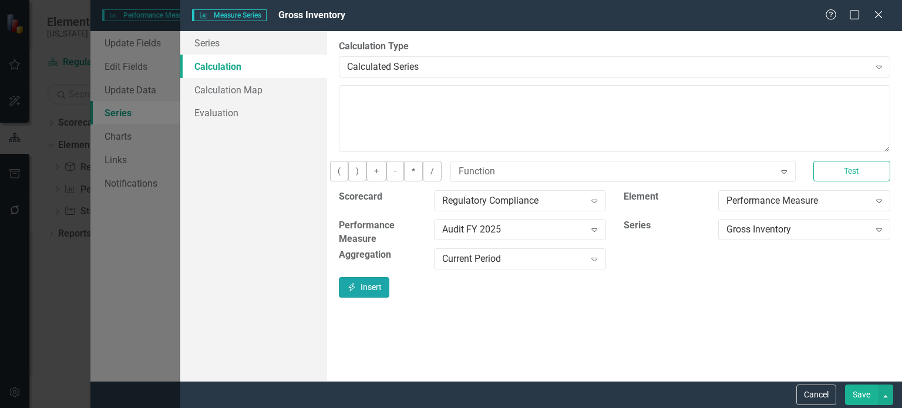
click at [390, 298] on button "Insert Insert" at bounding box center [364, 287] width 51 height 21
click at [879, 234] on icon "Expand" at bounding box center [880, 229] width 12 height 9
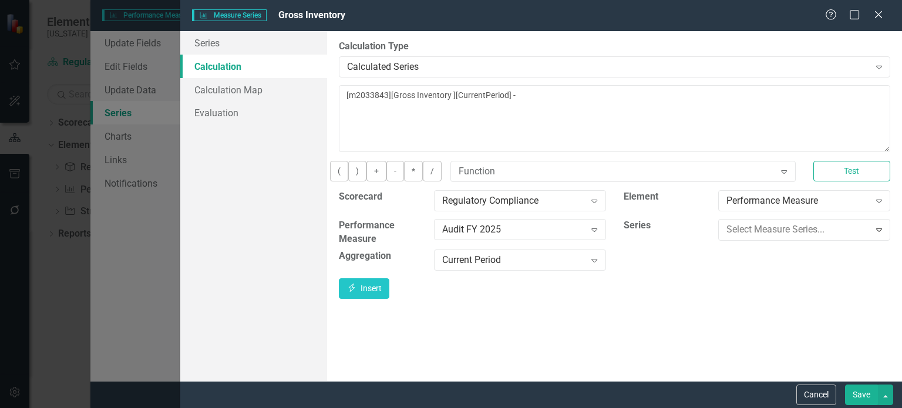
click at [390, 298] on button "Insert Insert" at bounding box center [364, 287] width 51 height 21
type textarea "[m2033843][Gross Inventory ][CurrentPeriod] - [m2033843][Campaign Amount][Curre…"
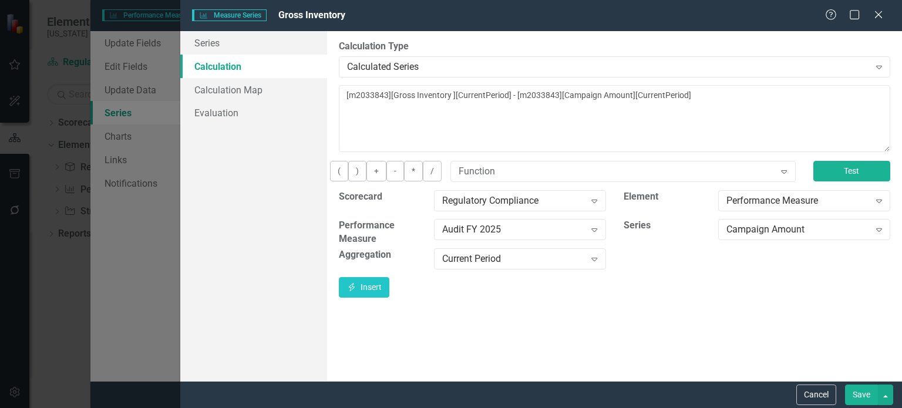
click at [848, 180] on button "Test" at bounding box center [852, 171] width 77 height 21
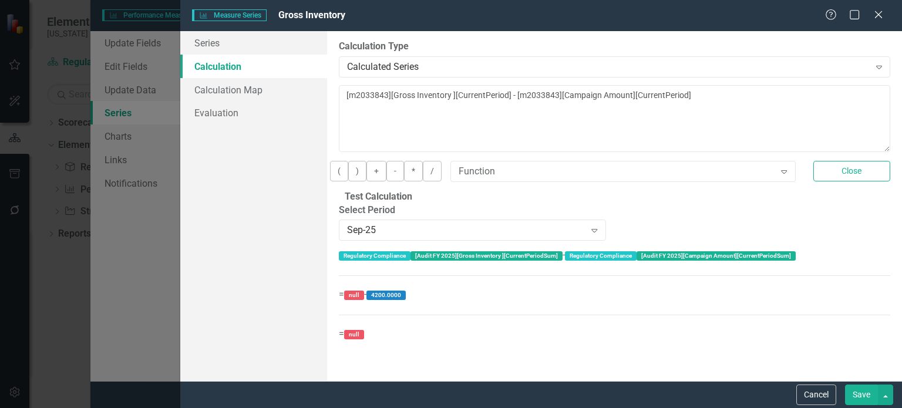
click at [864, 394] on button "Save" at bounding box center [861, 395] width 33 height 21
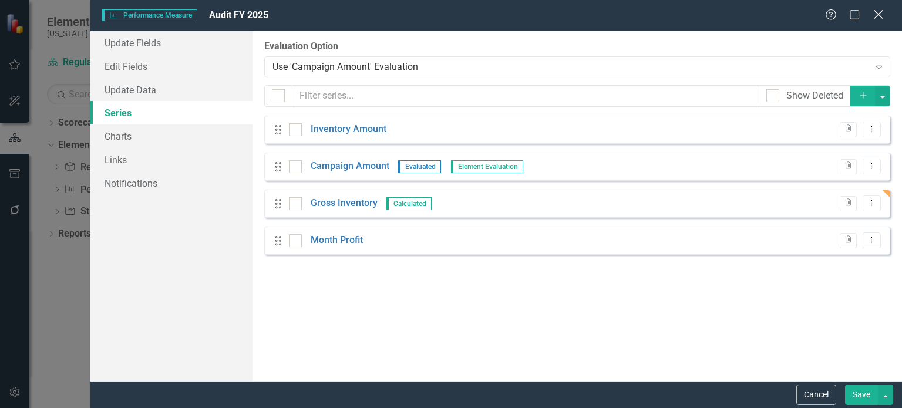
click at [877, 18] on icon "Close" at bounding box center [878, 14] width 15 height 11
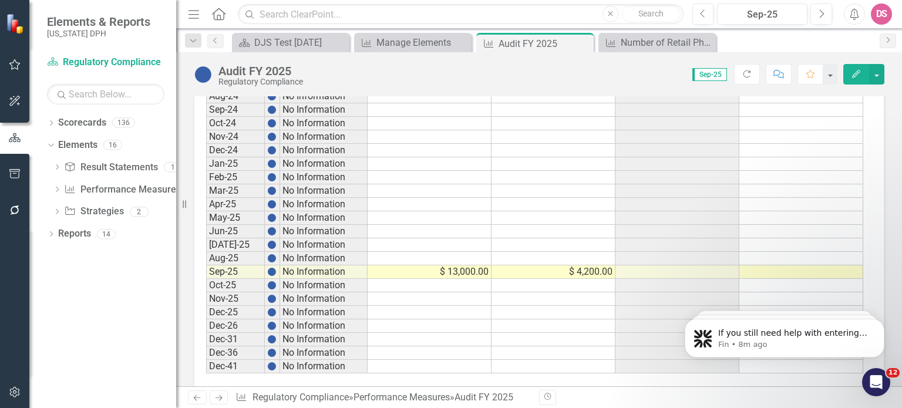
scroll to position [1462, 0]
drag, startPoint x: 895, startPoint y: 179, endPoint x: 228, endPoint y: 49, distance: 679.9
click at [694, 265] on td at bounding box center [678, 272] width 124 height 14
click at [447, 265] on td "$ 13,000.00" at bounding box center [430, 272] width 124 height 14
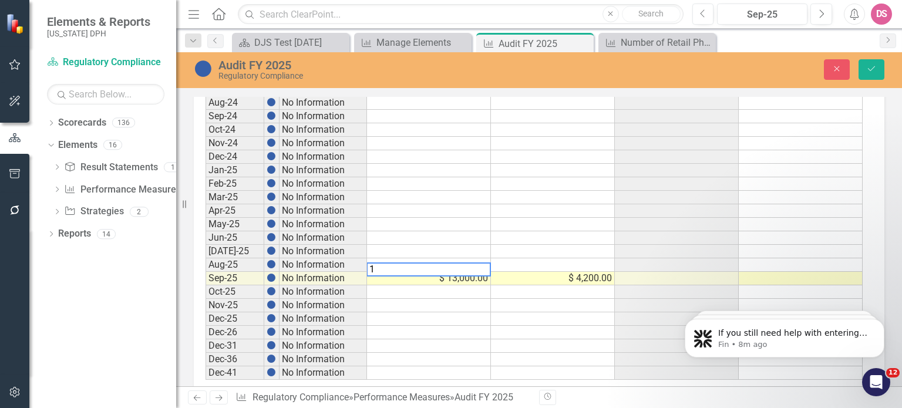
scroll to position [1468, 0]
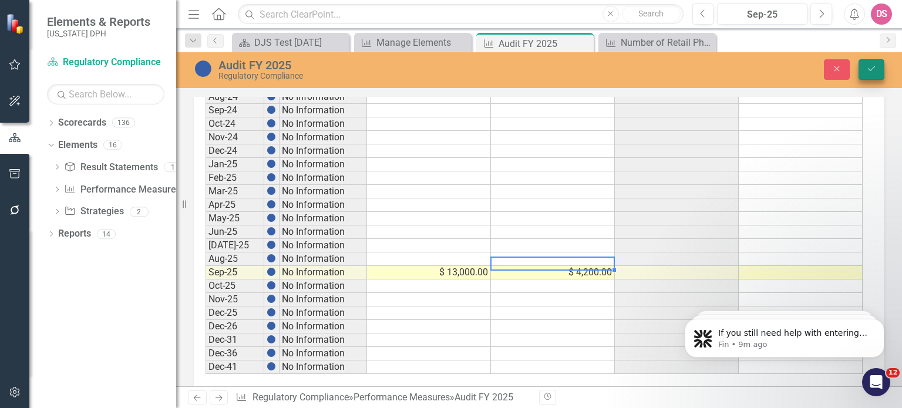
type textarea "4200"
click at [873, 70] on icon "Save" at bounding box center [872, 69] width 11 height 8
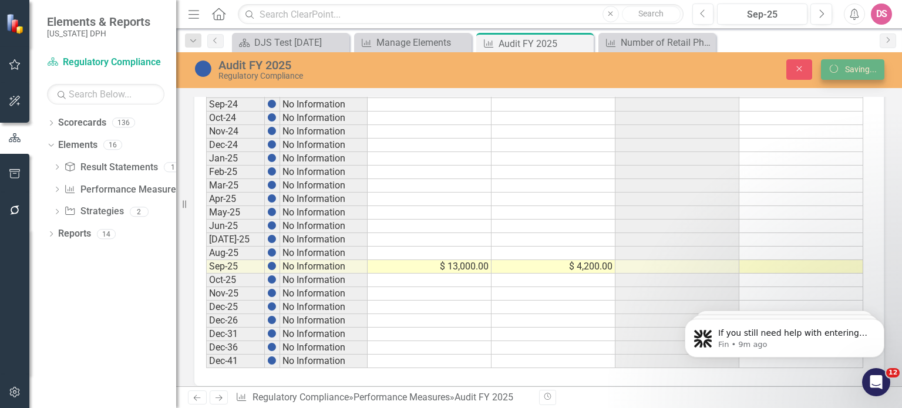
scroll to position [1462, 0]
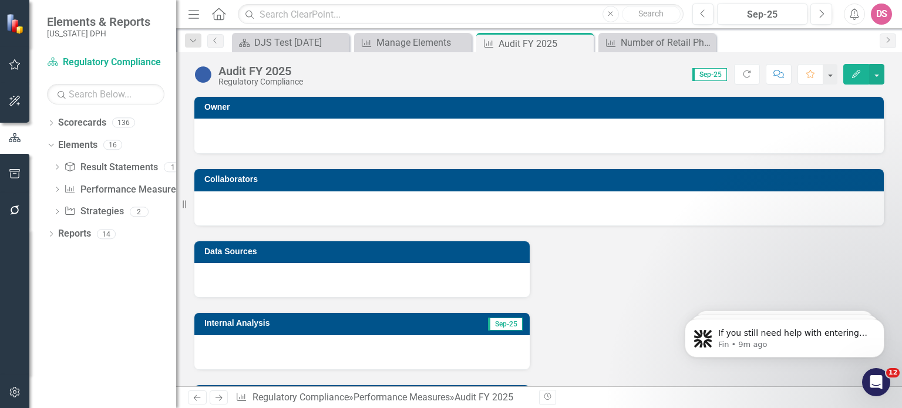
drag, startPoint x: 897, startPoint y: 118, endPoint x: 885, endPoint y: 115, distance: 11.5
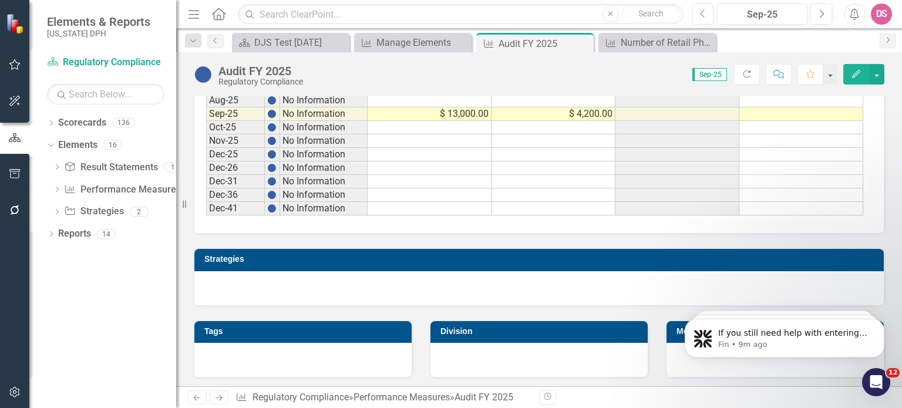
scroll to position [1539, 0]
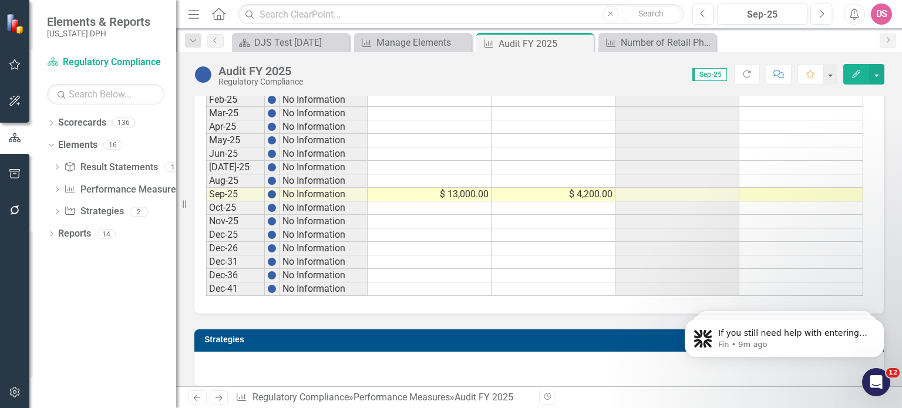
drag, startPoint x: 896, startPoint y: 118, endPoint x: 224, endPoint y: 58, distance: 674.3
click at [136, 187] on link "Performance Measure Performance Measures" at bounding box center [122, 190] width 116 height 14
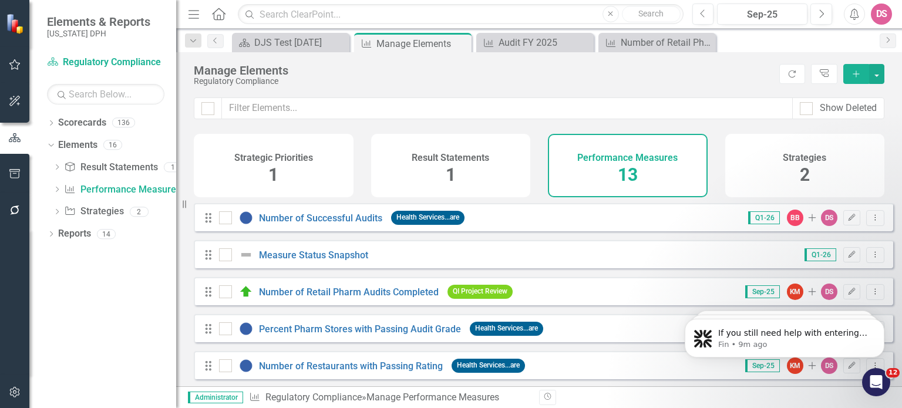
drag, startPoint x: 898, startPoint y: 230, endPoint x: 651, endPoint y: 358, distance: 278.5
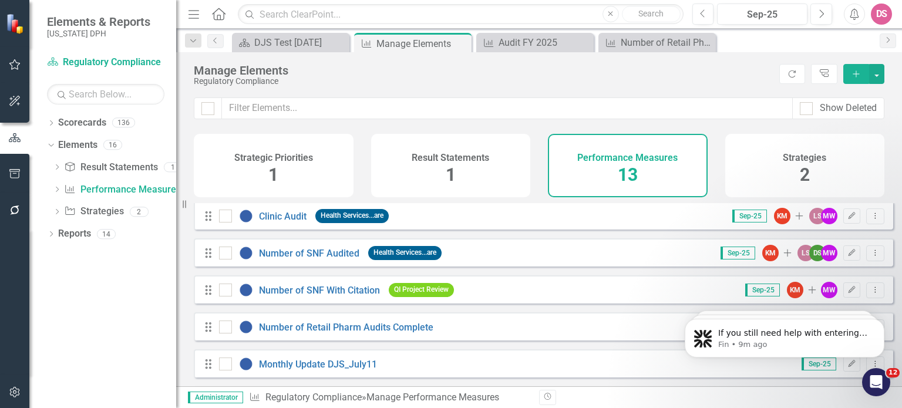
scroll to position [306, 0]
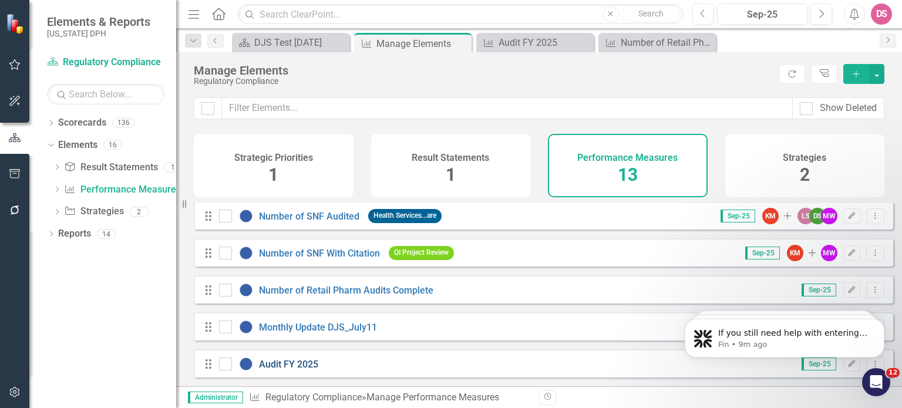
click at [273, 363] on link "Audit FY 2025" at bounding box center [288, 364] width 59 height 11
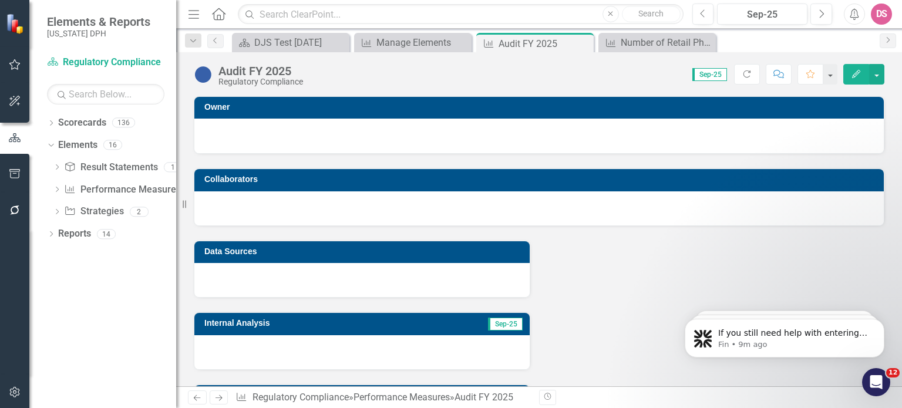
click at [855, 75] on icon "Edit" at bounding box center [856, 74] width 11 height 8
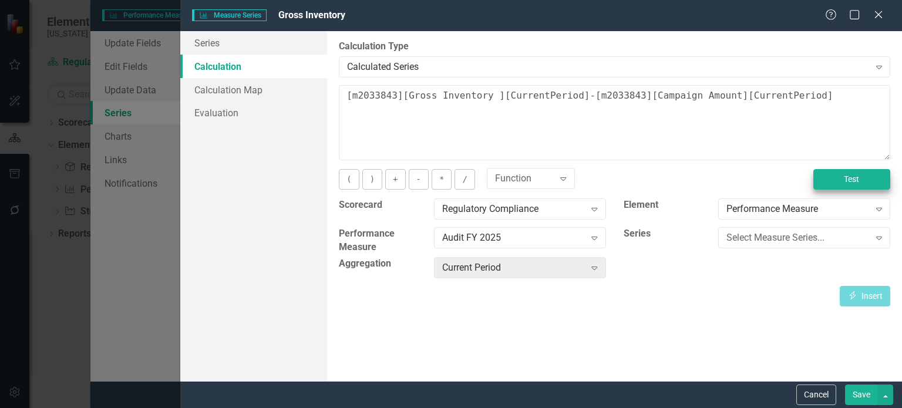
type textarea "[m2033843][Gross Inventory ][CurrentPeriod]-[m2033843][Campaign Amount][Current…"
click at [853, 180] on button "Test" at bounding box center [852, 179] width 77 height 21
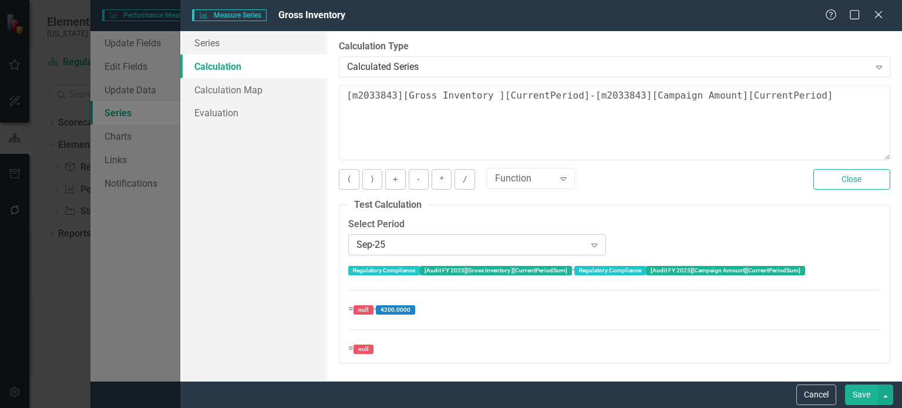
click at [597, 243] on icon "Expand" at bounding box center [595, 244] width 12 height 9
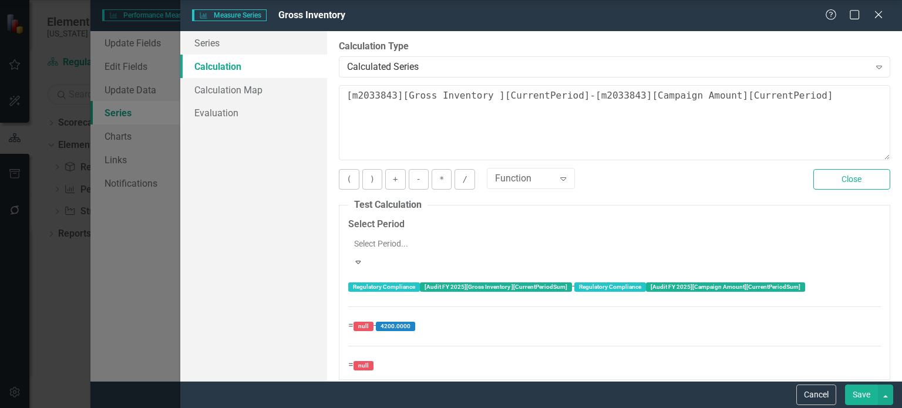
scroll to position [1522, 0]
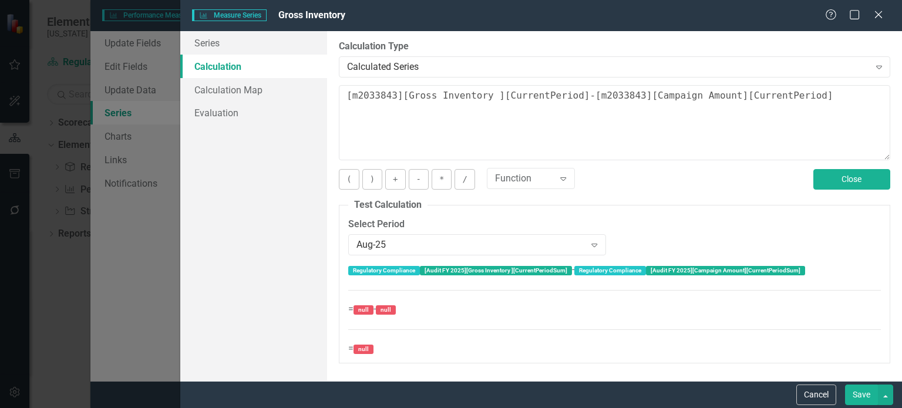
click at [848, 179] on button "Close" at bounding box center [852, 179] width 77 height 21
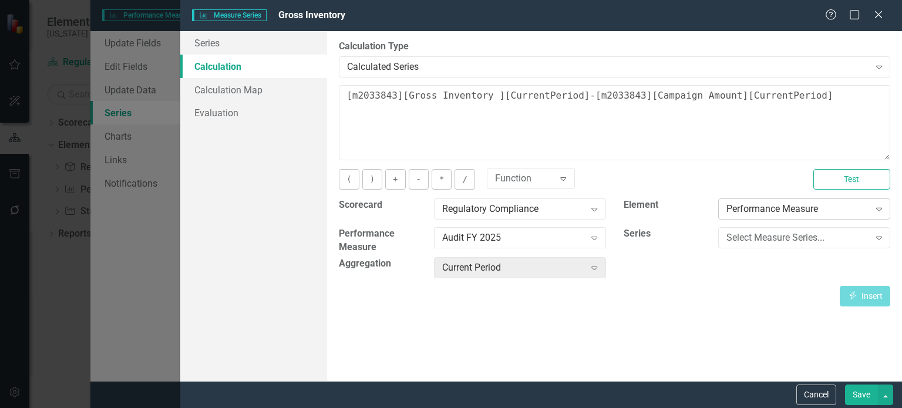
click at [878, 211] on icon "Expand" at bounding box center [880, 208] width 12 height 9
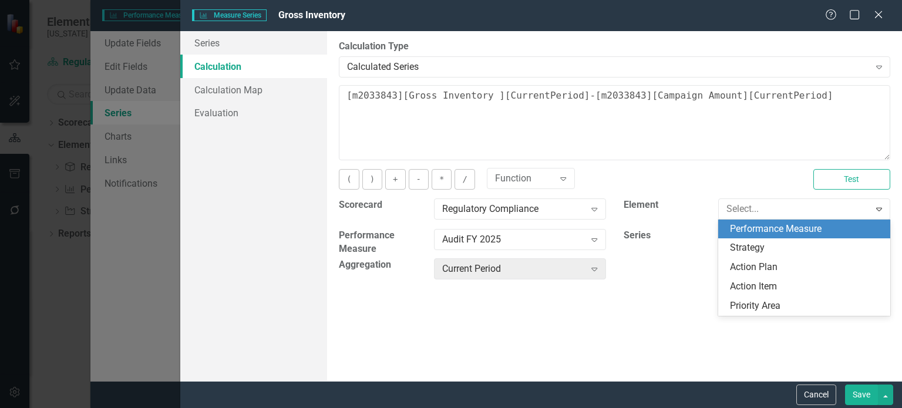
click at [788, 233] on div "Performance Measure" at bounding box center [806, 230] width 153 height 14
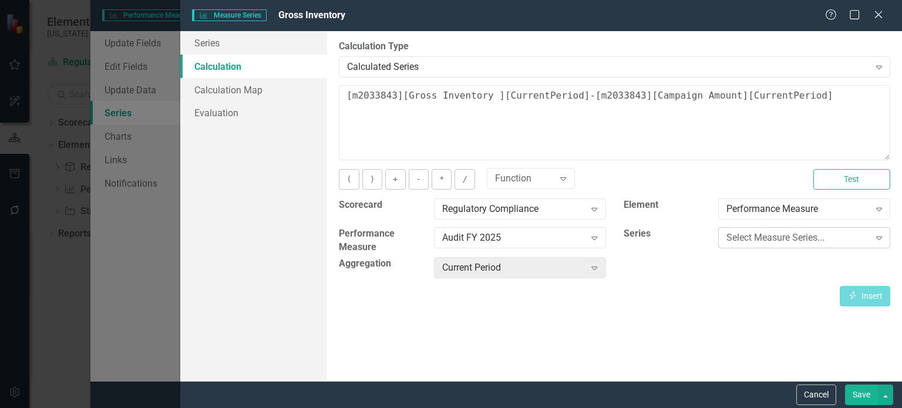
click at [881, 237] on icon "Expand" at bounding box center [880, 237] width 12 height 9
drag, startPoint x: 743, startPoint y: 196, endPoint x: 788, endPoint y: 277, distance: 93.6
click at [788, 277] on div "Scorecard Regulatory Compliance Expand Element Performance Measure Expand Perfo…" at bounding box center [614, 243] width 569 height 88
click at [877, 236] on icon "Expand" at bounding box center [880, 237] width 12 height 9
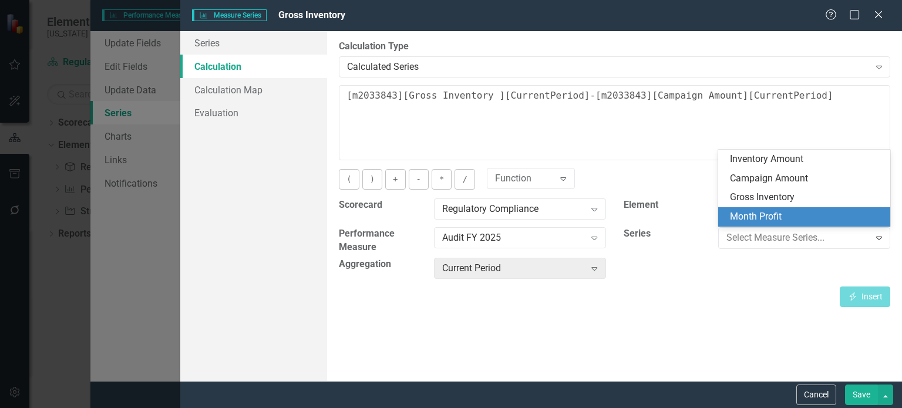
click at [776, 223] on div "Month Profit" at bounding box center [806, 217] width 153 height 14
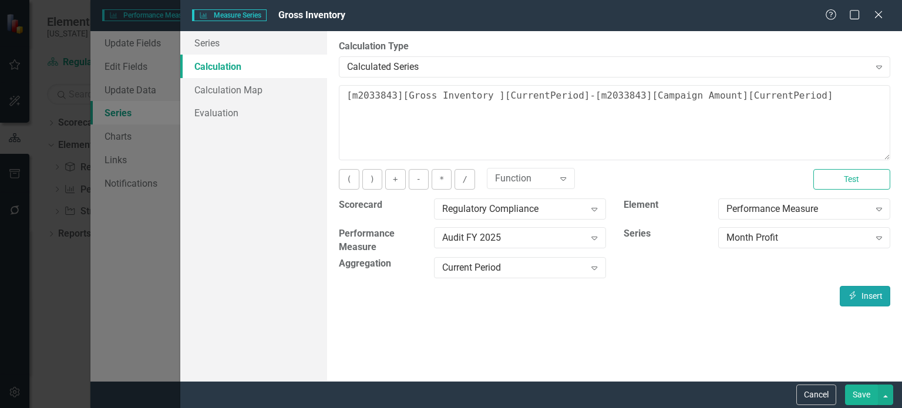
click at [861, 296] on button "Insert Insert" at bounding box center [865, 296] width 51 height 21
click at [863, 399] on button "Save" at bounding box center [861, 395] width 33 height 21
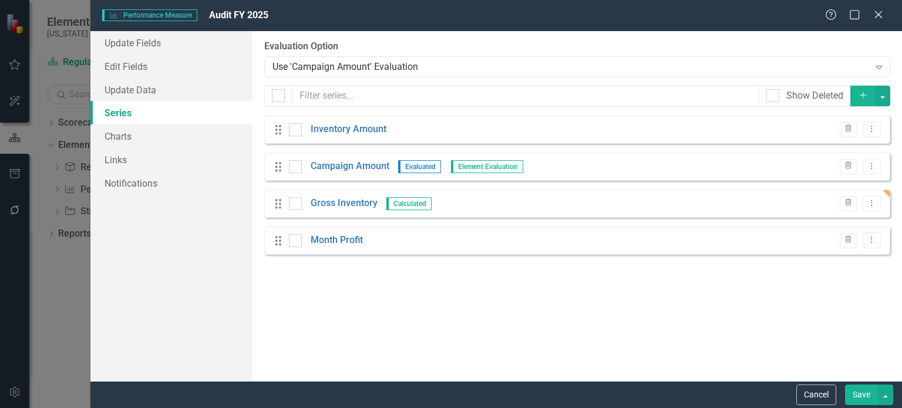
click at [863, 397] on button "Save" at bounding box center [861, 395] width 33 height 21
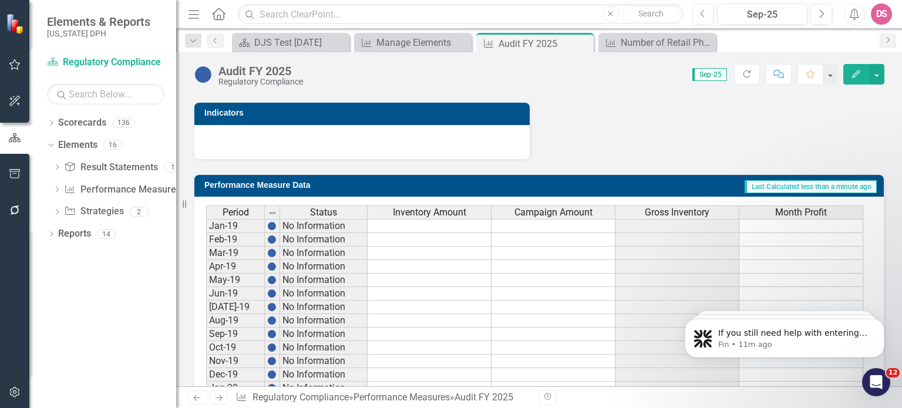
scroll to position [503, 0]
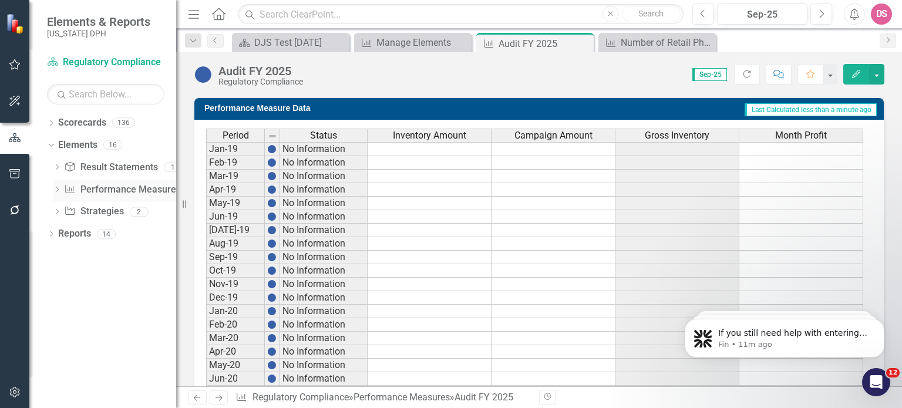
click at [123, 187] on link "Performance Measure Performance Measures" at bounding box center [122, 190] width 116 height 14
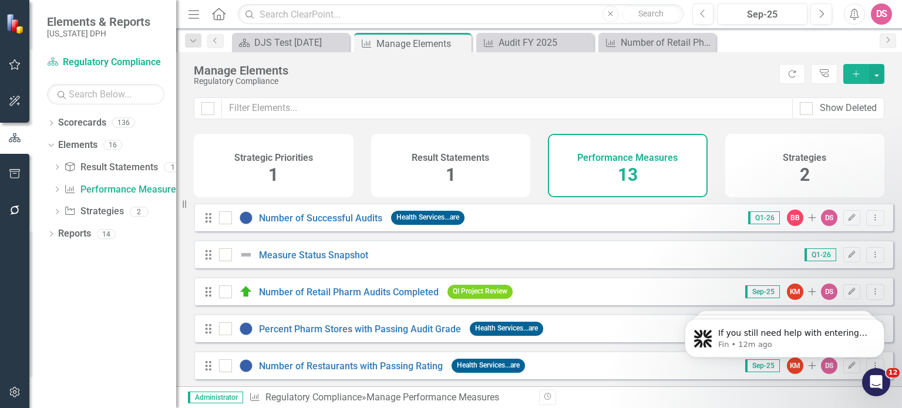
drag, startPoint x: 897, startPoint y: 232, endPoint x: 606, endPoint y: 74, distance: 331.0
click at [606, 74] on div "Manage Elements" at bounding box center [484, 70] width 580 height 13
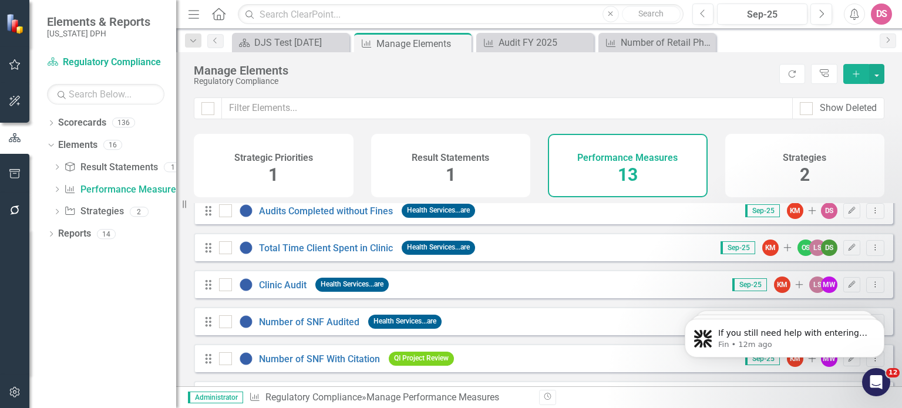
scroll to position [306, 0]
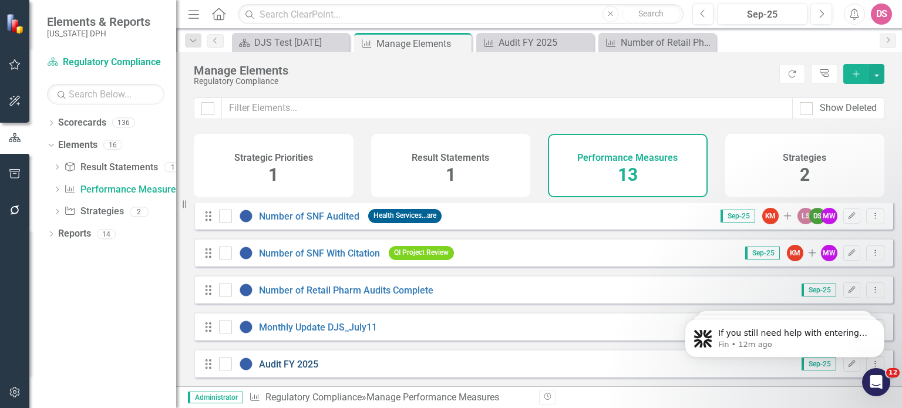
click at [301, 364] on link "Audit FY 2025" at bounding box center [288, 364] width 59 height 11
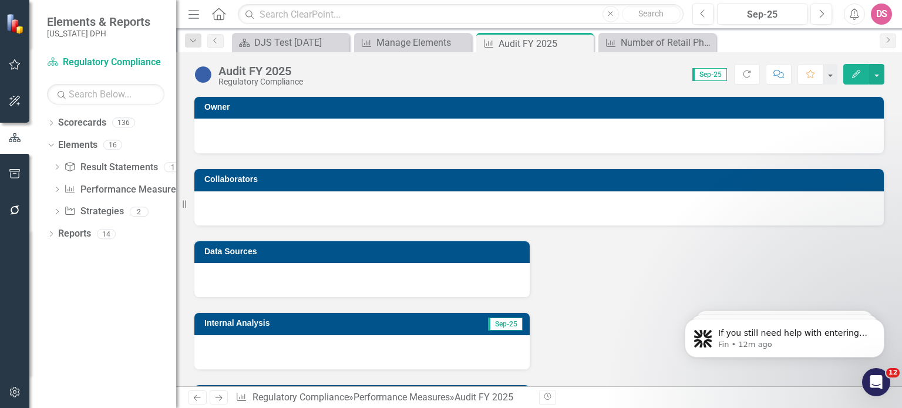
click at [851, 75] on button "Edit" at bounding box center [857, 74] width 26 height 21
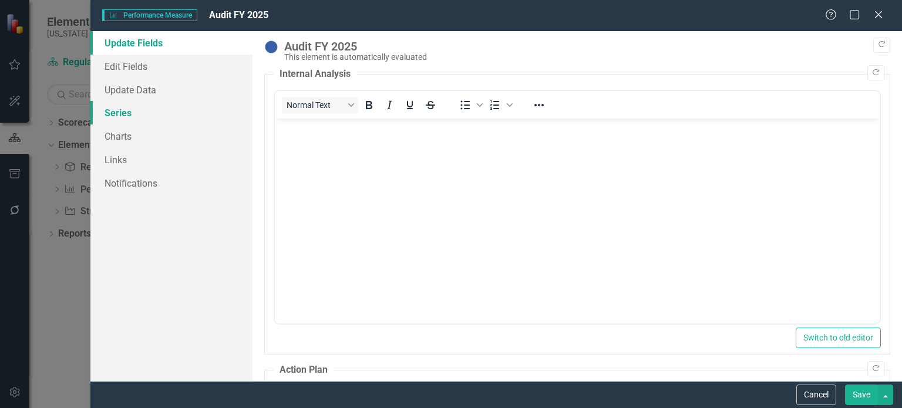
click at [120, 109] on link "Series" at bounding box center [171, 113] width 162 height 24
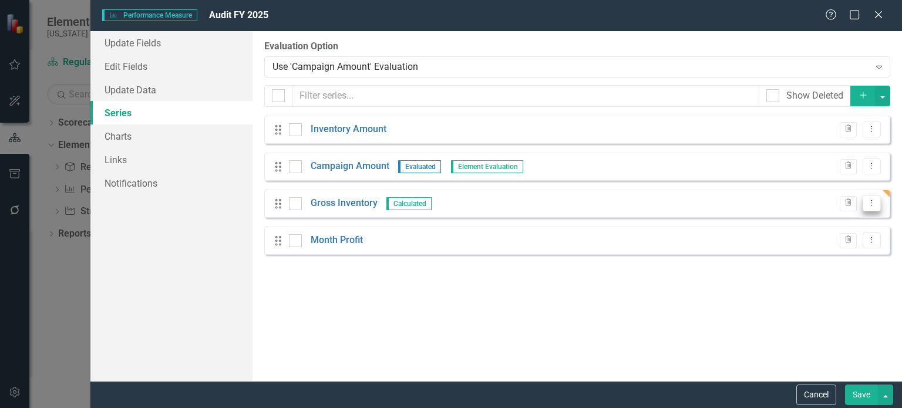
click at [874, 205] on icon "Dropdown Menu" at bounding box center [872, 203] width 10 height 8
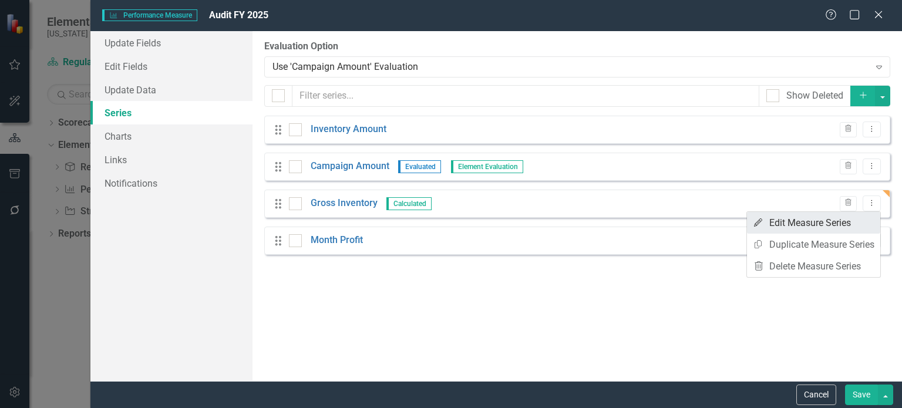
click at [814, 225] on link "Edit Edit Measure Series" at bounding box center [813, 223] width 133 height 22
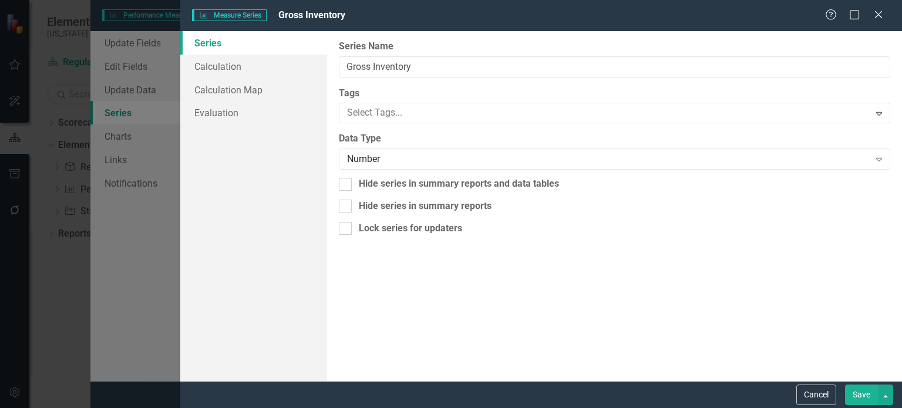
click at [858, 397] on button "Save" at bounding box center [861, 395] width 33 height 21
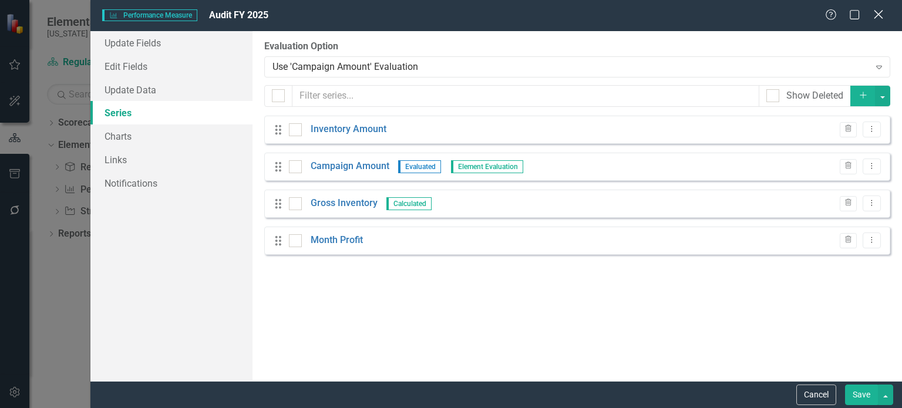
click at [881, 14] on icon "Close" at bounding box center [878, 14] width 15 height 11
